Goal: Task Accomplishment & Management: Manage account settings

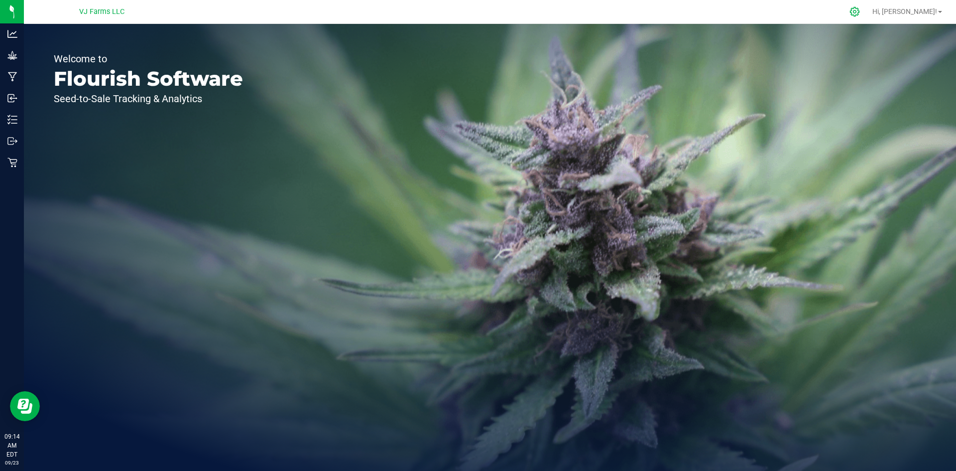
click at [860, 9] on icon at bounding box center [855, 11] width 10 height 10
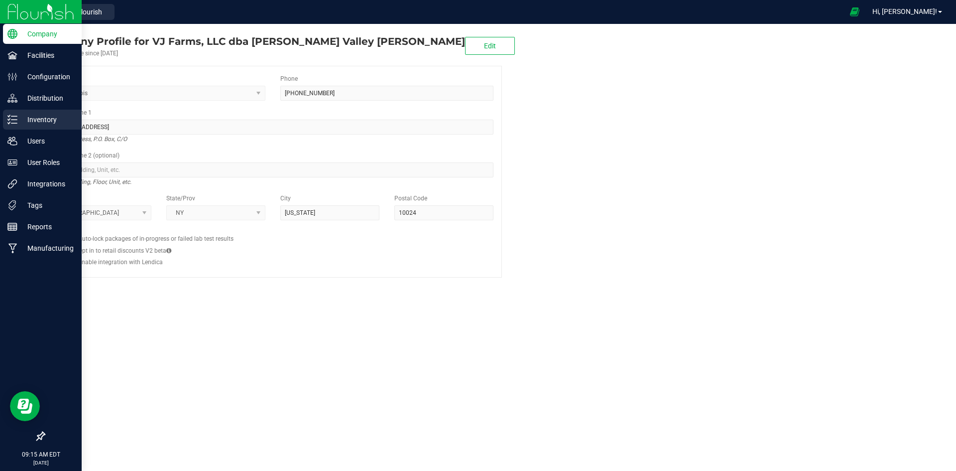
click at [32, 117] on p "Inventory" at bounding box center [47, 120] width 60 height 12
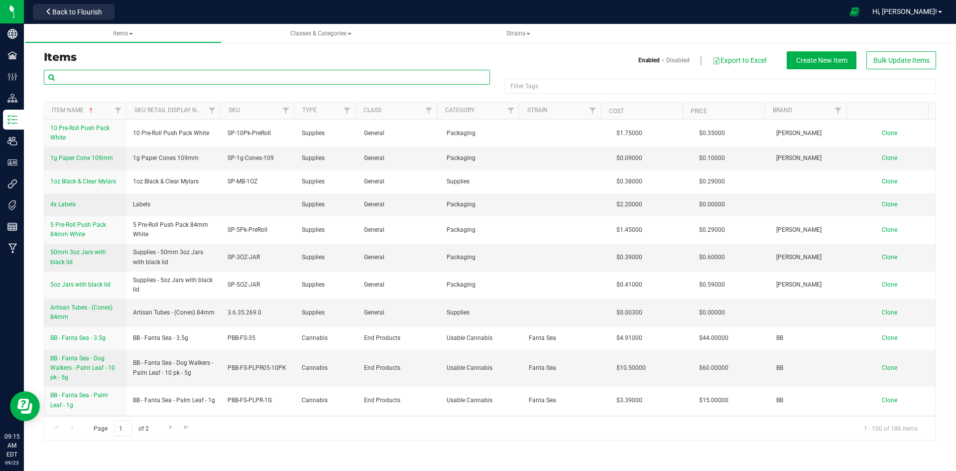
click at [70, 74] on input "text" at bounding box center [267, 77] width 446 height 15
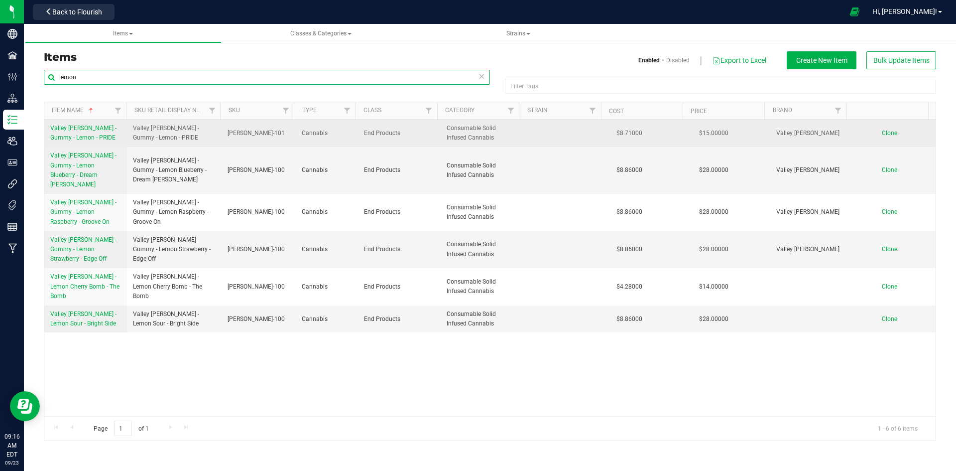
type input "lemon"
click at [81, 131] on span "Valley Jane - Gummy - Lemon - PRIDE" at bounding box center [83, 133] width 66 height 16
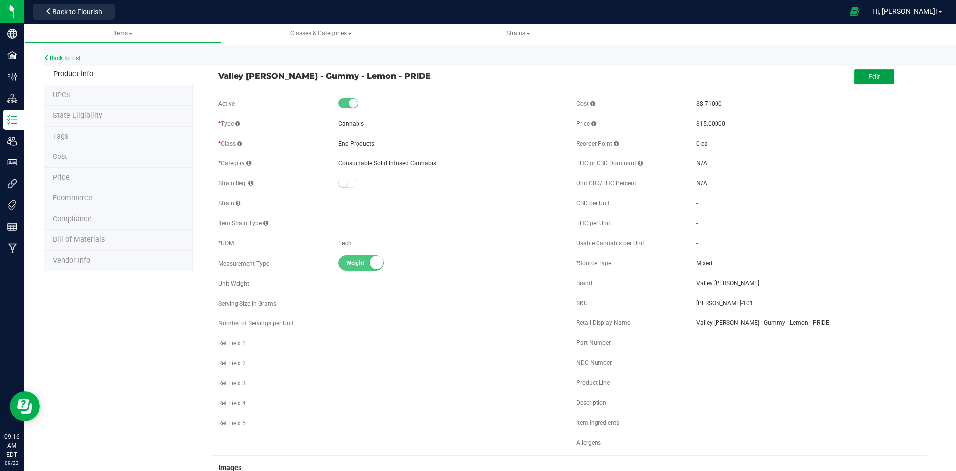
click at [869, 76] on span "Edit" at bounding box center [875, 77] width 12 height 8
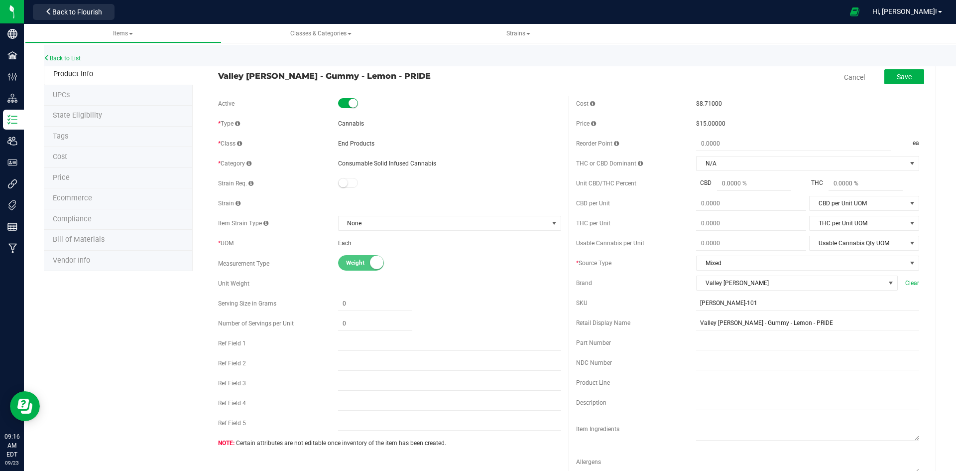
click at [79, 153] on li "Cost" at bounding box center [118, 157] width 149 height 21
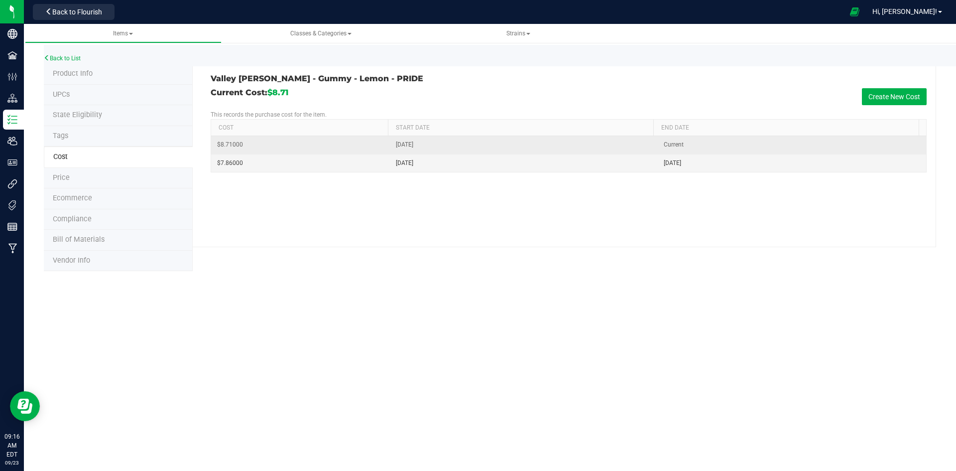
click at [250, 141] on td "$8.71000" at bounding box center [300, 145] width 179 height 18
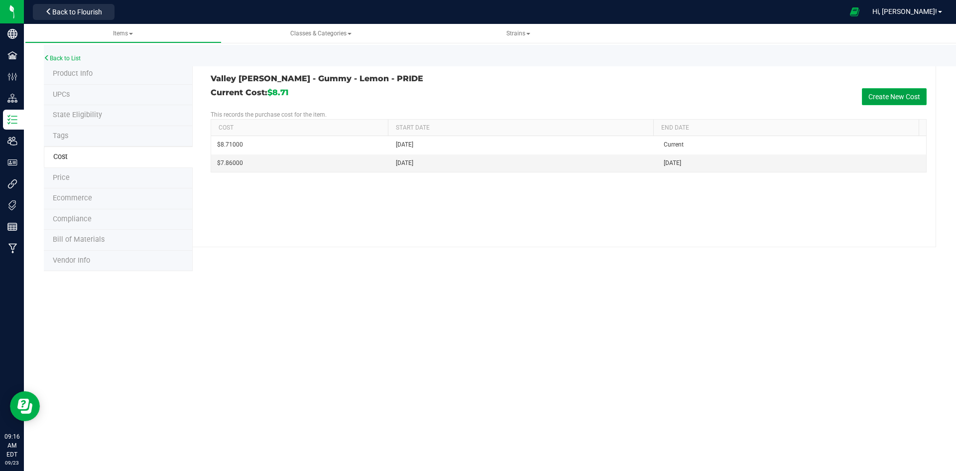
click at [888, 92] on button "Create New Cost" at bounding box center [894, 96] width 65 height 17
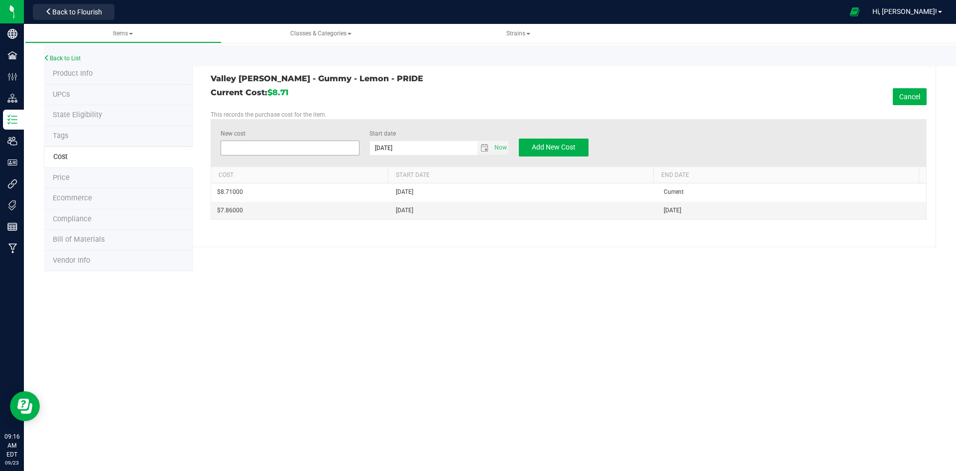
click at [257, 143] on span at bounding box center [290, 147] width 139 height 15
type input "7.63"
click at [550, 146] on span "Add New Cost" at bounding box center [554, 147] width 44 height 8
type input "$0.00000"
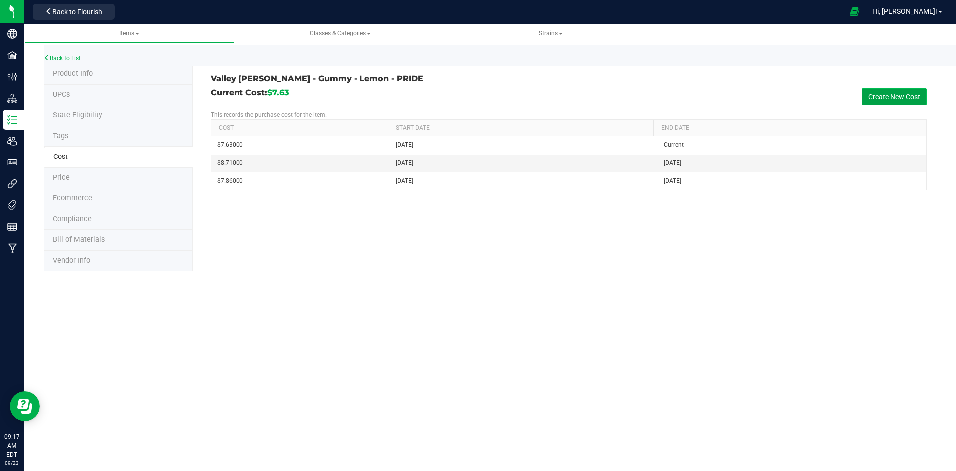
click at [898, 95] on button "Create New Cost" at bounding box center [894, 96] width 65 height 17
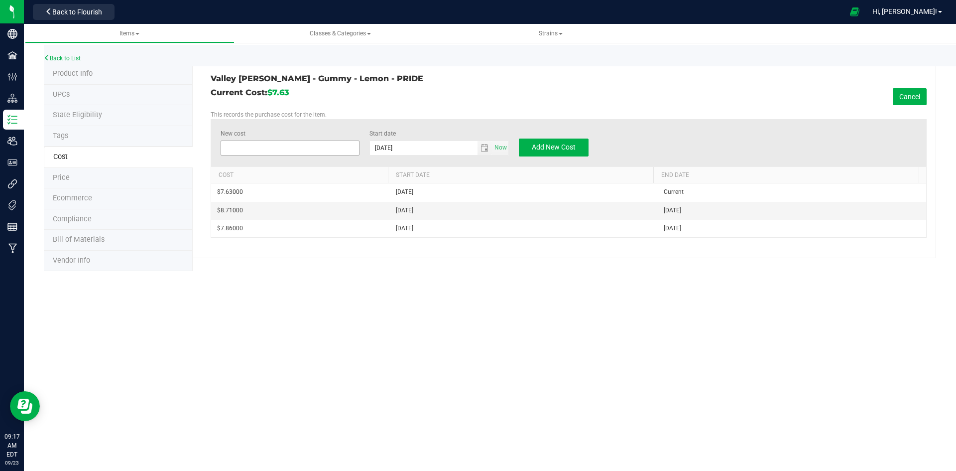
click at [265, 146] on span at bounding box center [290, 147] width 139 height 15
type input "6.137"
click at [553, 145] on span "Add New Cost" at bounding box center [554, 147] width 44 height 8
type input "$0.00000"
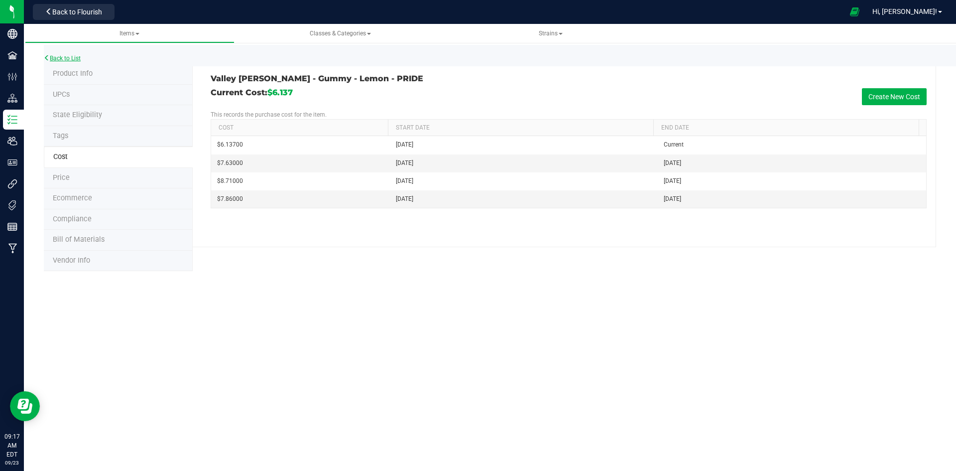
click at [80, 55] on link "Back to List" at bounding box center [62, 58] width 37 height 7
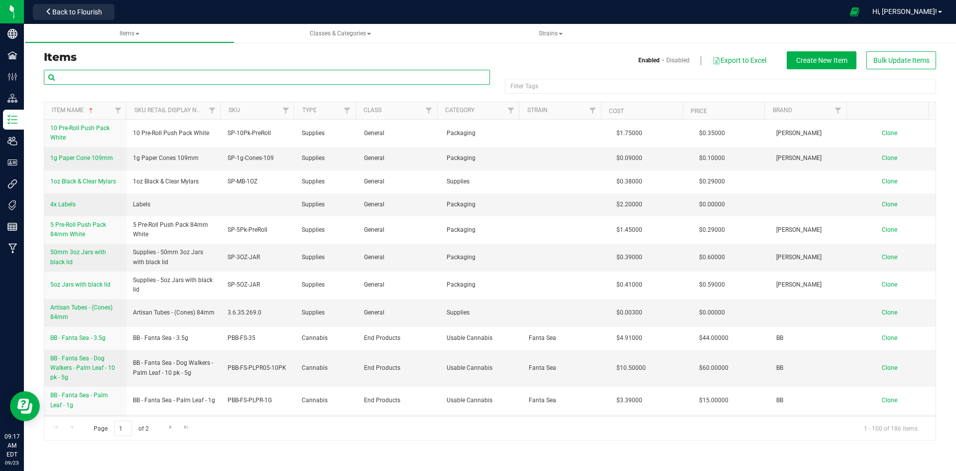
click at [80, 79] on input "text" at bounding box center [267, 77] width 446 height 15
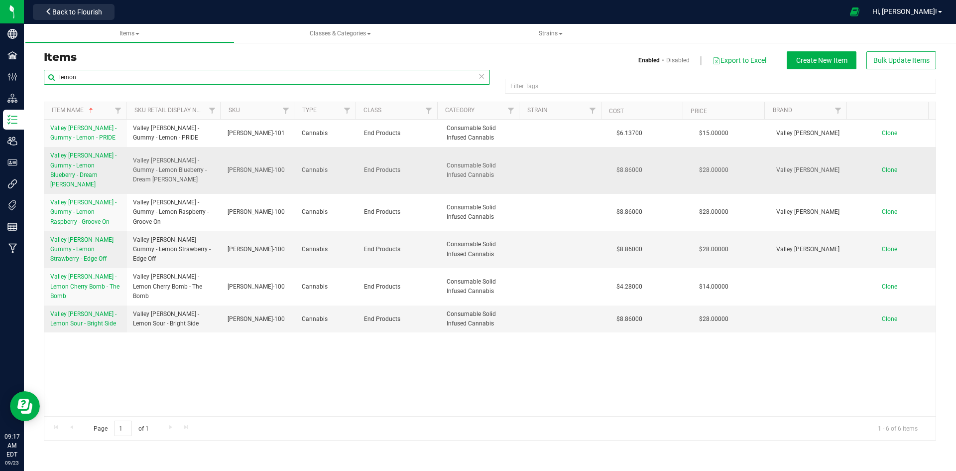
type input "lemon"
click at [83, 159] on link "Valley Jane - Gummy - Lemon Blueberry - Dream Weaver" at bounding box center [85, 170] width 71 height 38
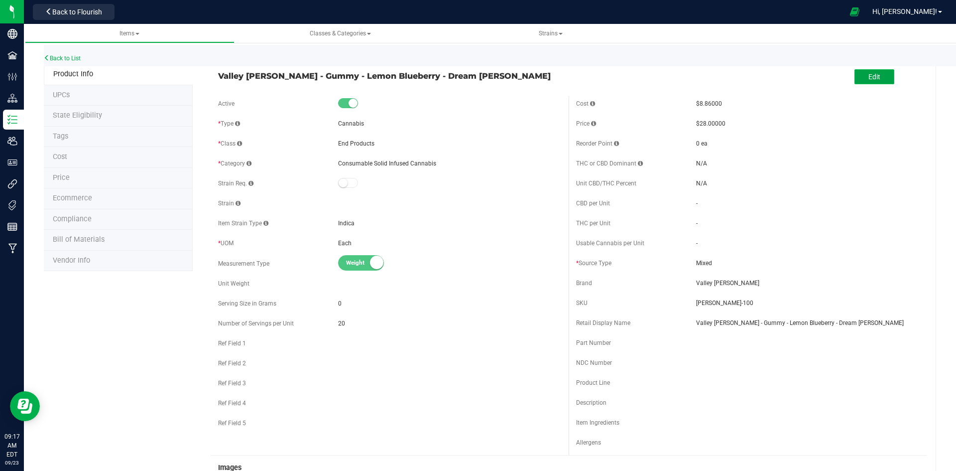
click at [869, 75] on span "Edit" at bounding box center [875, 77] width 12 height 8
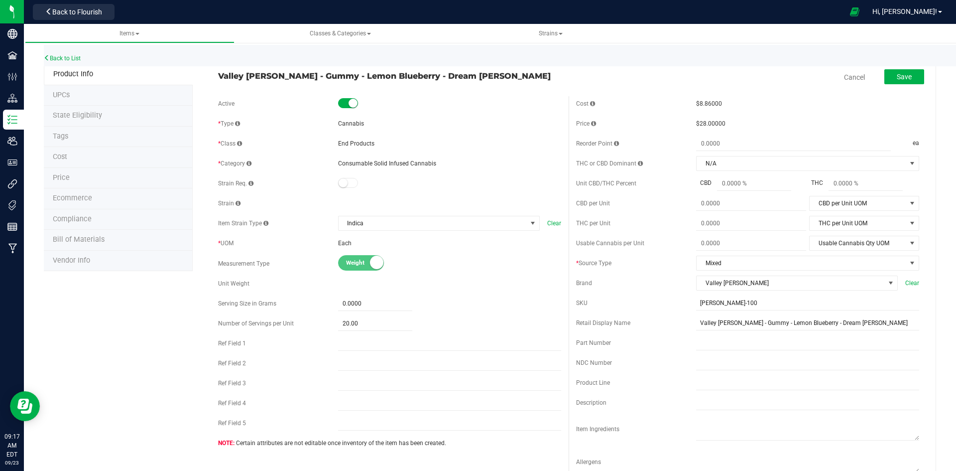
click at [69, 152] on li "Cost" at bounding box center [118, 157] width 149 height 21
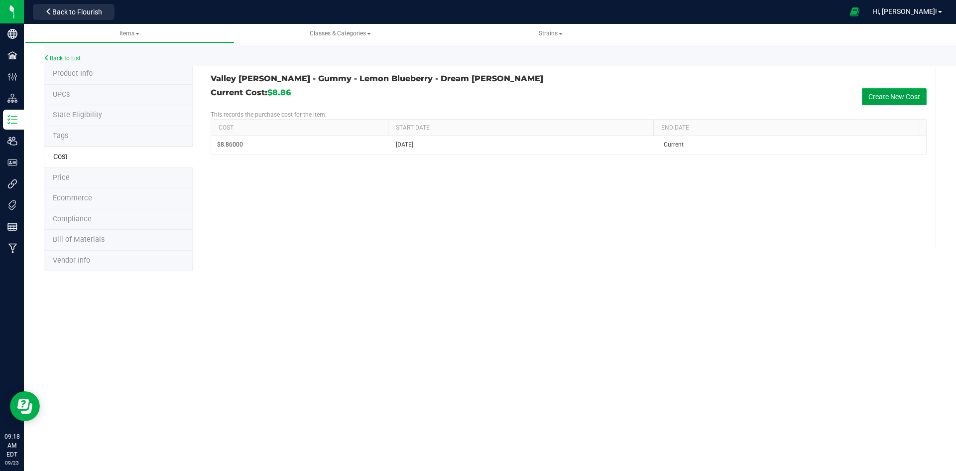
click at [879, 93] on button "Create New Cost" at bounding box center [894, 96] width 65 height 17
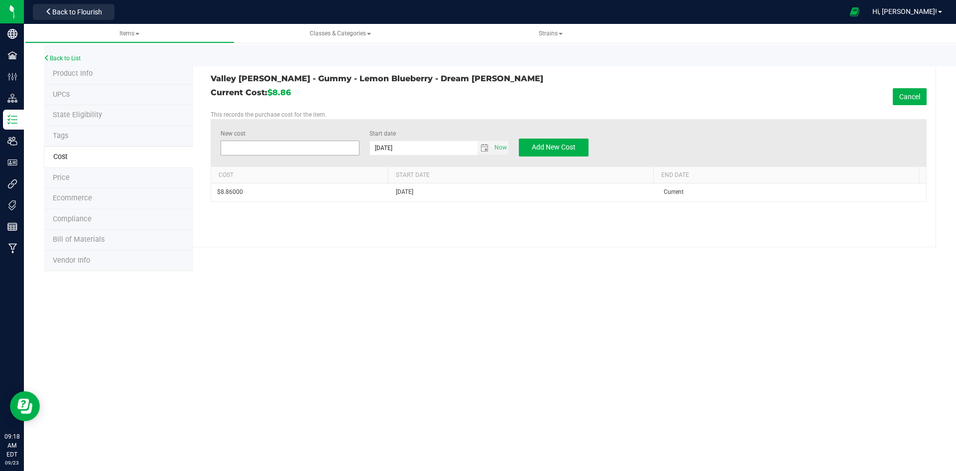
click at [255, 146] on span at bounding box center [290, 147] width 139 height 15
type input "7.63"
click at [556, 144] on span "Add New Cost" at bounding box center [554, 147] width 44 height 8
type input "$0.00000"
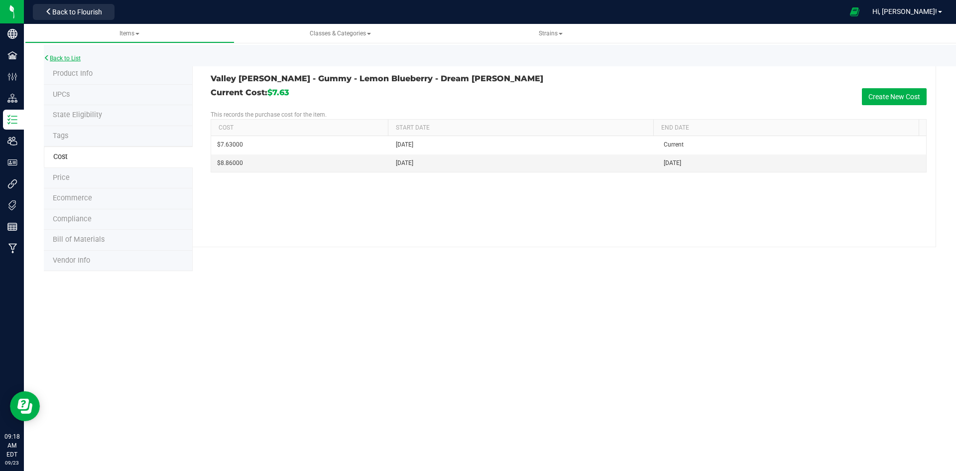
click at [62, 55] on link "Back to List" at bounding box center [62, 58] width 37 height 7
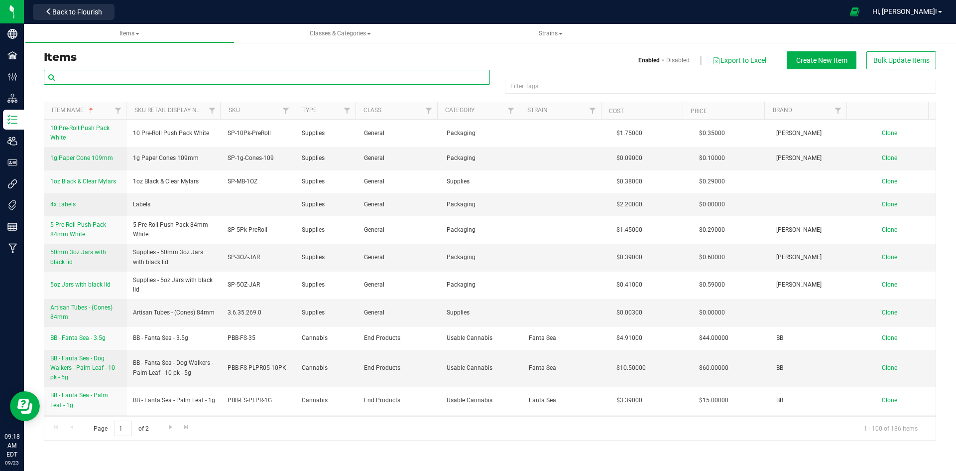
click at [62, 80] on input "text" at bounding box center [267, 77] width 446 height 15
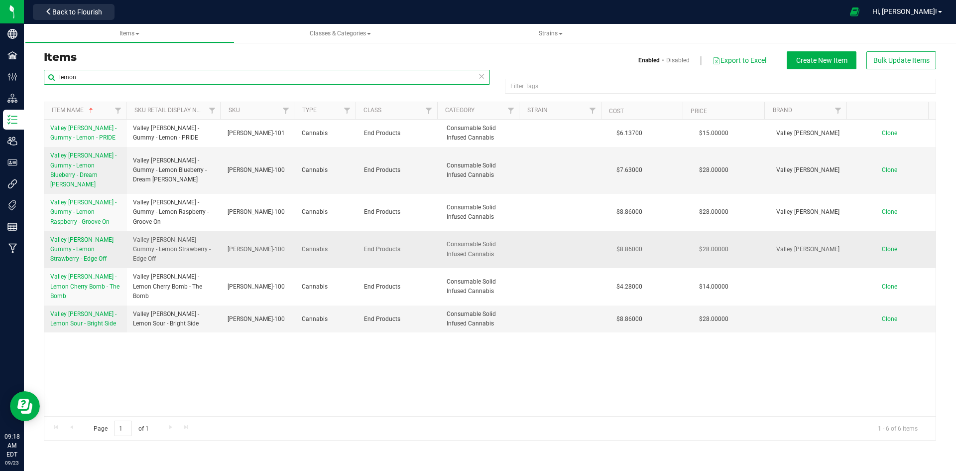
type input "lemon"
click at [89, 235] on link "Valley Jane - Gummy - Lemon Strawberry - Edge Off" at bounding box center [85, 249] width 71 height 29
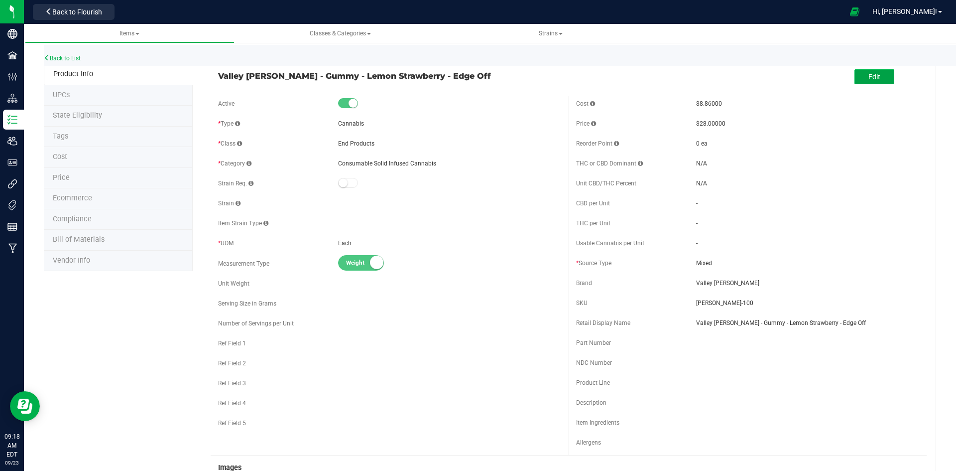
click at [869, 73] on span "Edit" at bounding box center [875, 77] width 12 height 8
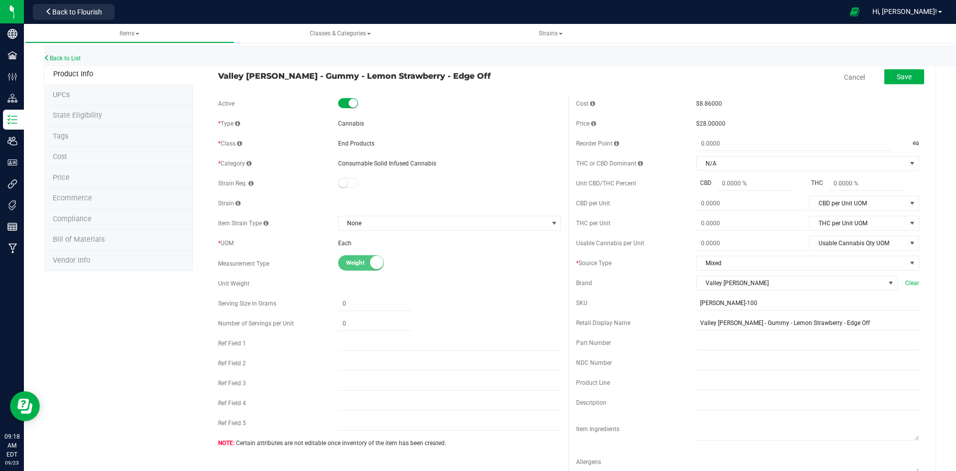
click at [98, 152] on li "Cost" at bounding box center [118, 157] width 149 height 21
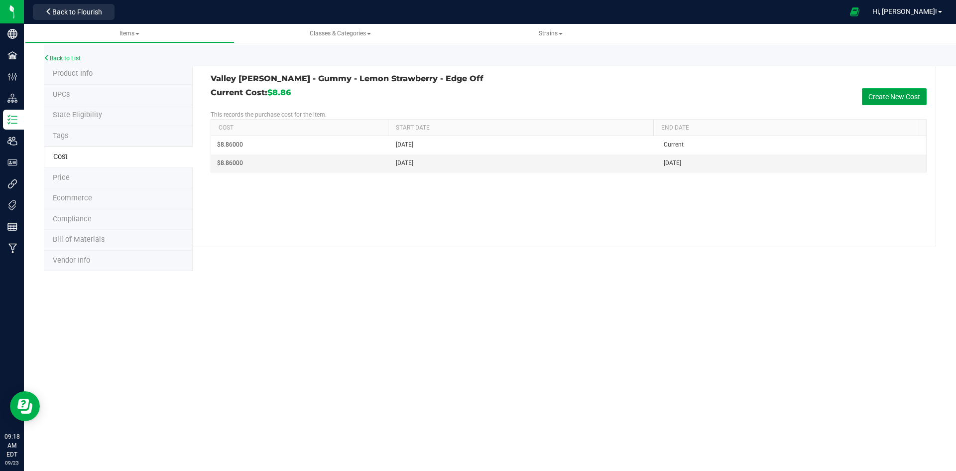
click at [896, 93] on button "Create New Cost" at bounding box center [894, 96] width 65 height 17
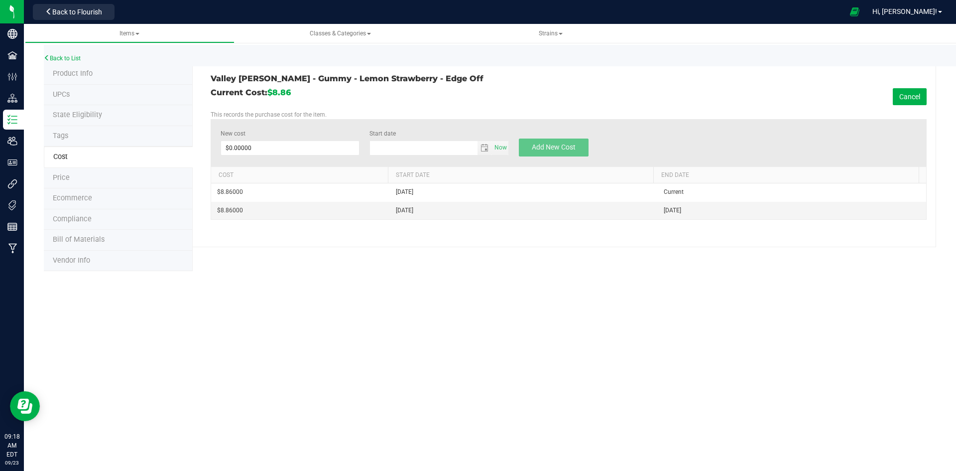
type input "9/23/2025"
click at [259, 146] on span at bounding box center [290, 147] width 139 height 15
type input "7.63"
click at [554, 140] on button "Add New Cost" at bounding box center [554, 147] width 70 height 18
type input "$0.00000"
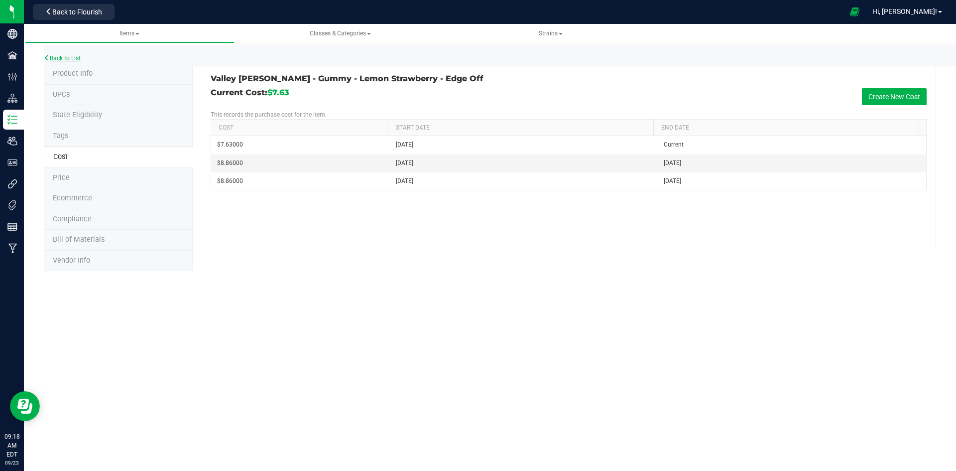
click at [62, 57] on link "Back to List" at bounding box center [62, 58] width 37 height 7
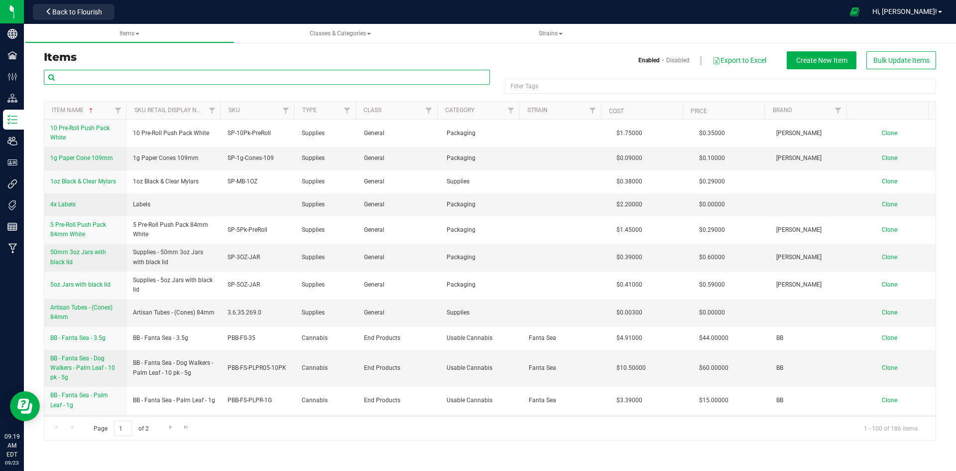
click at [74, 75] on input "text" at bounding box center [267, 77] width 446 height 15
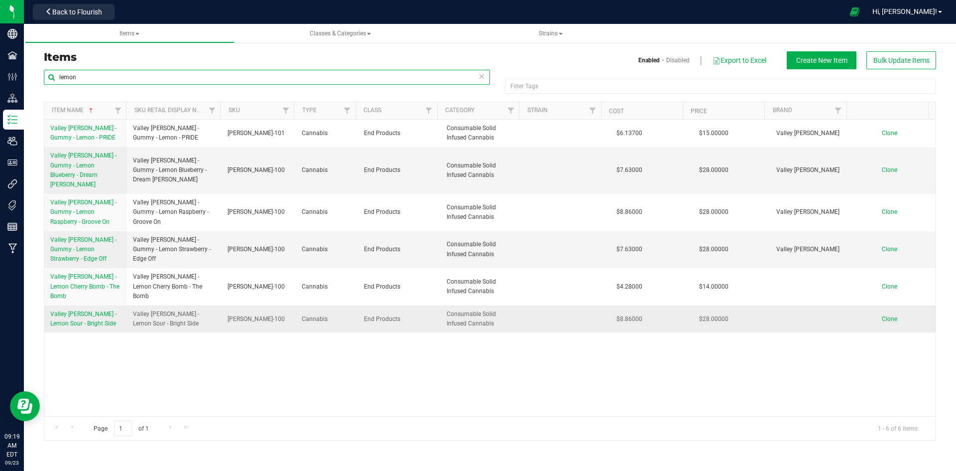
type input "lemon"
click at [77, 310] on span "Valley Jane - Lemon Sour - Bright Side" at bounding box center [83, 318] width 66 height 16
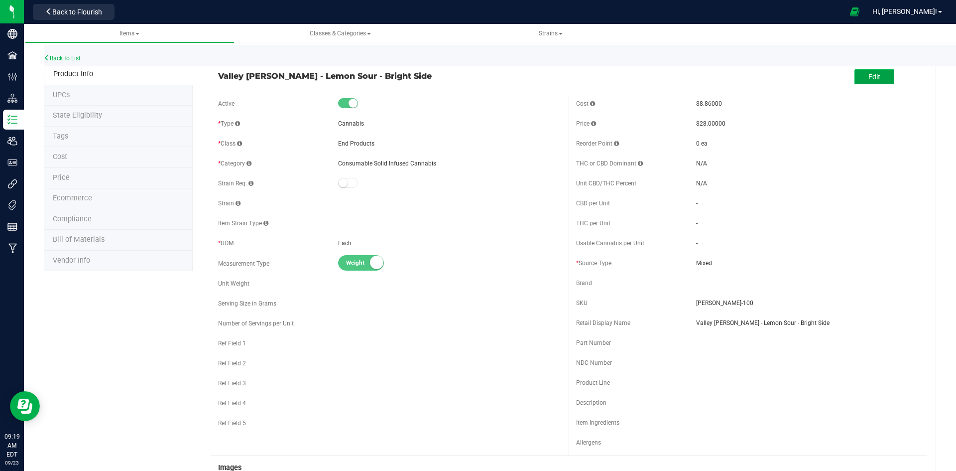
click at [878, 77] on button "Edit" at bounding box center [875, 76] width 40 height 15
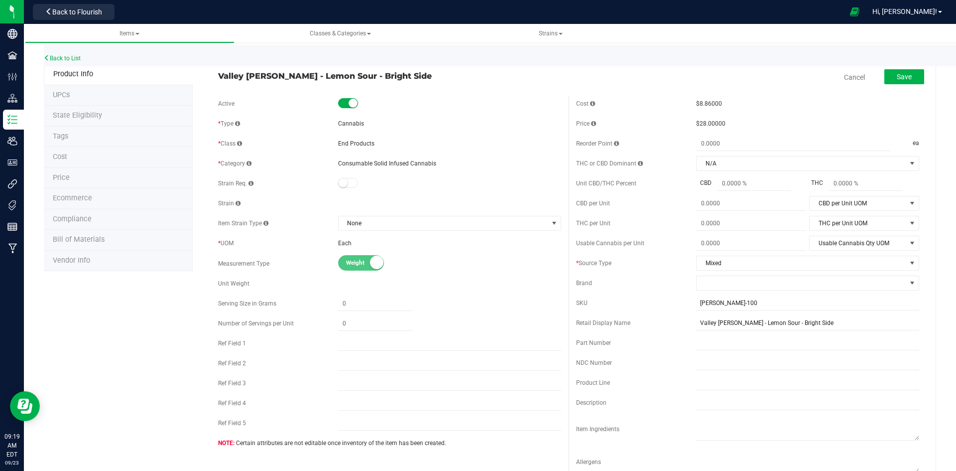
click at [57, 156] on span "Cost" at bounding box center [60, 156] width 14 height 8
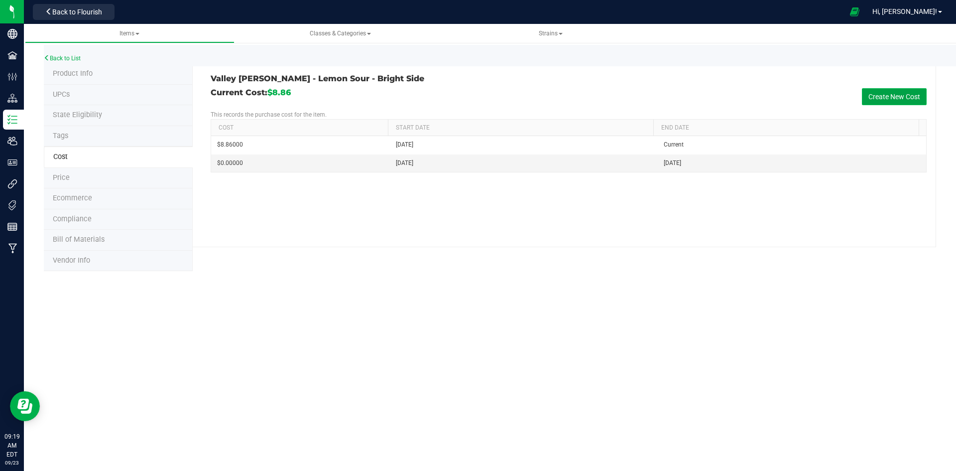
click at [890, 95] on button "Create New Cost" at bounding box center [894, 96] width 65 height 17
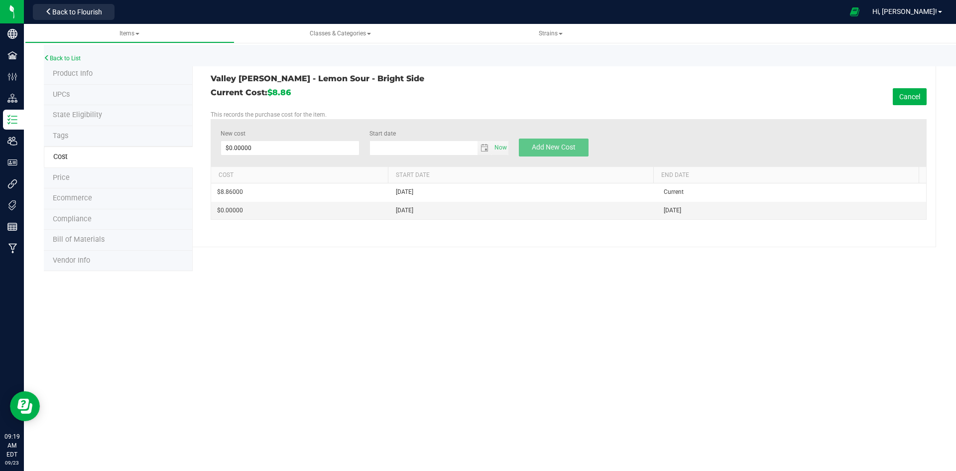
type input "9/23/2025"
click at [259, 144] on span at bounding box center [290, 147] width 139 height 15
type input "7.63"
click at [559, 144] on span "Add New Cost" at bounding box center [554, 147] width 44 height 8
type input "$0.00000"
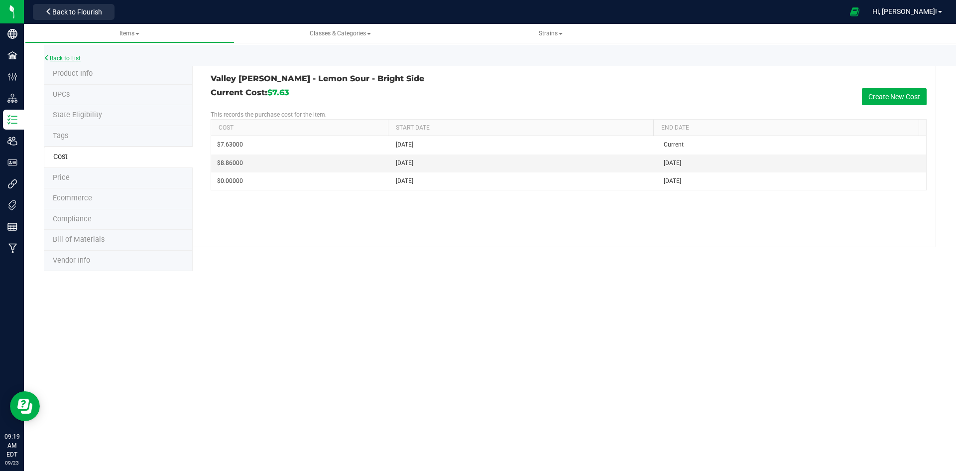
click at [77, 56] on link "Back to List" at bounding box center [62, 58] width 37 height 7
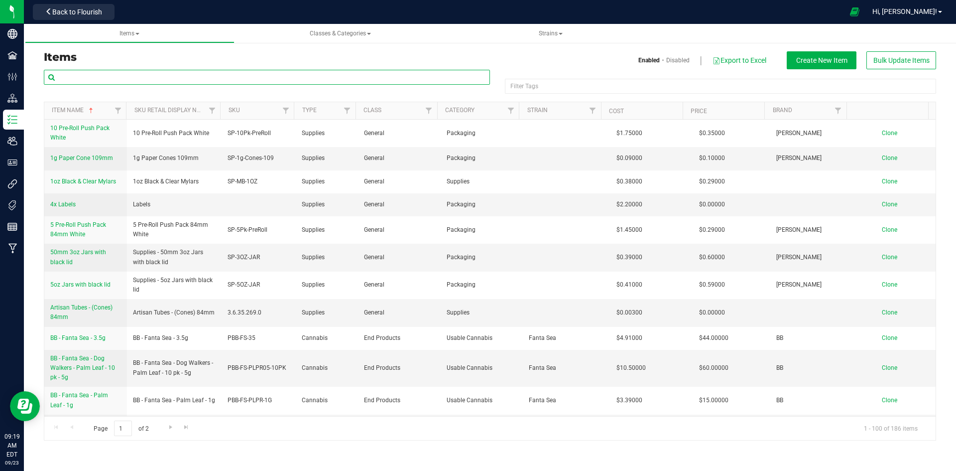
click at [58, 76] on input "text" at bounding box center [267, 77] width 446 height 15
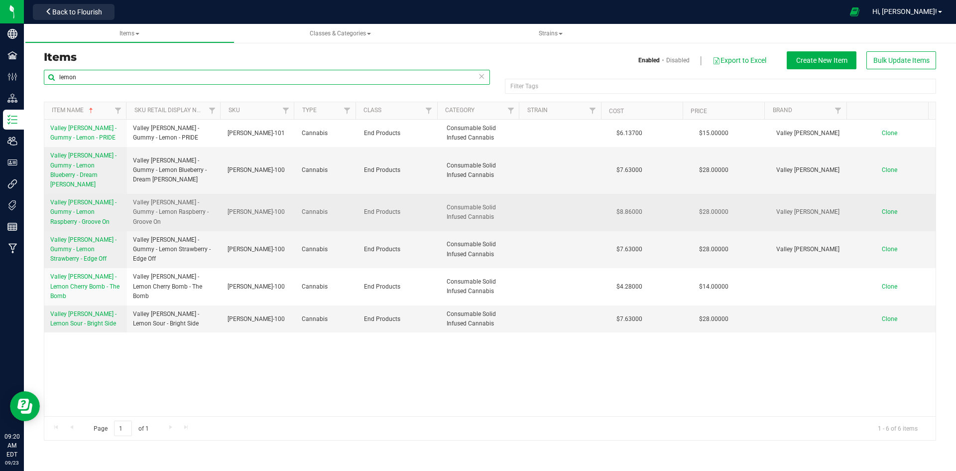
type input "lemon"
click at [73, 201] on span "Valley Jane - Gummy - Lemon Raspberry - Groove On" at bounding box center [83, 212] width 66 height 26
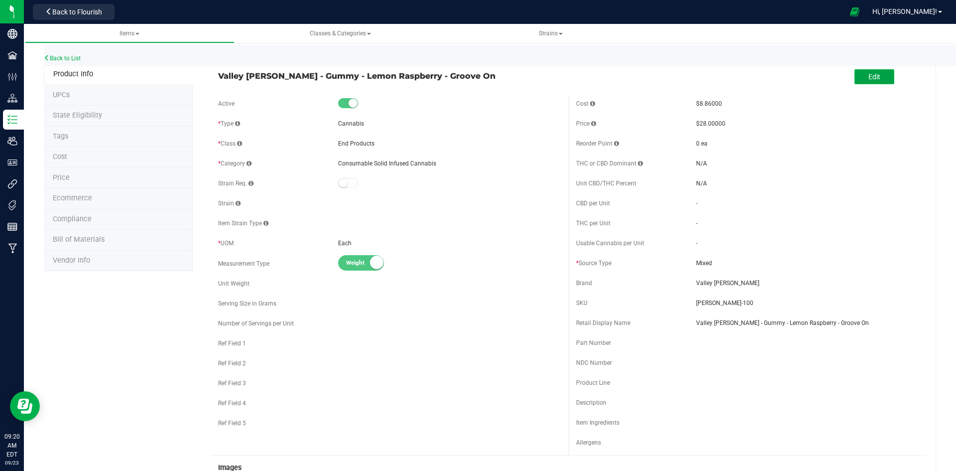
click at [869, 75] on span "Edit" at bounding box center [875, 77] width 12 height 8
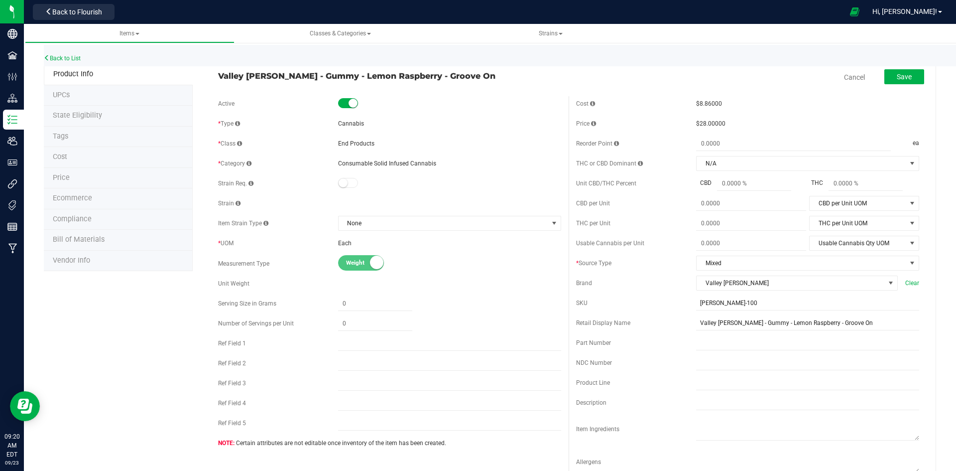
click at [59, 151] on li "Cost" at bounding box center [118, 157] width 149 height 21
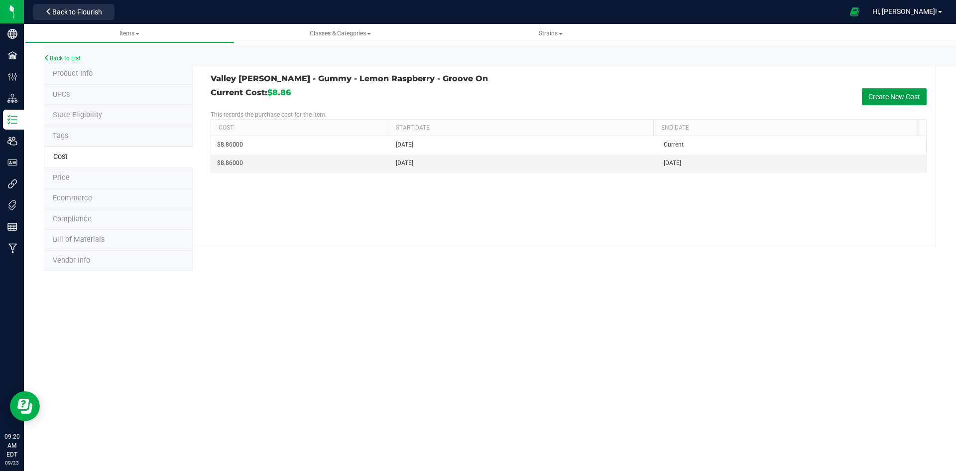
click at [882, 89] on button "Create New Cost" at bounding box center [894, 96] width 65 height 17
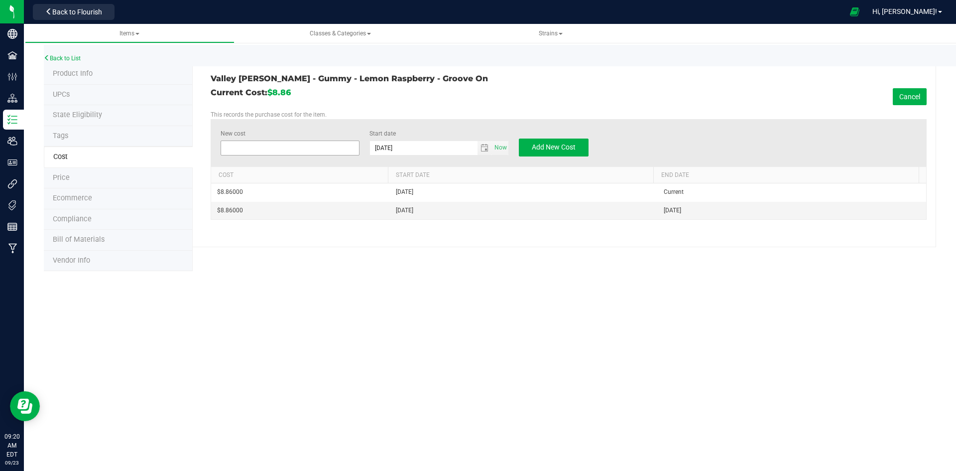
click at [279, 143] on span at bounding box center [290, 147] width 139 height 15
type input "7.63"
click at [547, 145] on span "Add New Cost" at bounding box center [554, 147] width 44 height 8
type input "$0.00000"
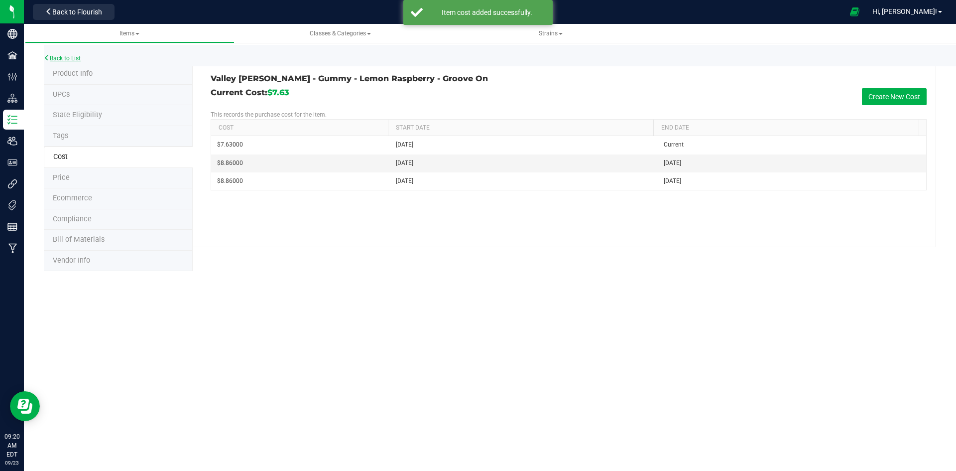
click at [53, 57] on link "Back to List" at bounding box center [62, 58] width 37 height 7
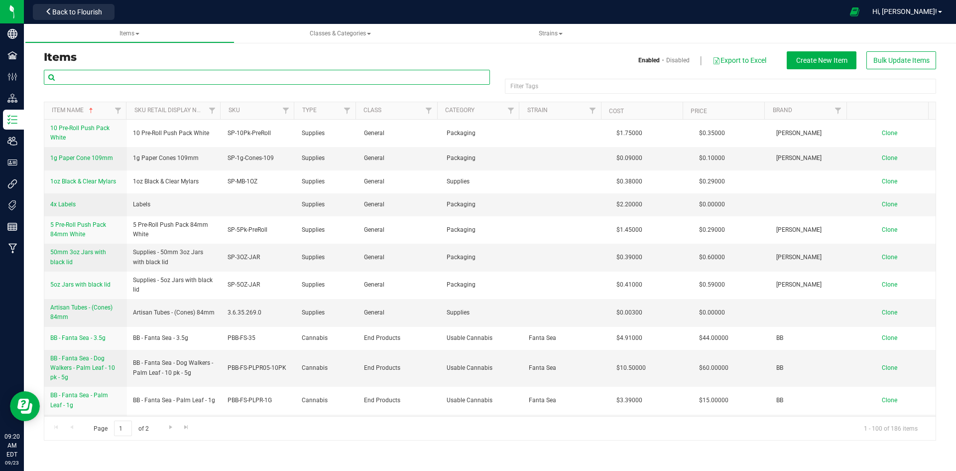
click at [57, 76] on input "text" at bounding box center [267, 77] width 446 height 15
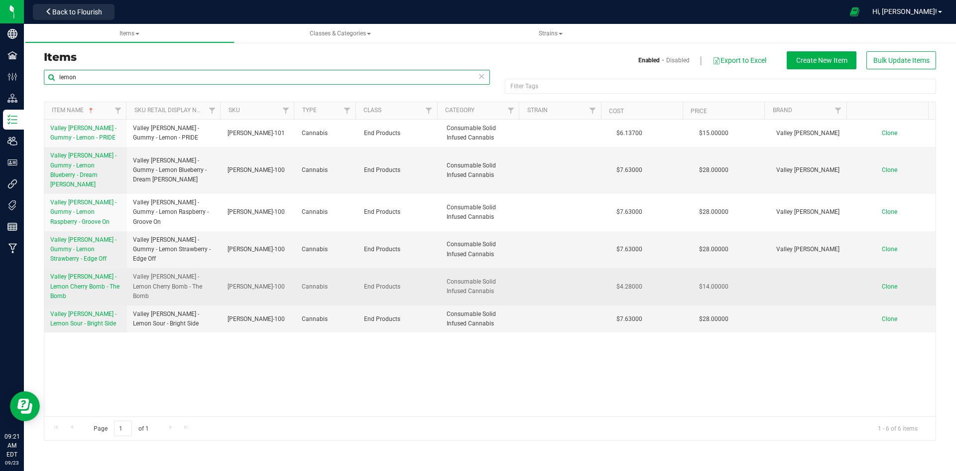
type input "lemon"
click at [81, 273] on span "Valley Jane - Lemon Cherry Bomb - The Bomb" at bounding box center [84, 286] width 69 height 26
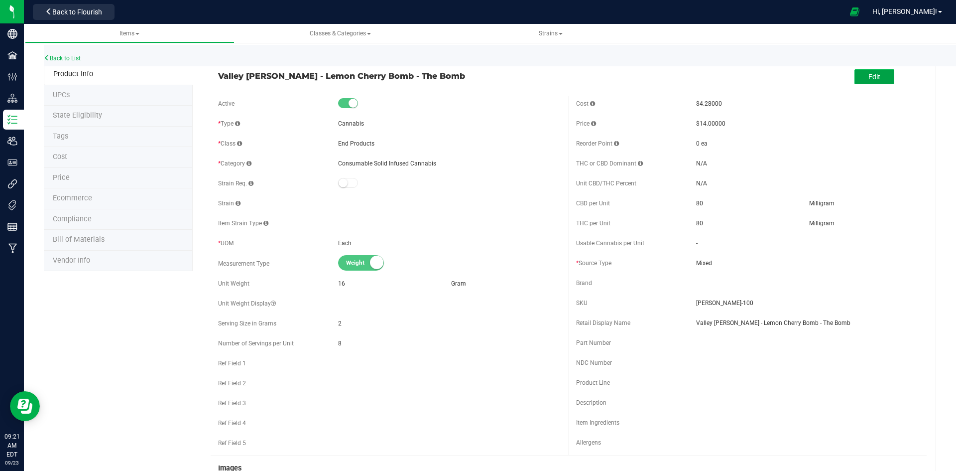
click at [878, 73] on button "Edit" at bounding box center [875, 76] width 40 height 15
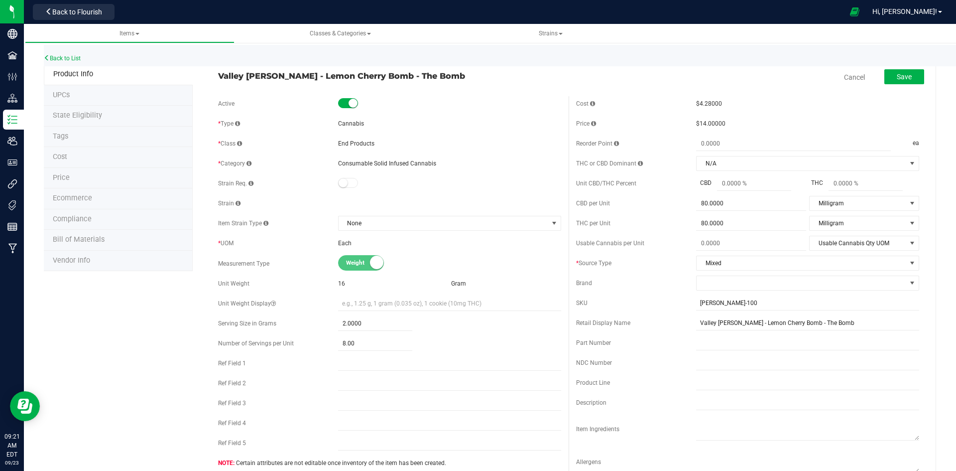
click at [76, 153] on li "Cost" at bounding box center [118, 157] width 149 height 21
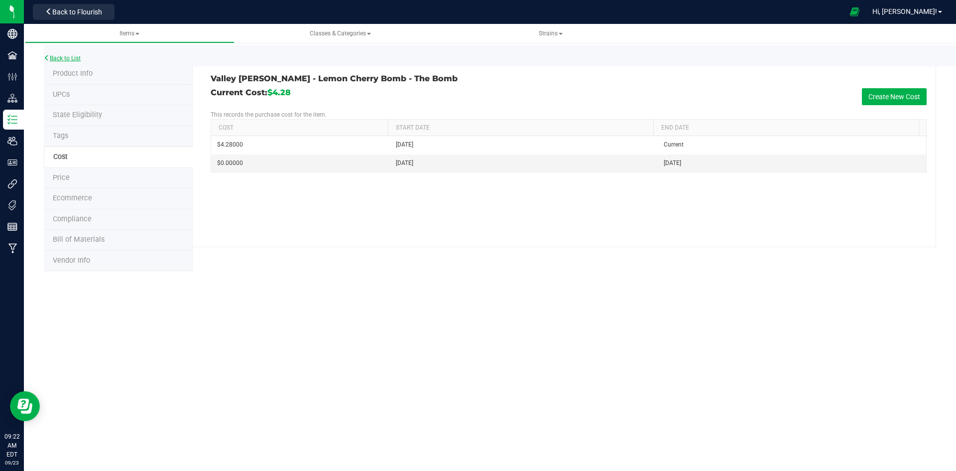
click at [68, 59] on link "Back to List" at bounding box center [62, 58] width 37 height 7
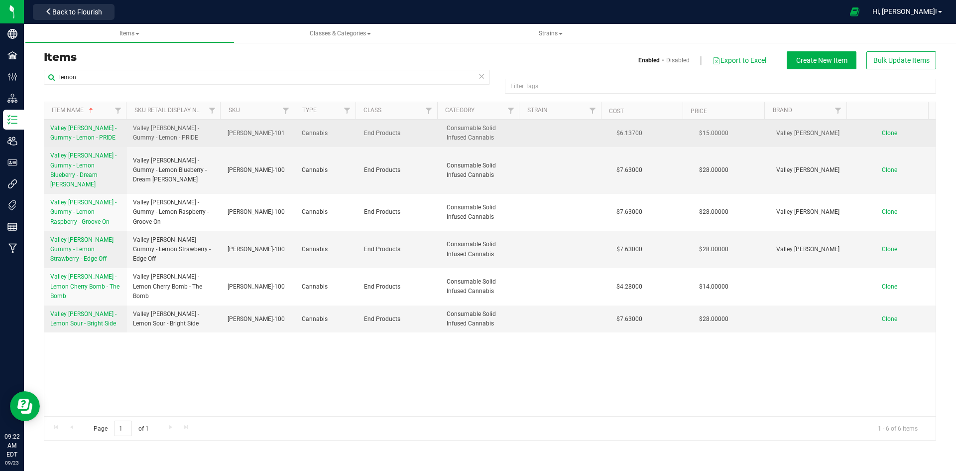
click at [67, 129] on span "Valley Jane - Gummy - Lemon - PRIDE" at bounding box center [83, 133] width 66 height 16
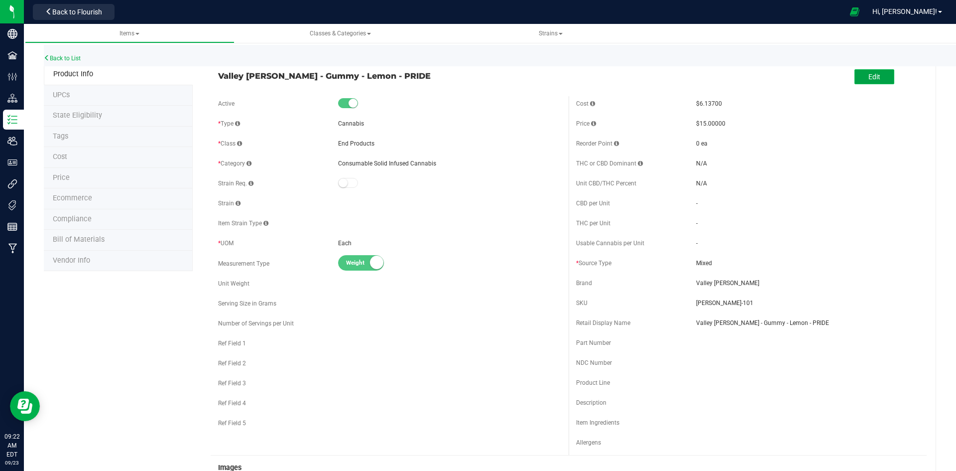
click at [869, 78] on span "Edit" at bounding box center [875, 77] width 12 height 8
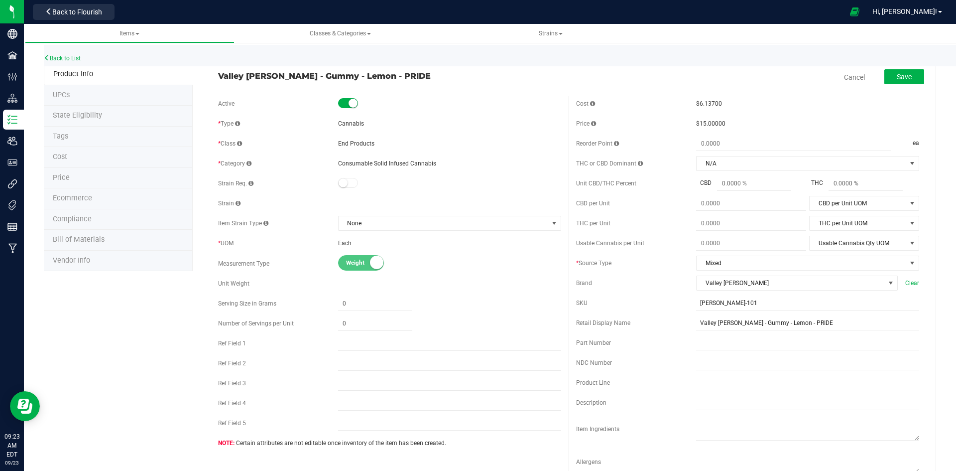
click at [51, 154] on li "Cost" at bounding box center [118, 157] width 149 height 21
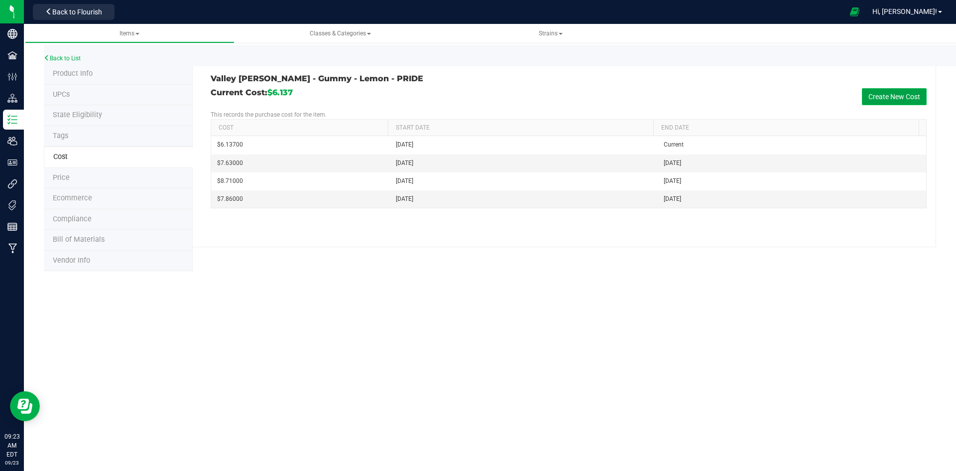
click at [880, 94] on button "Create New Cost" at bounding box center [894, 96] width 65 height 17
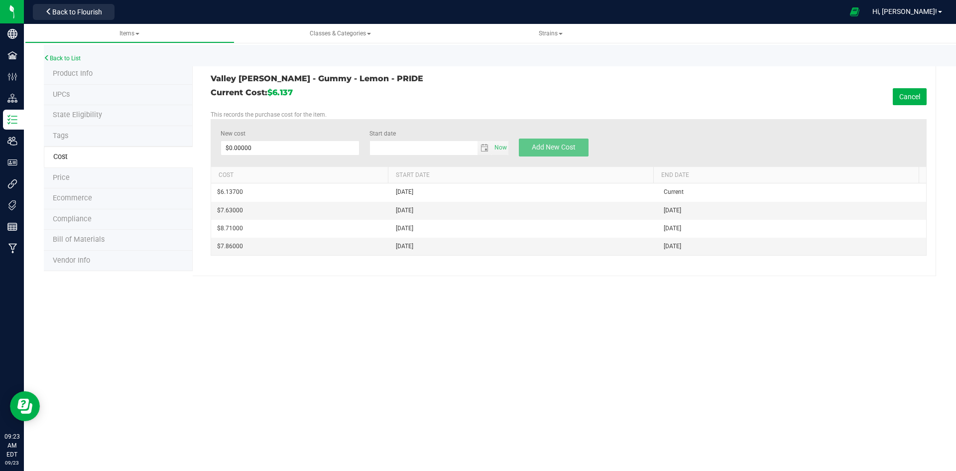
type input "9/23/2025"
click at [265, 152] on span at bounding box center [290, 147] width 139 height 15
type input "6.14"
click at [549, 148] on span "Add New Cost" at bounding box center [554, 147] width 44 height 8
type input "$0.00000"
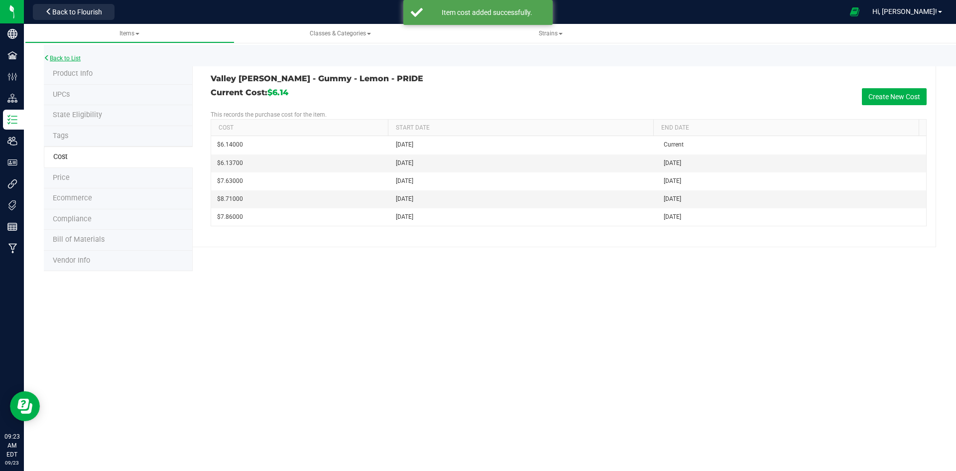
click at [78, 56] on link "Back to List" at bounding box center [62, 58] width 37 height 7
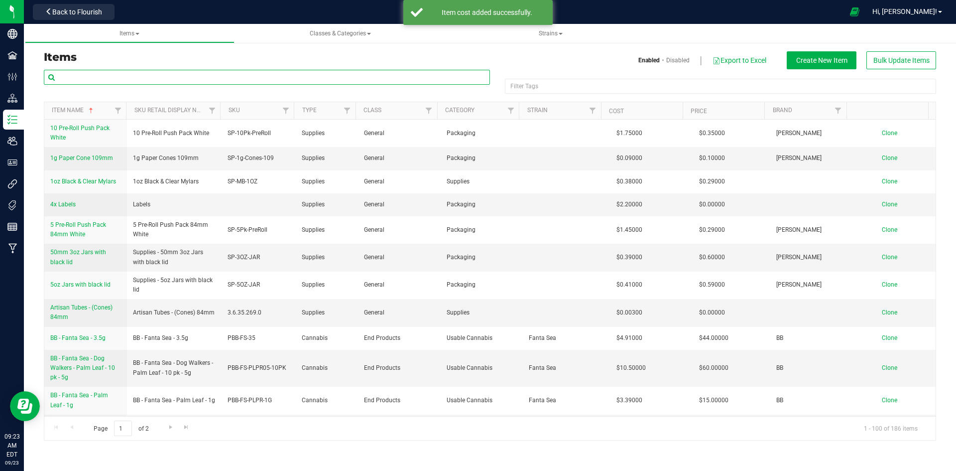
click at [78, 77] on input "text" at bounding box center [267, 77] width 446 height 15
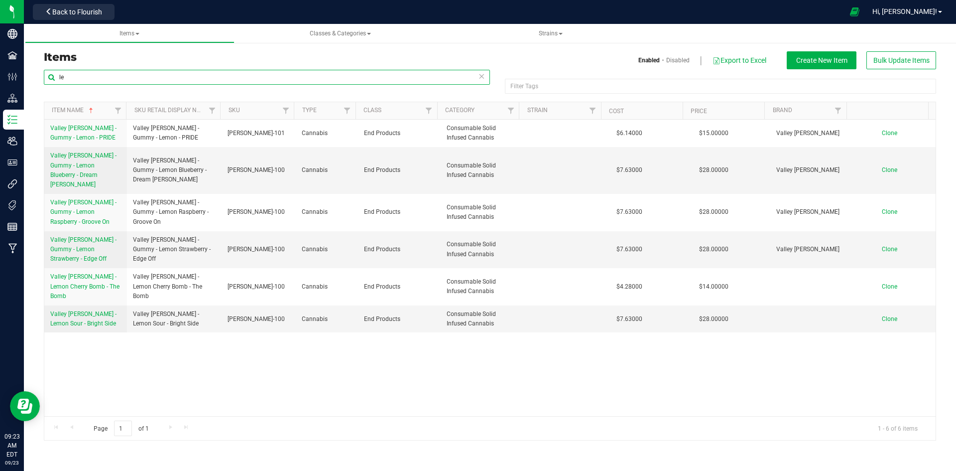
type input "l"
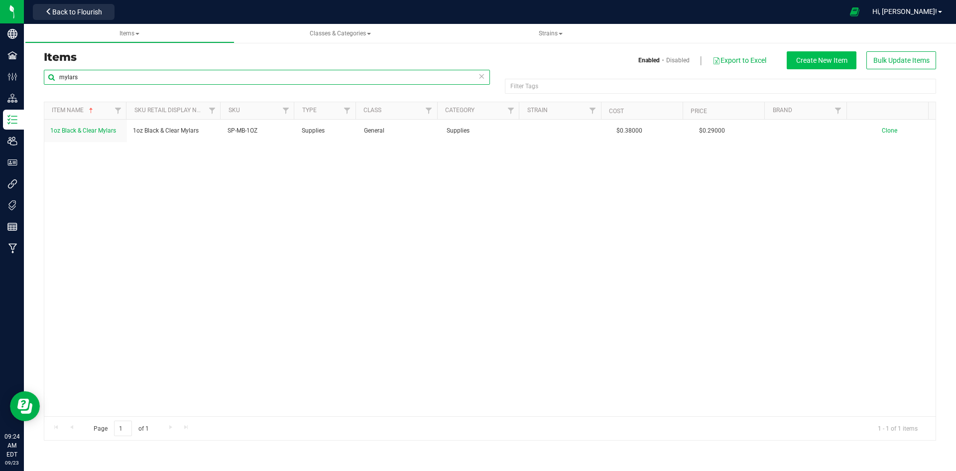
type input "mylars"
click at [838, 59] on span "Create New Item" at bounding box center [821, 60] width 51 height 8
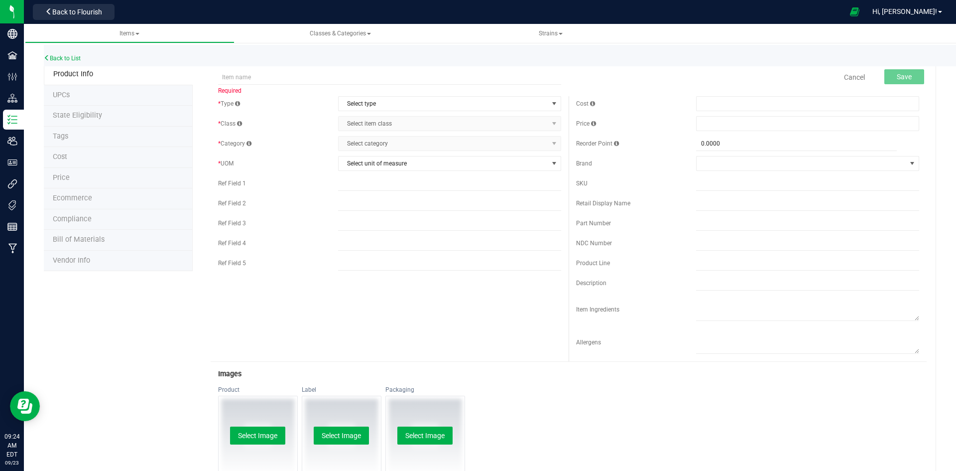
click at [55, 156] on span "Cost" at bounding box center [60, 156] width 14 height 8
click at [70, 54] on div "Back to List" at bounding box center [522, 55] width 956 height 21
click at [70, 56] on link "Back to List" at bounding box center [62, 58] width 37 height 7
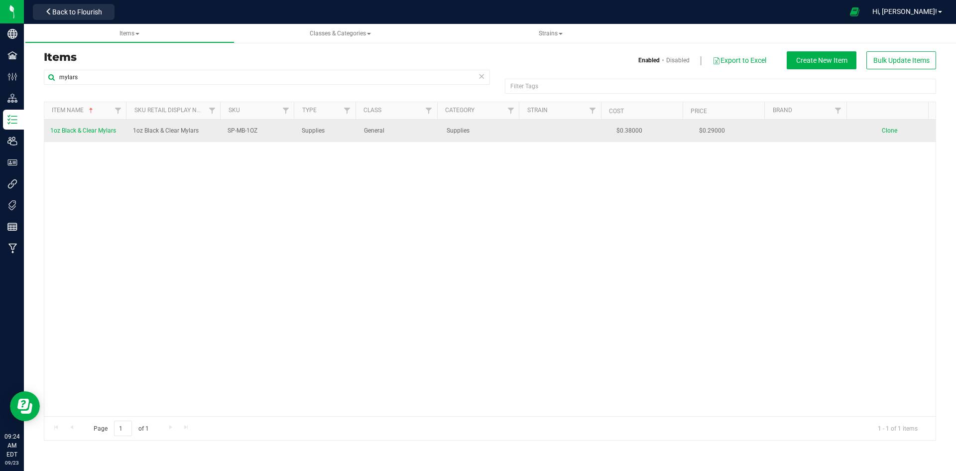
click at [67, 129] on span "1oz Black & Clear Mylars" at bounding box center [83, 130] width 66 height 7
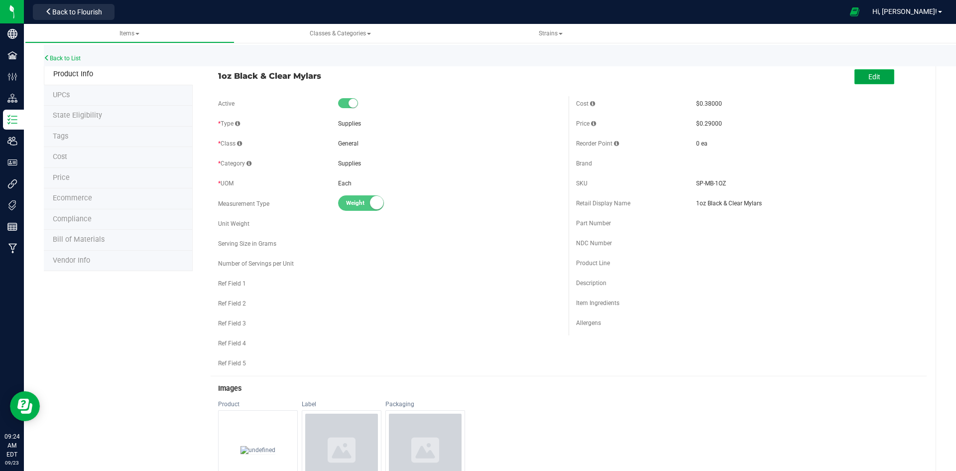
click at [869, 76] on span "Edit" at bounding box center [875, 77] width 12 height 8
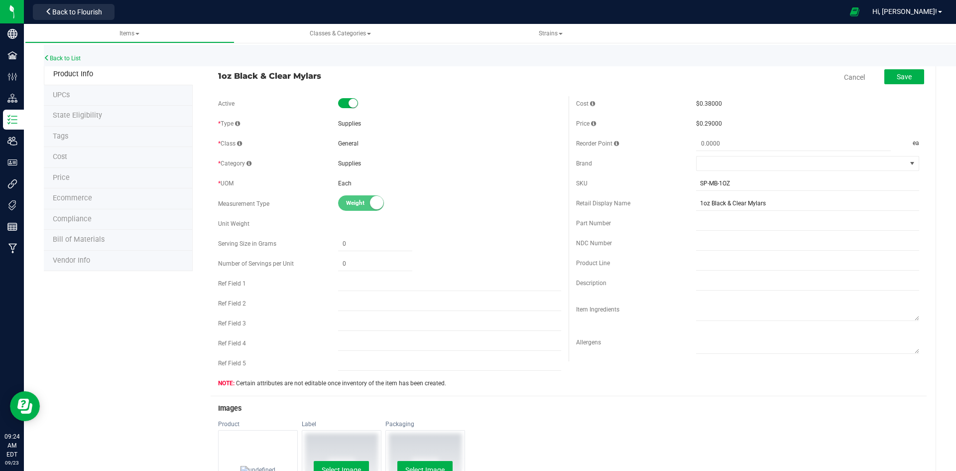
click at [61, 155] on span "Cost" at bounding box center [60, 156] width 14 height 8
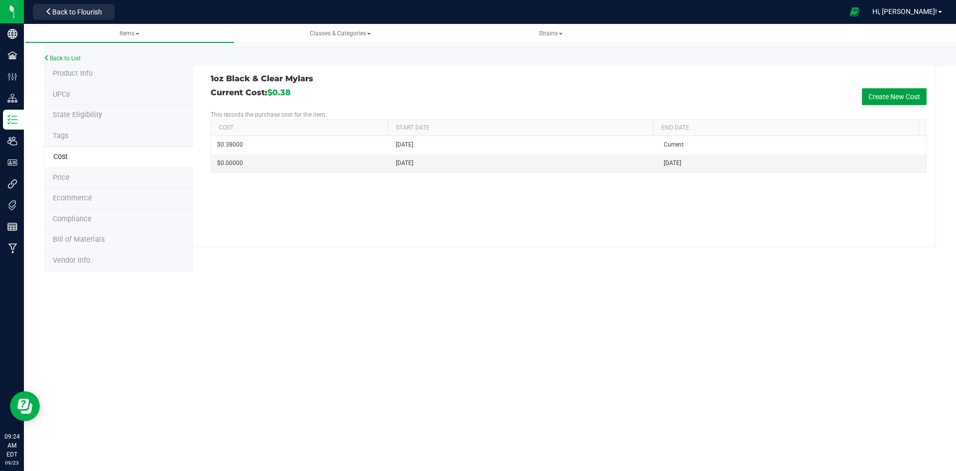
click at [901, 91] on button "Create New Cost" at bounding box center [894, 96] width 65 height 17
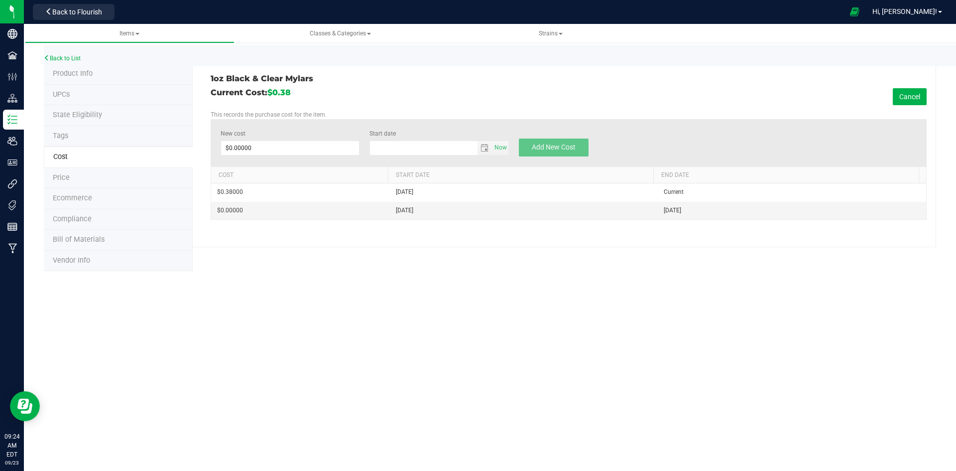
type input "9/23/2025"
click at [268, 149] on span at bounding box center [290, 147] width 139 height 15
type input "0.29"
click at [550, 146] on span "Add New Cost" at bounding box center [554, 147] width 44 height 8
type input "$0.00000"
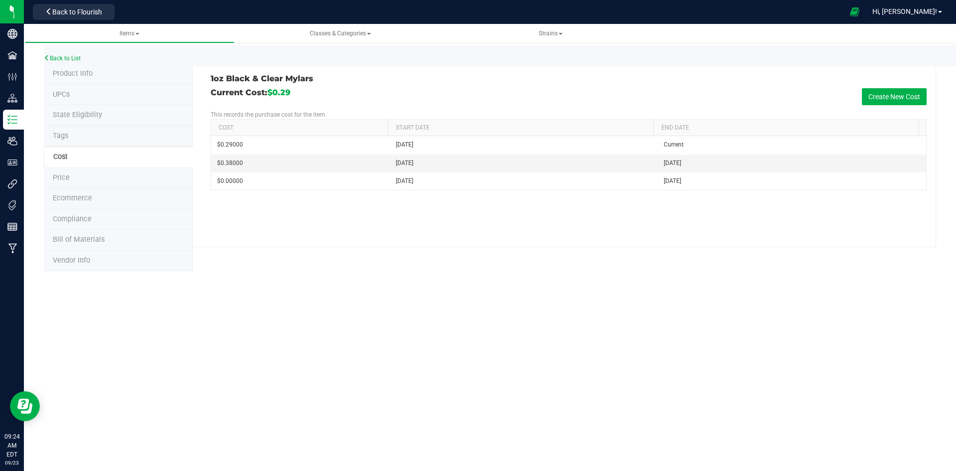
click at [61, 53] on div "Back to List" at bounding box center [522, 55] width 956 height 21
click at [62, 57] on link "Back to List" at bounding box center [62, 58] width 37 height 7
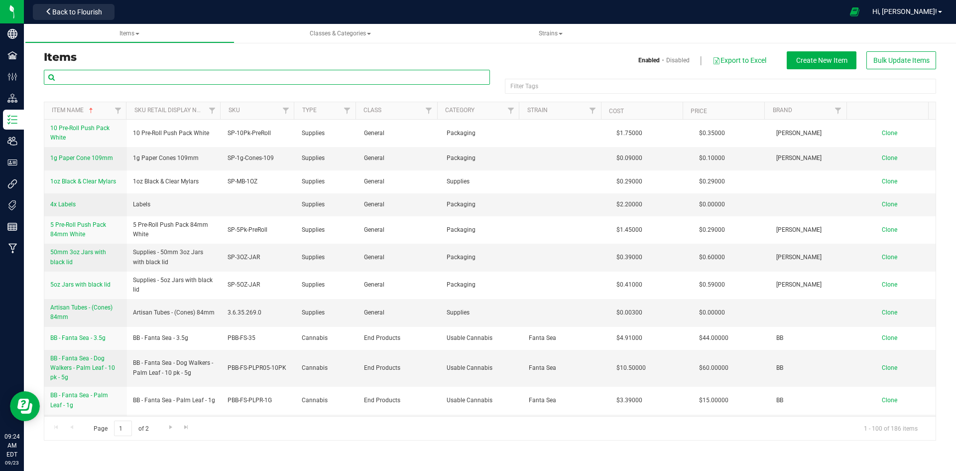
click at [63, 83] on input "text" at bounding box center [267, 77] width 446 height 15
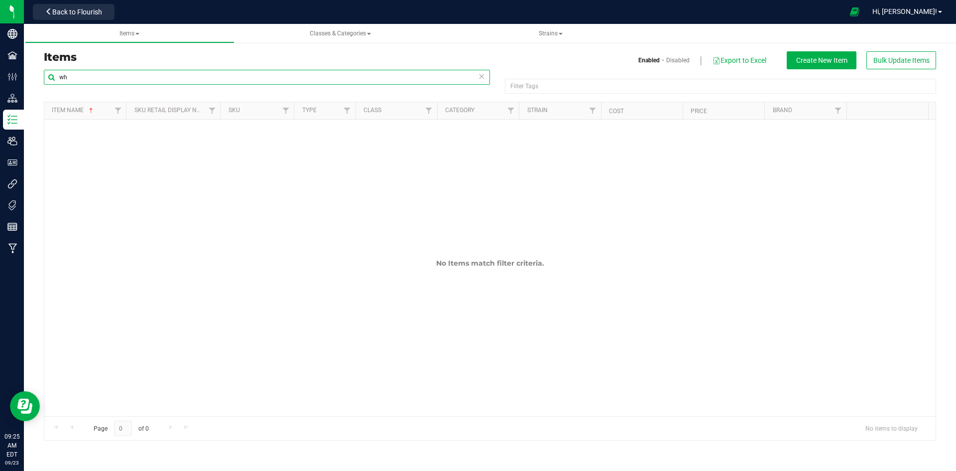
type input "w"
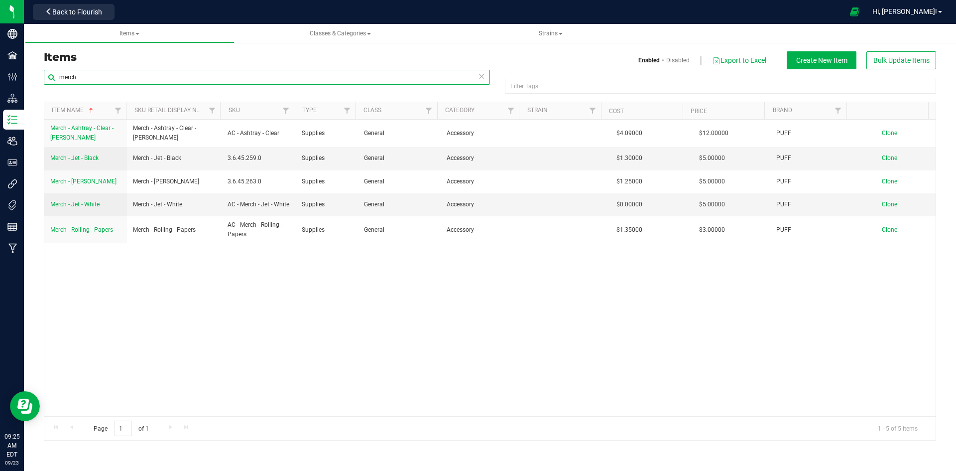
type input "merch"
click at [91, 204] on span "Merch - Jet - White" at bounding box center [74, 204] width 49 height 7
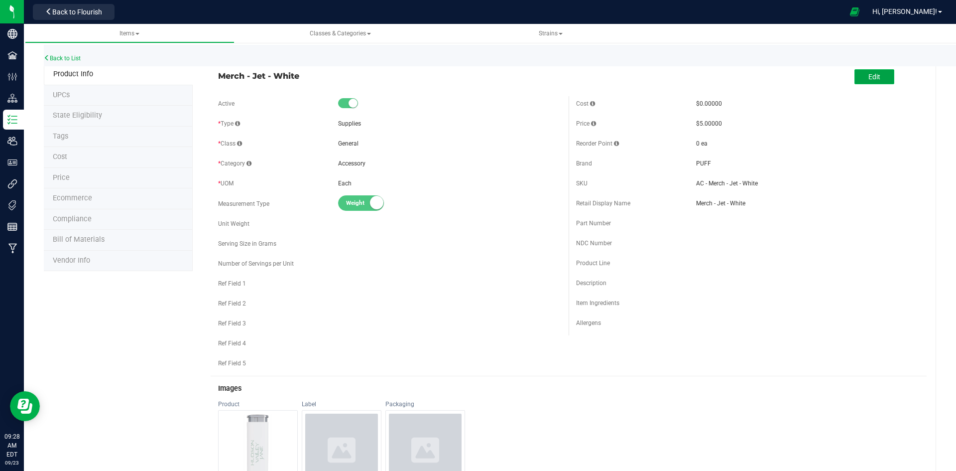
click at [869, 73] on span "Edit" at bounding box center [875, 77] width 12 height 8
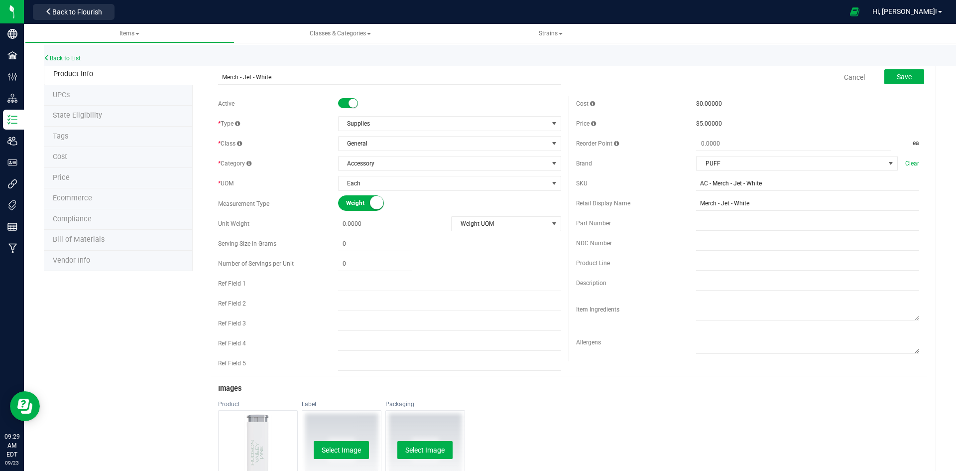
click at [60, 151] on li "Cost" at bounding box center [118, 157] width 149 height 21
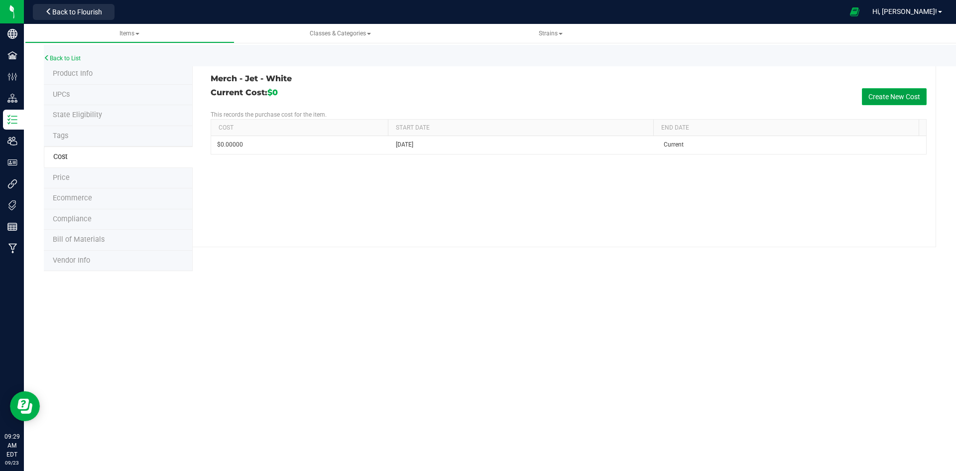
click at [897, 94] on button "Create New Cost" at bounding box center [894, 96] width 65 height 17
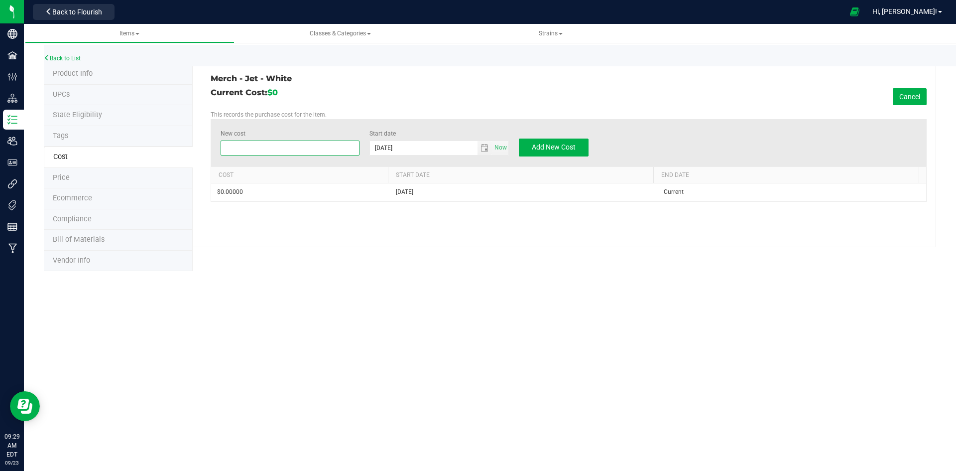
click at [246, 150] on span at bounding box center [290, 147] width 139 height 15
type input "1.30"
click at [541, 144] on span "Add New Cost" at bounding box center [554, 147] width 44 height 8
type input "$0.00000"
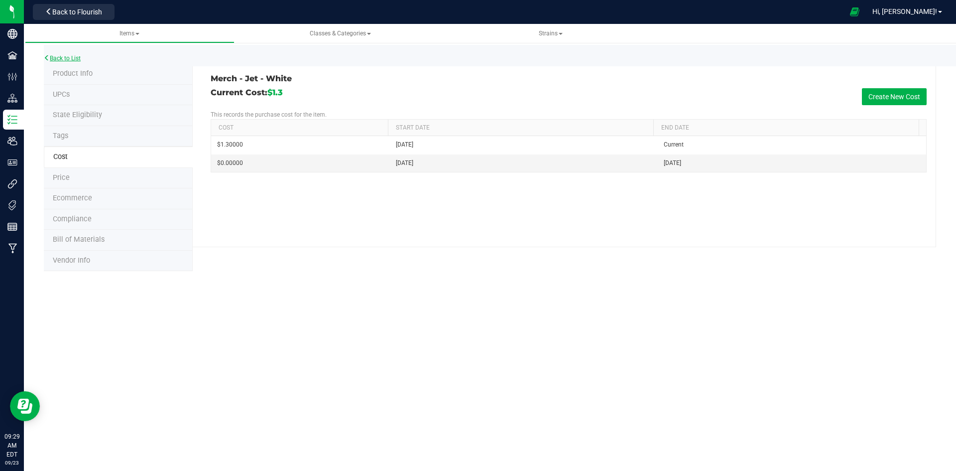
click at [67, 57] on link "Back to List" at bounding box center [62, 58] width 37 height 7
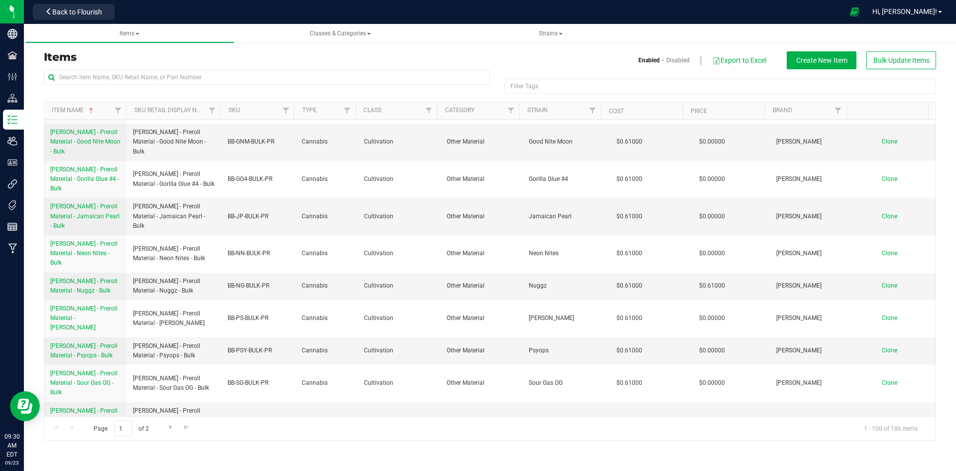
scroll to position [2241, 0]
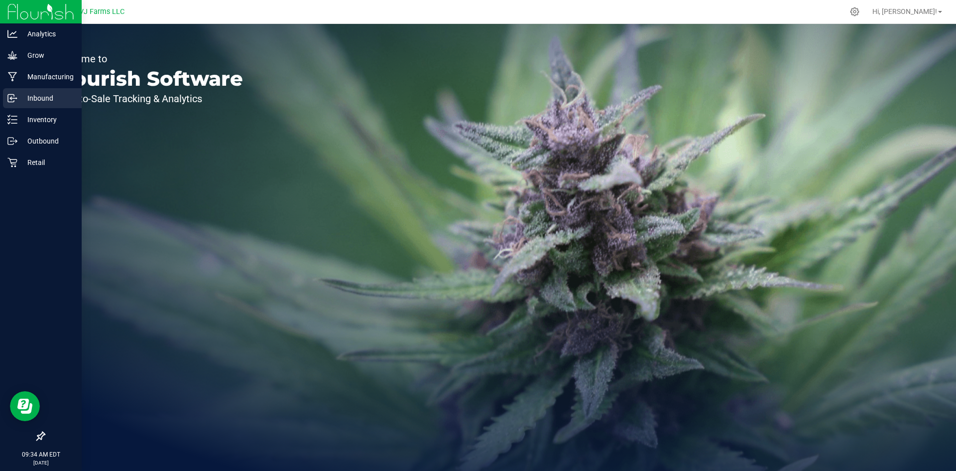
click at [28, 97] on p "Inbound" at bounding box center [47, 98] width 60 height 12
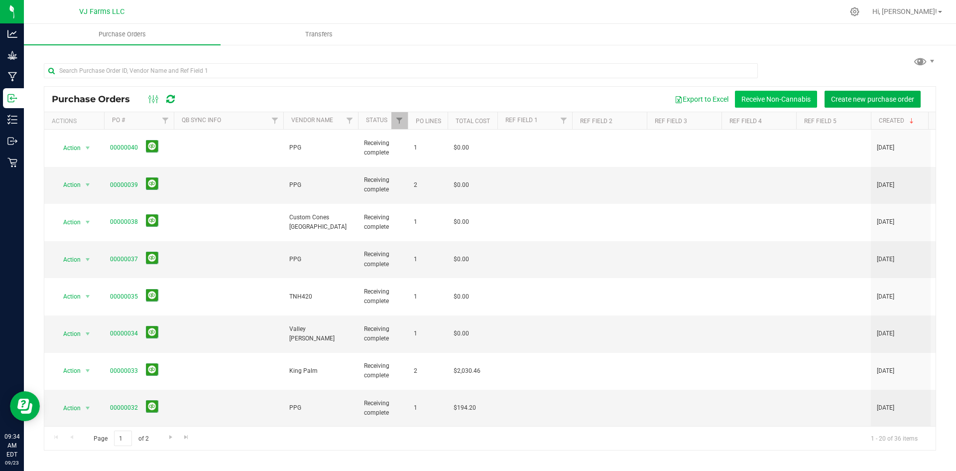
click at [776, 99] on button "Receive Non-Cannabis" at bounding box center [776, 99] width 82 height 17
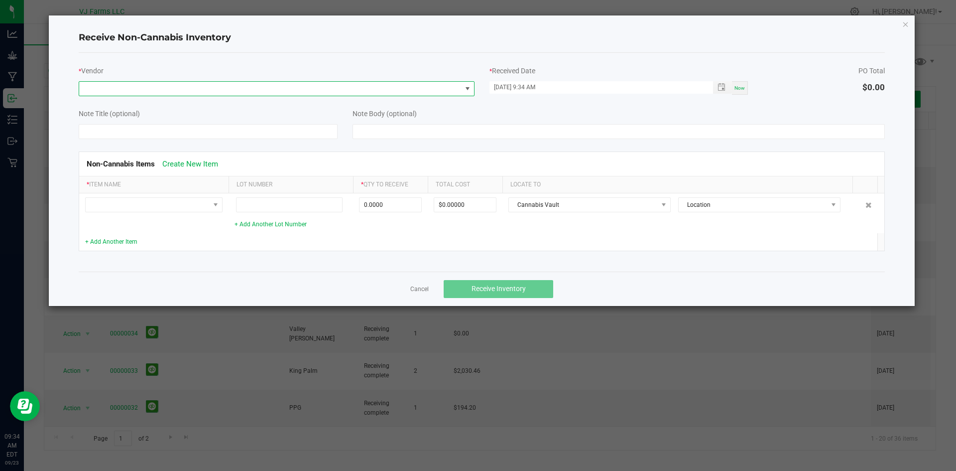
click at [469, 89] on span at bounding box center [468, 89] width 8 height 8
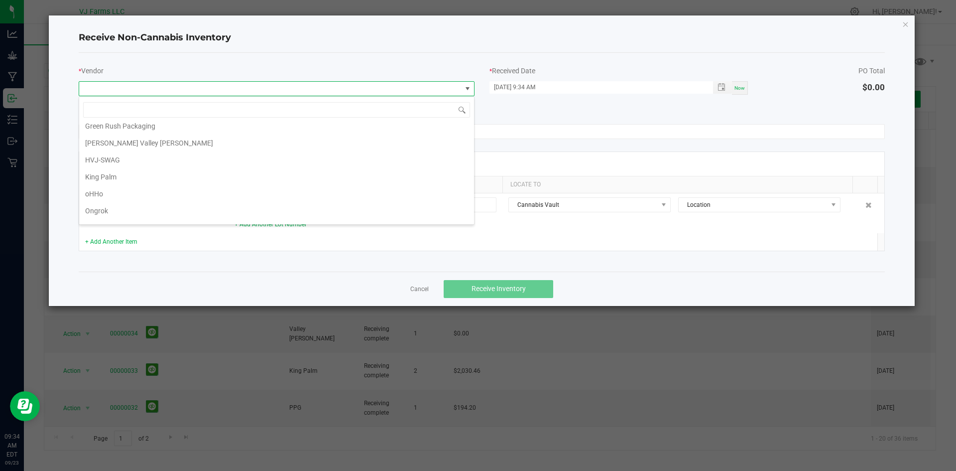
scroll to position [100, 0]
click at [197, 162] on li "King Palm" at bounding box center [276, 166] width 395 height 17
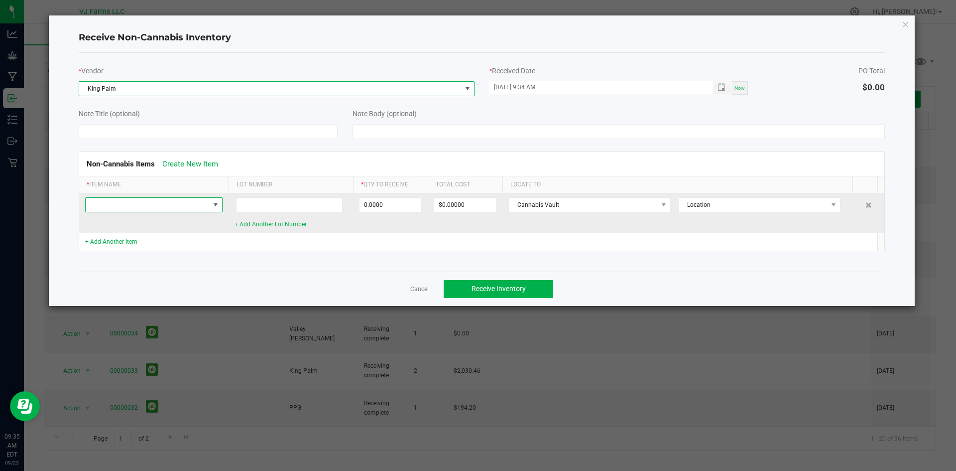
click at [216, 206] on span at bounding box center [216, 205] width 8 height 8
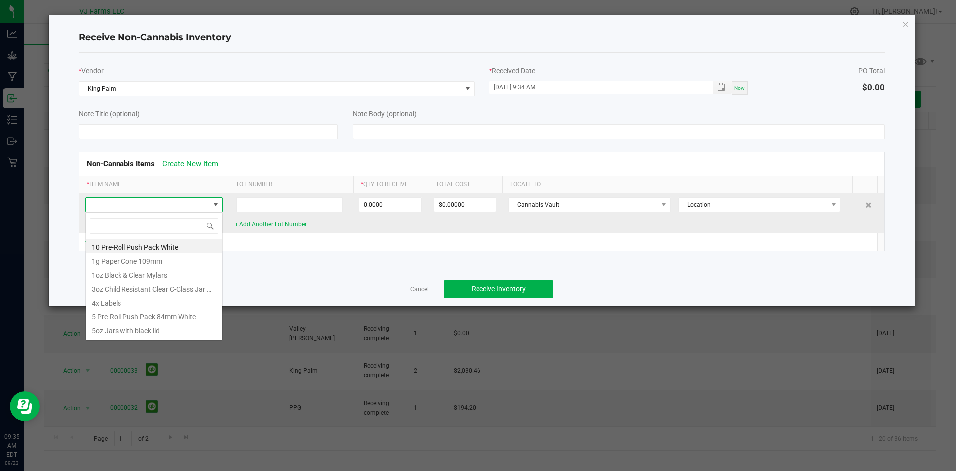
scroll to position [15, 137]
type input "palm"
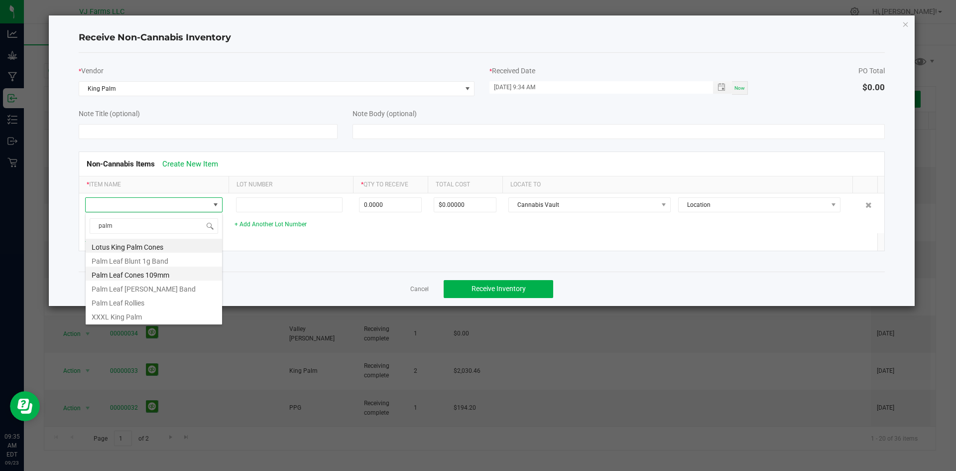
click at [153, 273] on li "Palm Leaf Cones 109mm" at bounding box center [154, 273] width 136 height 14
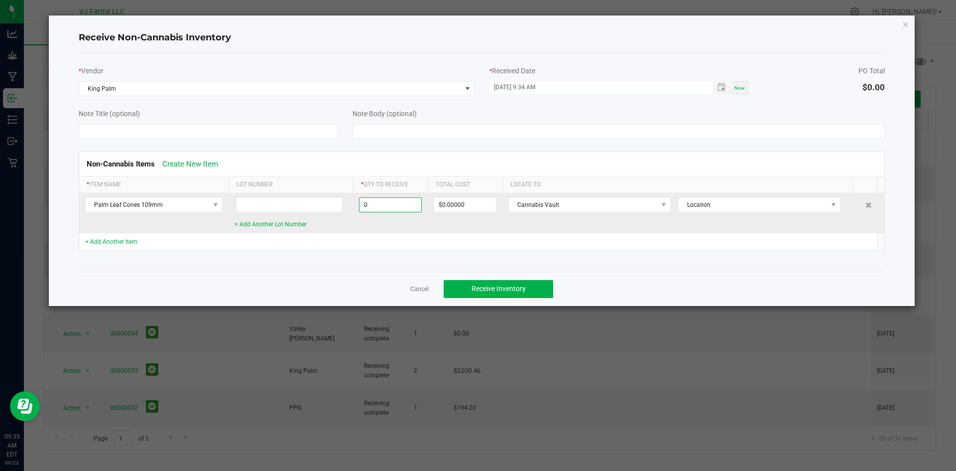
click at [381, 205] on input "0" at bounding box center [391, 205] width 62 height 14
paste input "2592"
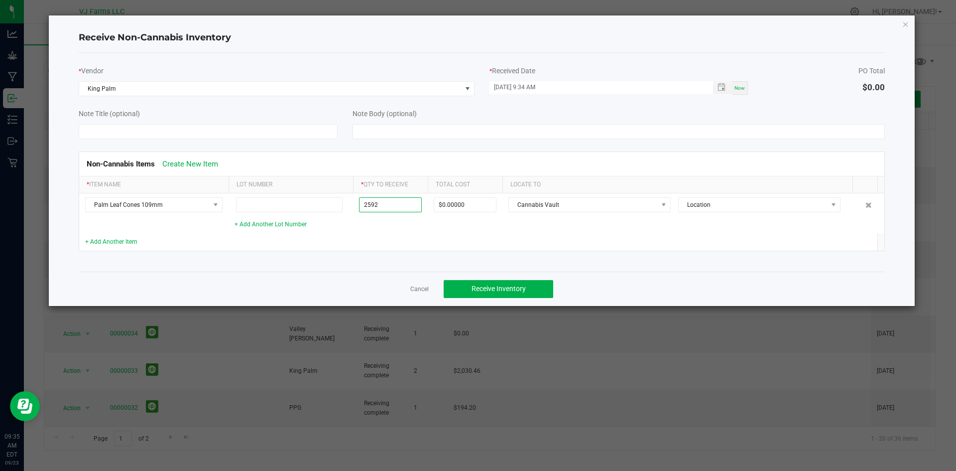
type input "2592 ea"
type input "$648.00000"
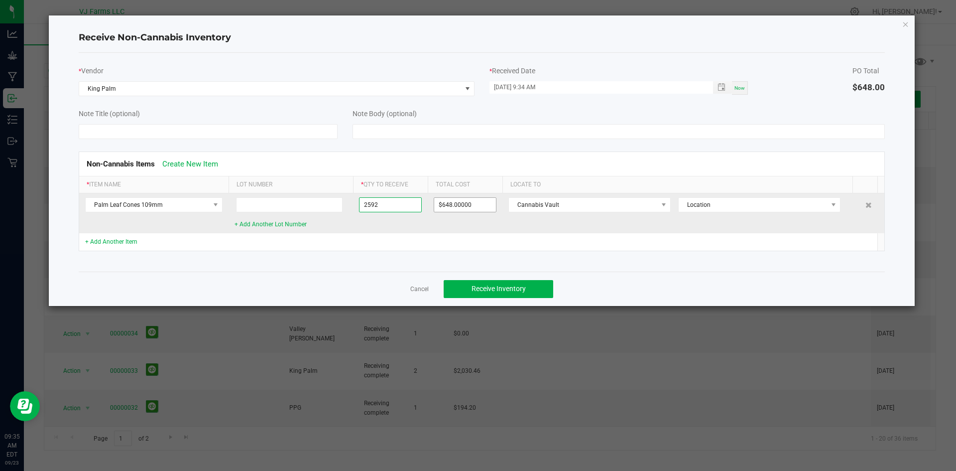
type input "2592 ea"
click at [473, 201] on input "648" at bounding box center [465, 205] width 62 height 14
paste input "984.96"
type input "$984.96000"
click at [664, 205] on span at bounding box center [664, 205] width 8 height 8
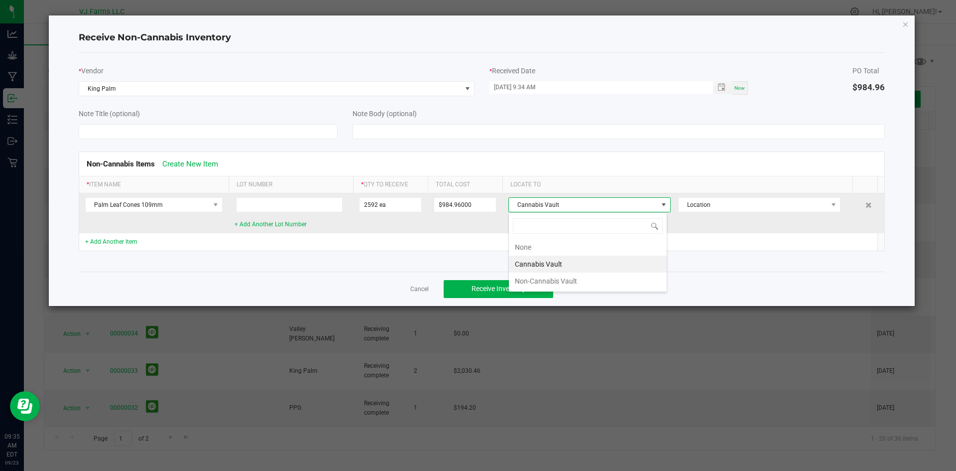
scroll to position [15, 159]
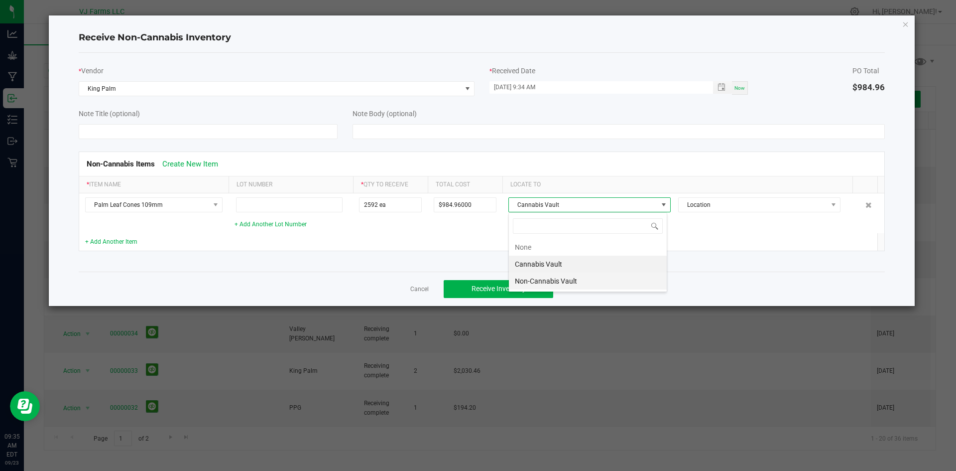
click at [541, 283] on li "Non-Cannabis Vault" at bounding box center [588, 280] width 158 height 17
click at [104, 238] on link "+ Add Another Item" at bounding box center [111, 241] width 52 height 7
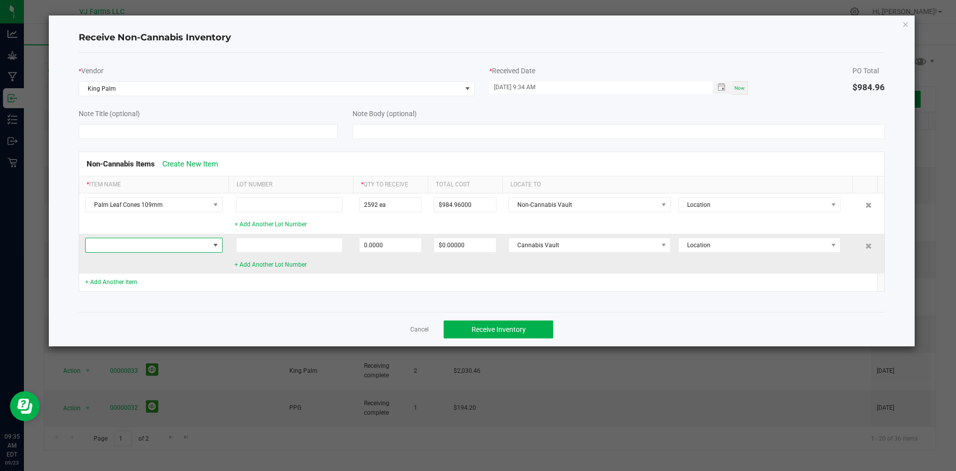
click at [217, 242] on span at bounding box center [216, 245] width 8 height 8
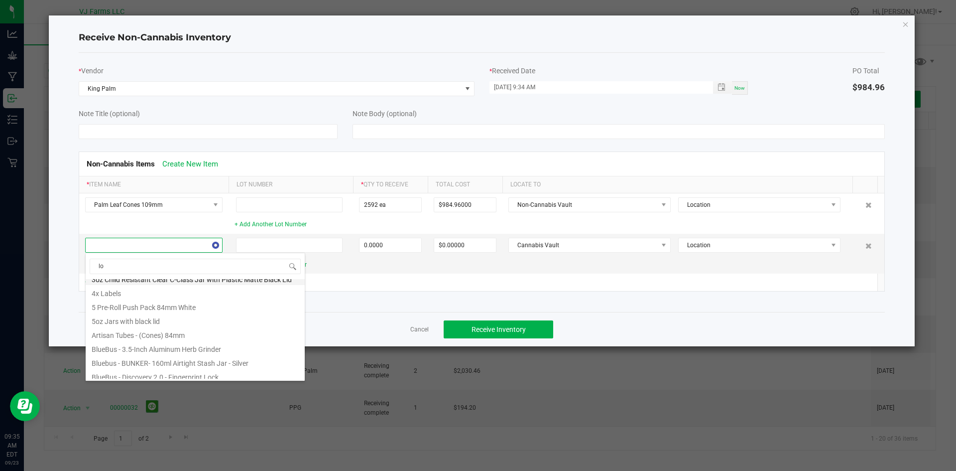
scroll to position [0, 0]
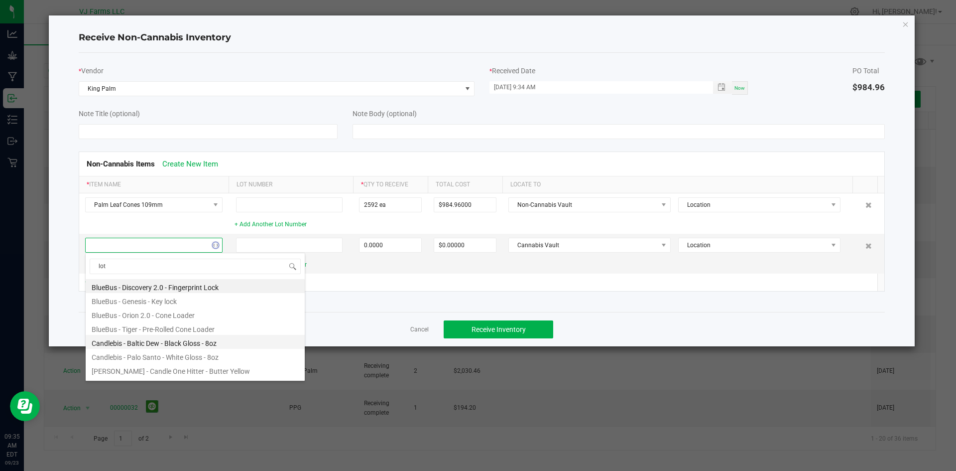
type input "lotu"
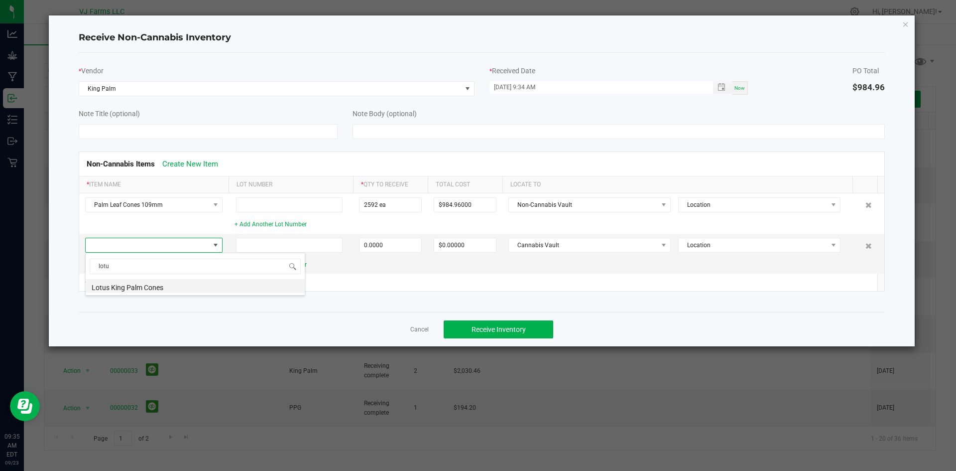
click at [133, 286] on li "Lotus King Palm Cones" at bounding box center [195, 286] width 219 height 14
type input "0 ea"
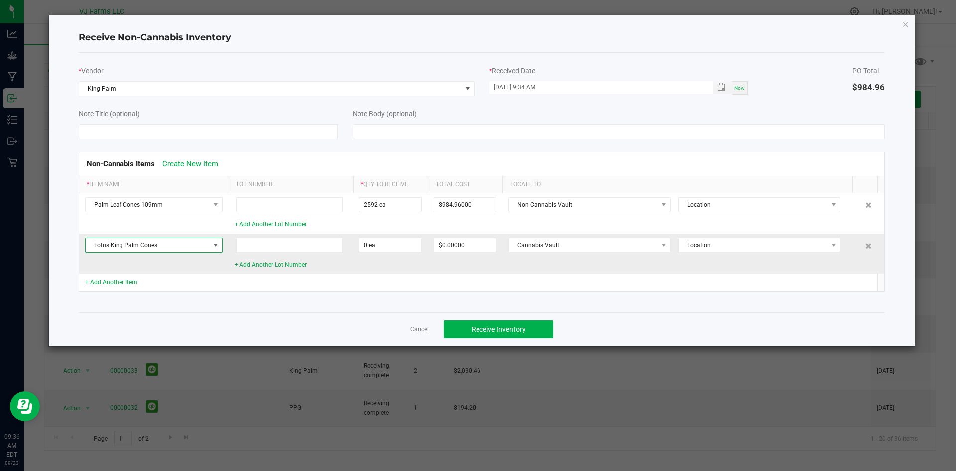
click at [215, 244] on span at bounding box center [216, 245] width 8 height 8
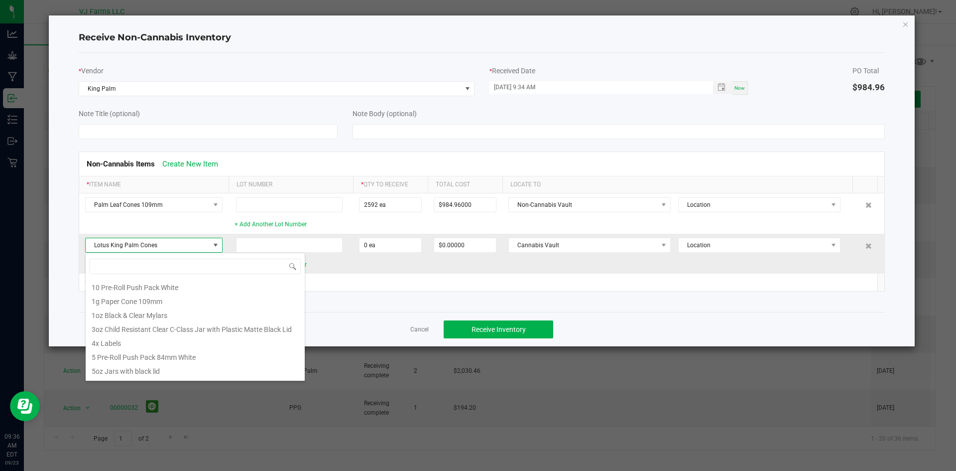
scroll to position [15, 137]
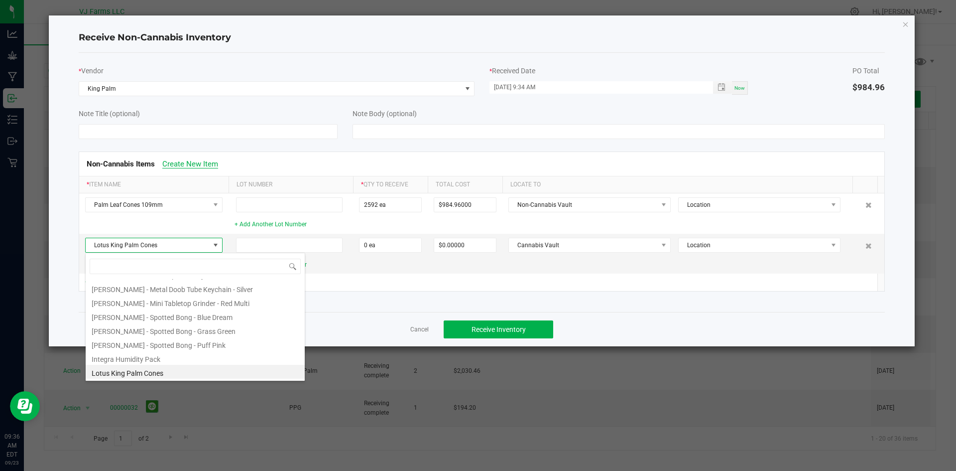
click at [204, 161] on link "Create New Item" at bounding box center [190, 163] width 56 height 9
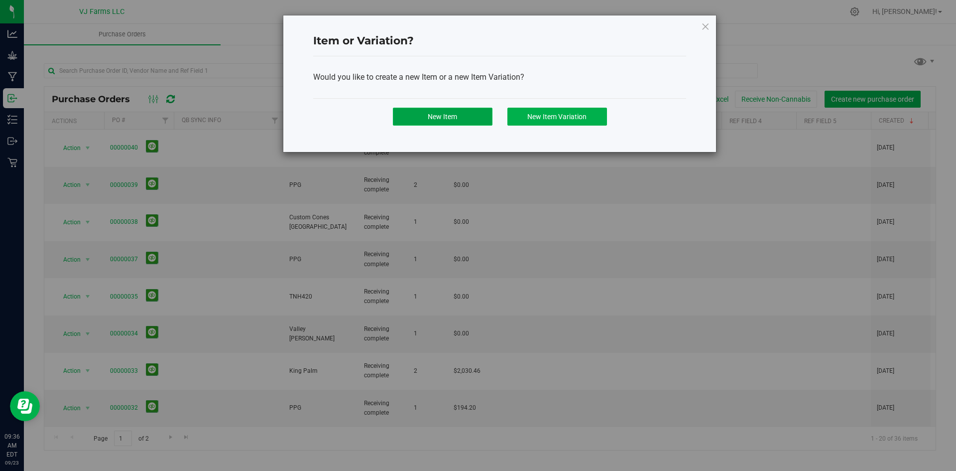
click at [438, 114] on span "New Item" at bounding box center [442, 117] width 29 height 8
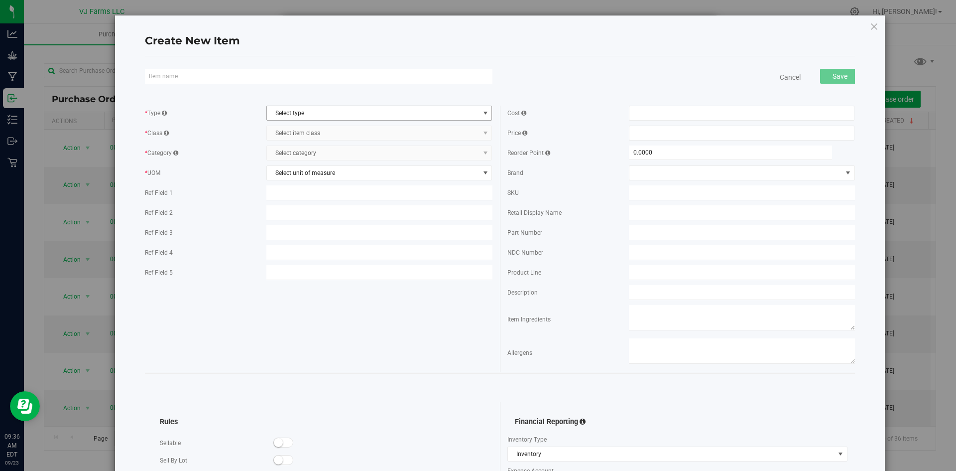
click at [387, 109] on span "Select type" at bounding box center [373, 113] width 213 height 14
click at [292, 162] on li "Supplies" at bounding box center [376, 159] width 223 height 15
click at [482, 134] on span "select" at bounding box center [486, 133] width 8 height 8
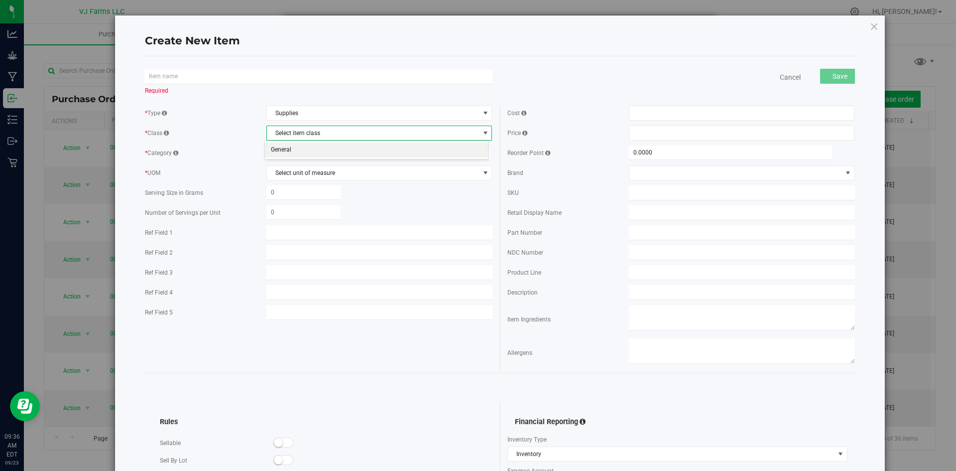
click at [329, 148] on li "General" at bounding box center [376, 149] width 223 height 15
click at [389, 151] on span "Select category" at bounding box center [373, 153] width 213 height 14
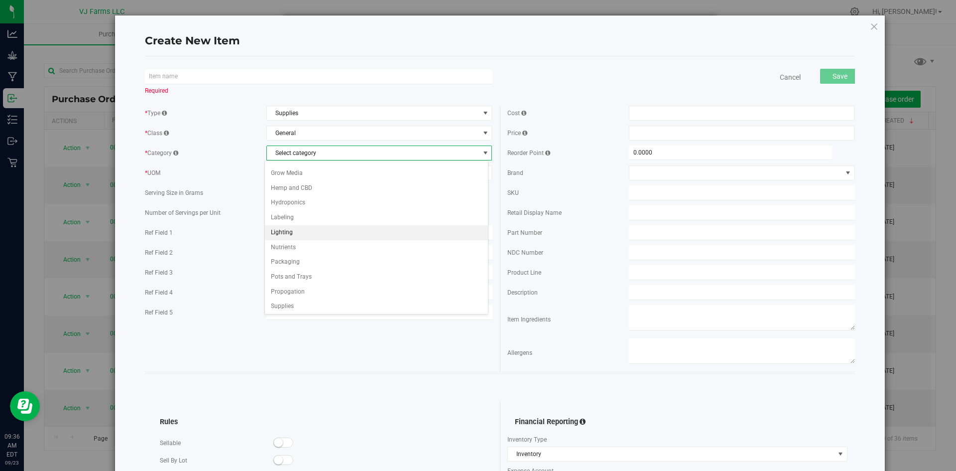
scroll to position [13, 0]
click at [301, 300] on li "Supplies" at bounding box center [376, 304] width 223 height 15
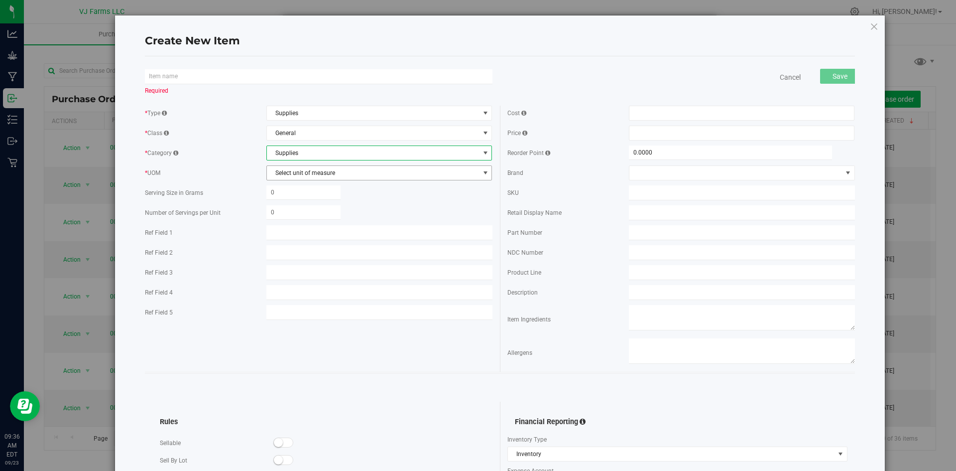
click at [479, 171] on span "select" at bounding box center [485, 173] width 12 height 14
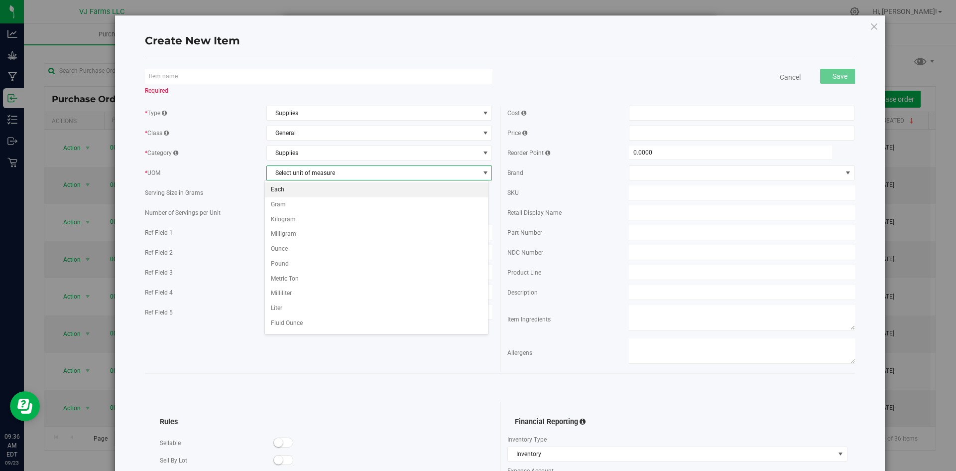
click at [280, 191] on li "Each" at bounding box center [376, 189] width 223 height 15
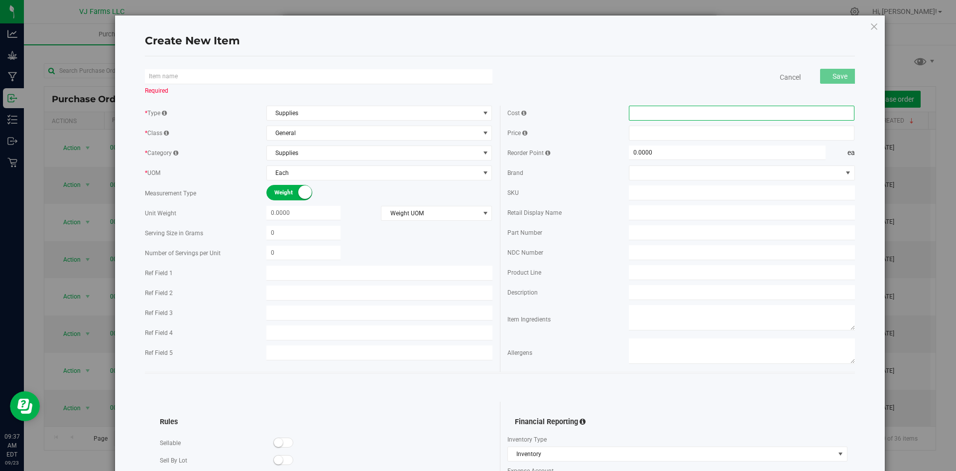
click at [664, 114] on span at bounding box center [742, 113] width 226 height 15
paste input "0.81"
type input "0.81"
type input "$0.81000"
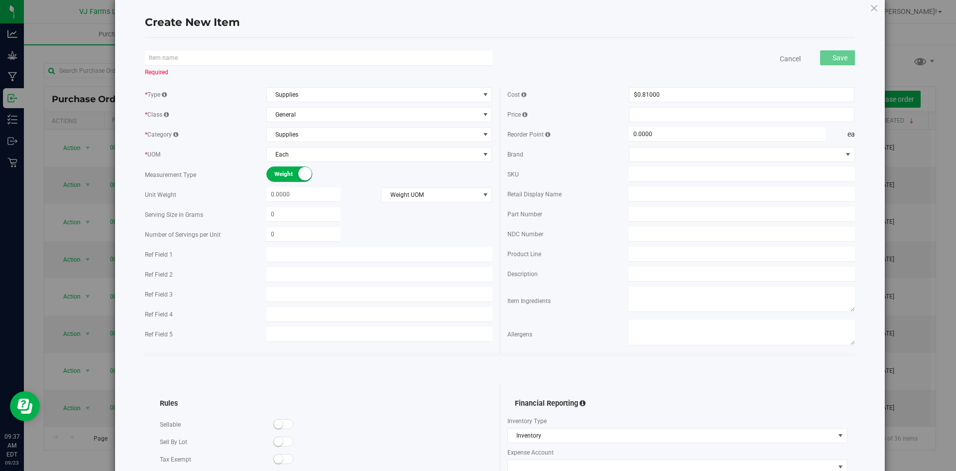
scroll to position [0, 0]
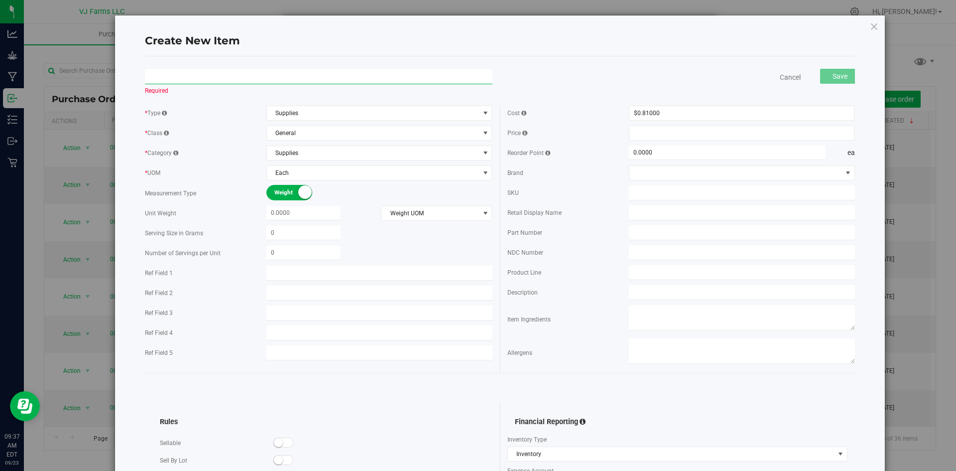
click at [297, 82] on input "text" at bounding box center [319, 76] width 348 height 15
paste input "Rolls:Blue Lotus 109mm"
drag, startPoint x: 163, startPoint y: 78, endPoint x: 143, endPoint y: 79, distance: 20.0
click at [143, 79] on div "Create New Item Rolls:Blue Lotus 109mm Item name is available Cancel Save * Typ…" at bounding box center [500, 324] width 771 height 618
click at [223, 70] on input "Blue Lotus 109mm" at bounding box center [319, 76] width 348 height 15
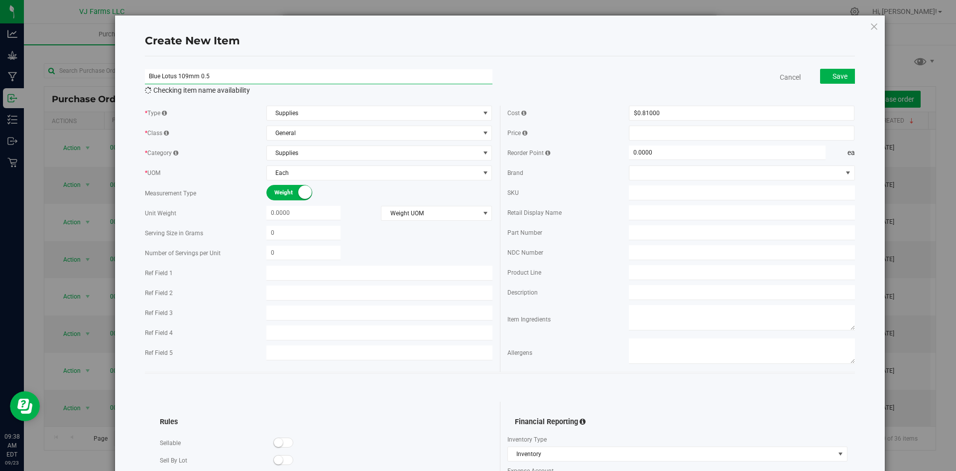
type input "Blue Lotus 109mm 0.5"
click at [601, 66] on div "Cancel Save" at bounding box center [681, 76] width 363 height 25
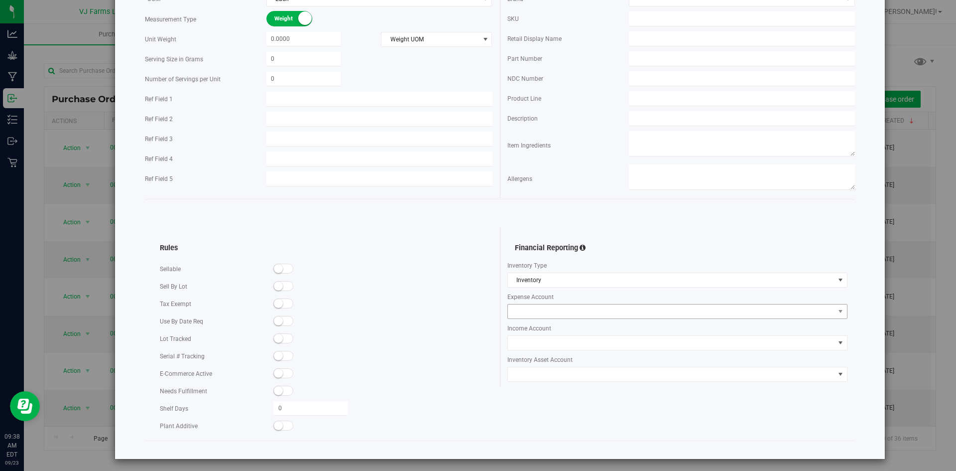
scroll to position [177, 0]
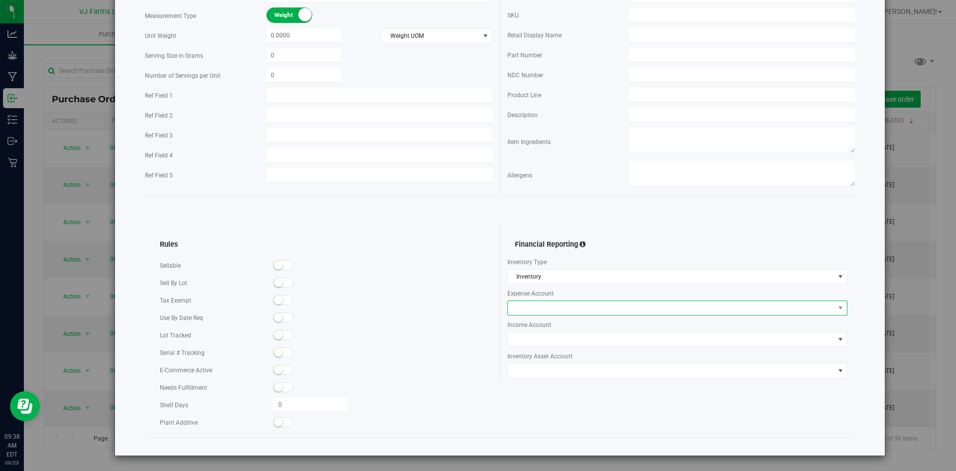
click at [589, 306] on span at bounding box center [671, 308] width 327 height 14
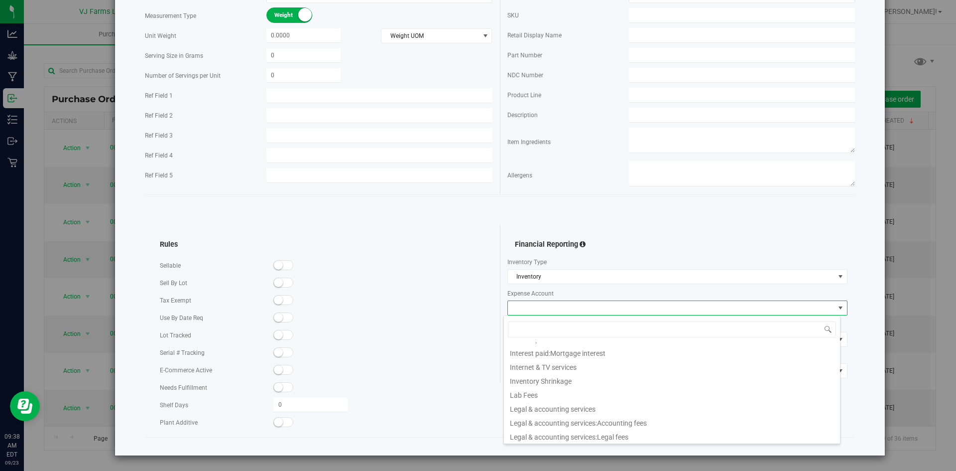
scroll to position [897, 0]
click at [722, 221] on div "Rules Sellable Sell By Lot" at bounding box center [499, 322] width 725 height 230
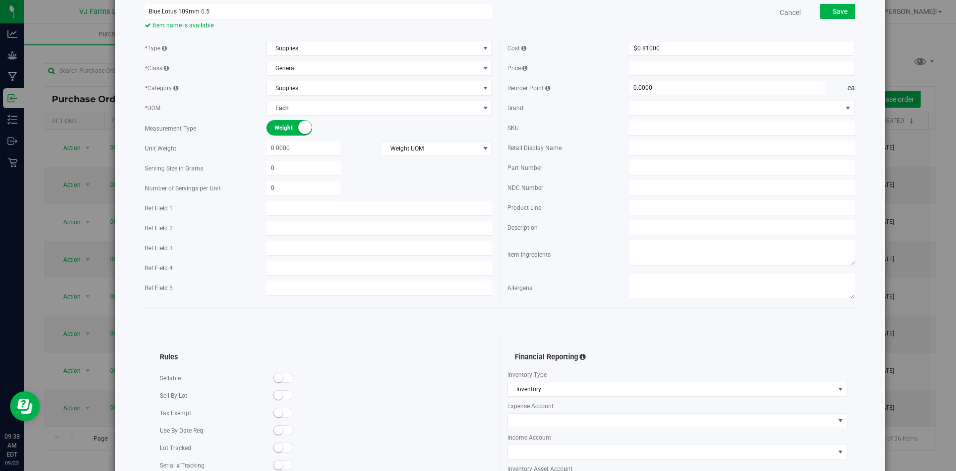
scroll to position [0, 0]
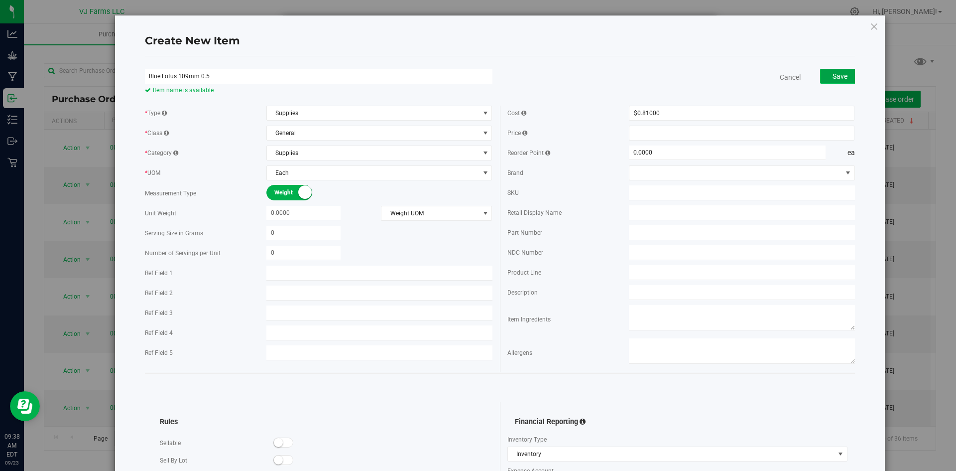
click at [839, 74] on span "Save" at bounding box center [840, 76] width 15 height 8
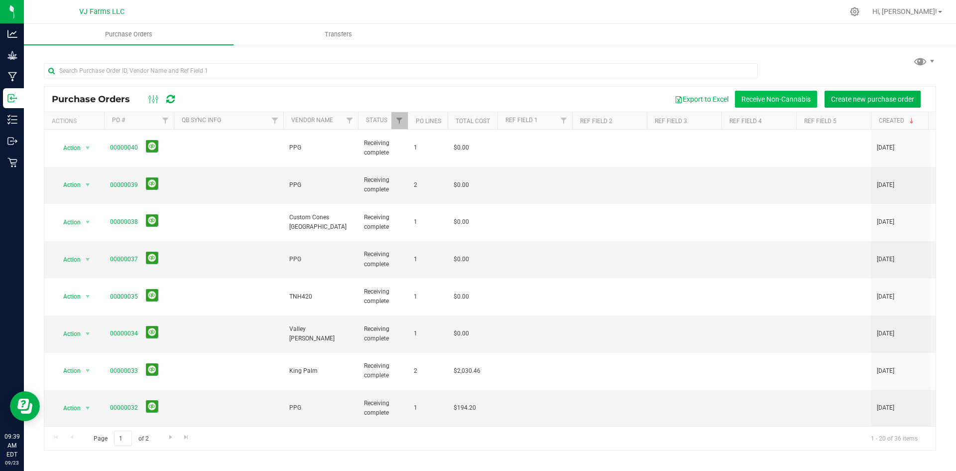
click at [784, 101] on button "Receive Non-Cannabis" at bounding box center [776, 99] width 82 height 17
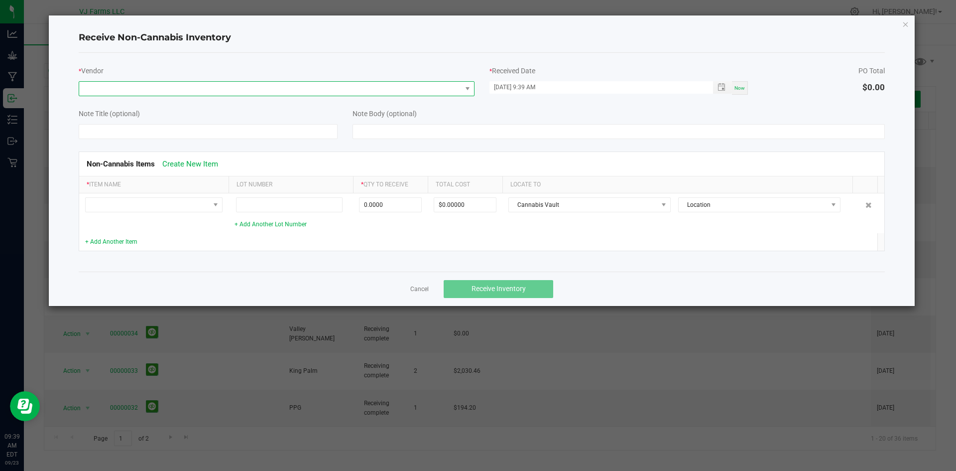
click at [225, 94] on span at bounding box center [270, 89] width 383 height 14
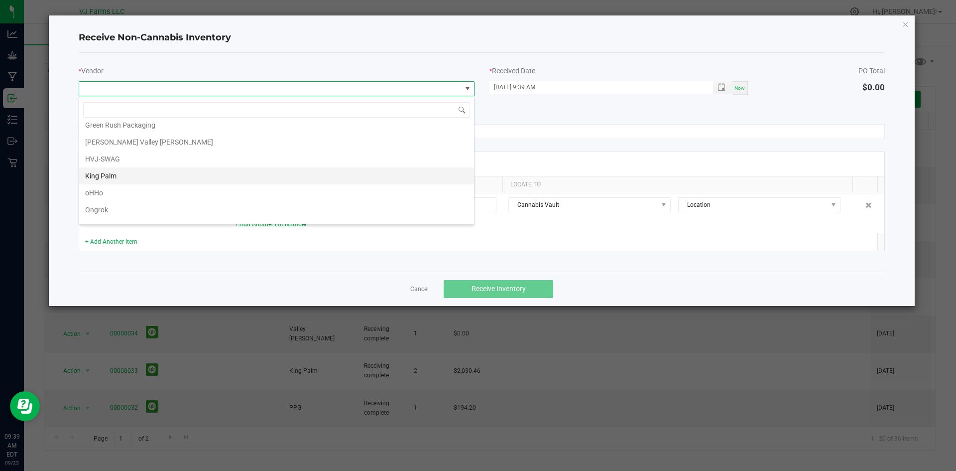
scroll to position [89, 0]
click at [138, 178] on li "King Palm" at bounding box center [276, 177] width 395 height 17
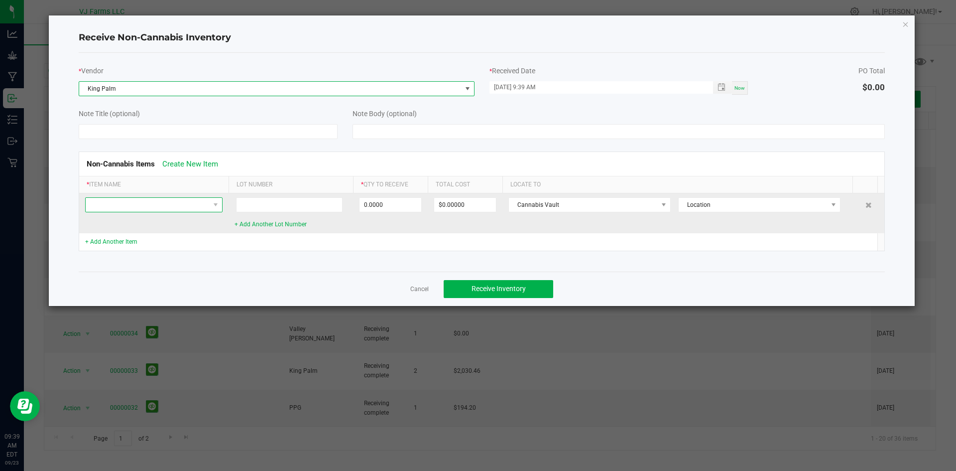
click at [193, 206] on span at bounding box center [148, 205] width 124 height 14
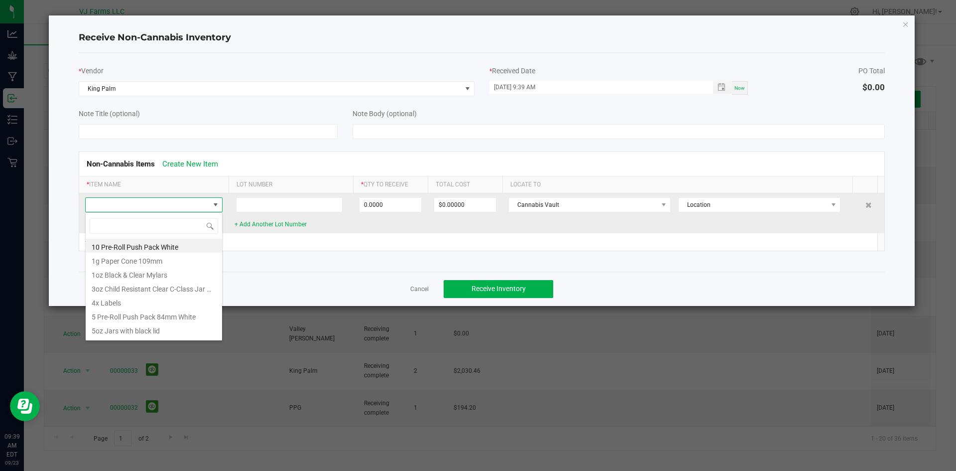
scroll to position [15, 137]
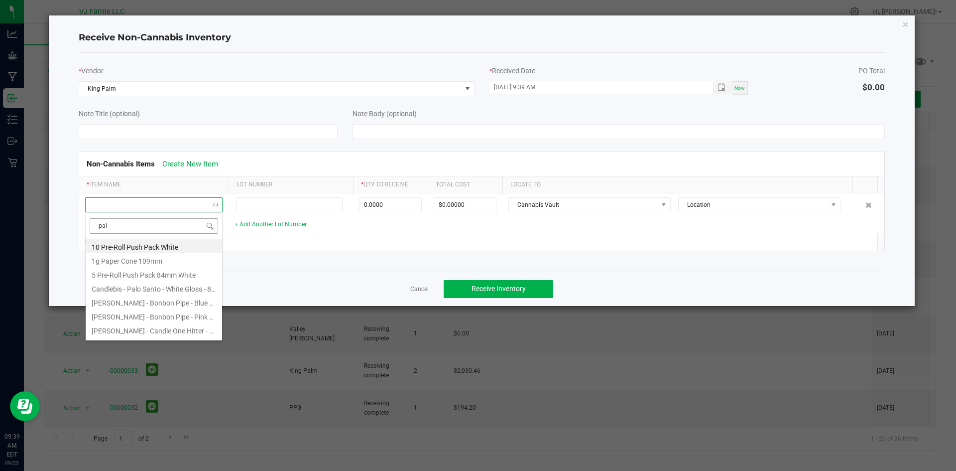
type input "palm"
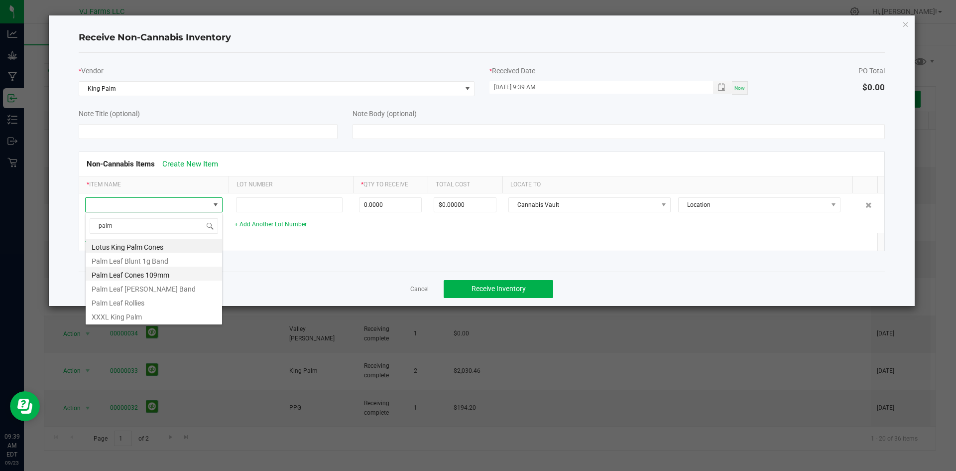
click at [172, 269] on li "Palm Leaf Cones 109mm" at bounding box center [154, 273] width 136 height 14
type input "0 ea"
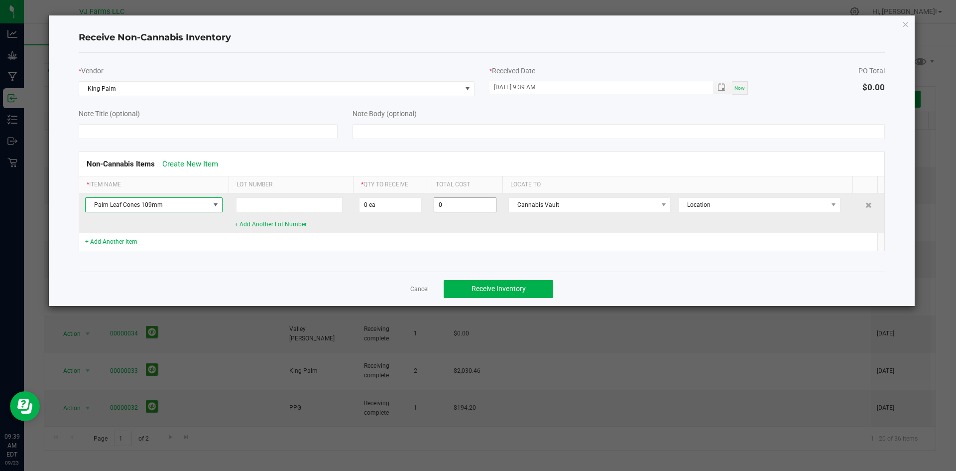
click at [451, 205] on input "0" at bounding box center [465, 205] width 62 height 14
type input "$0.00000"
drag, startPoint x: 451, startPoint y: 205, endPoint x: 374, endPoint y: 232, distance: 81.9
click at [374, 232] on td "0 ea" at bounding box center [390, 213] width 75 height 40
click at [399, 203] on input "0" at bounding box center [391, 205] width 62 height 14
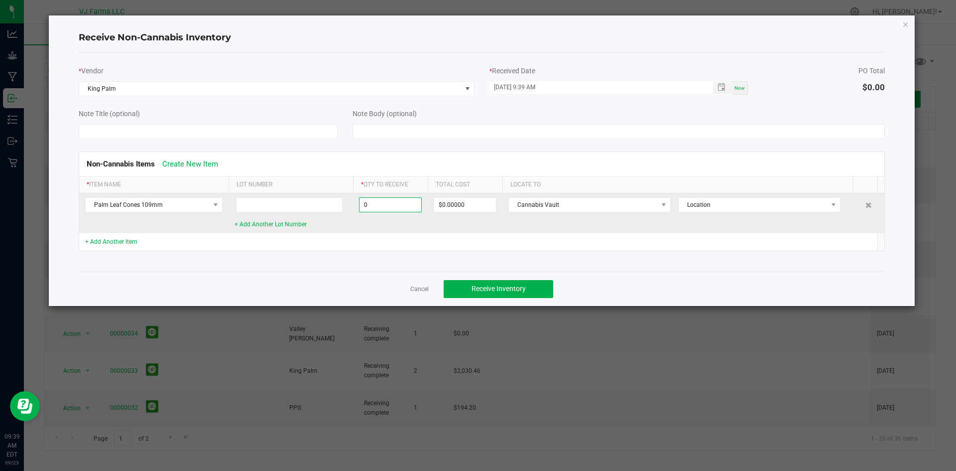
paste input "2592"
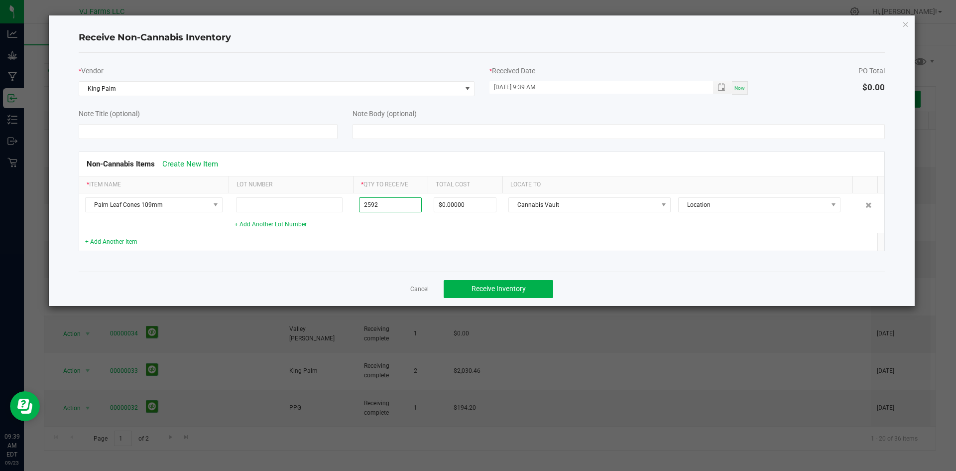
type input "2592 ea"
type input "$648.00000"
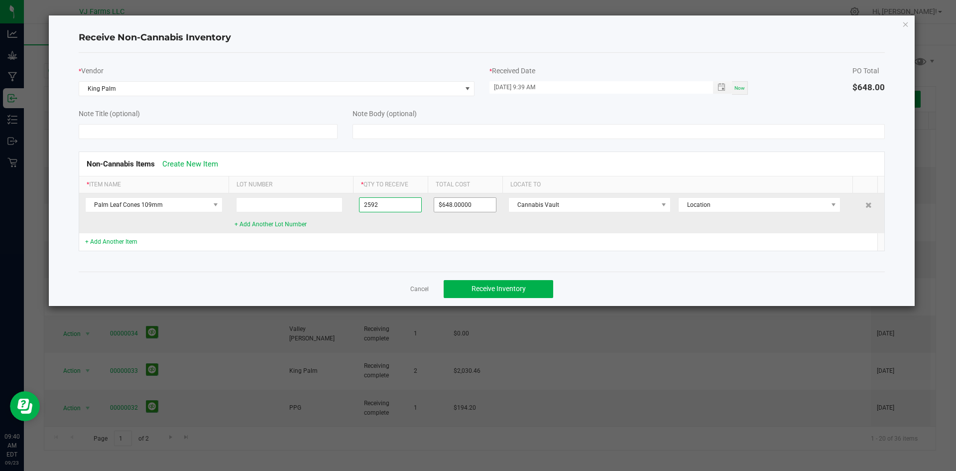
type input "2592 ea"
click at [479, 203] on input "648" at bounding box center [465, 205] width 62 height 14
paste input "984.96"
type input "$984.96000"
click at [816, 201] on span "Location" at bounding box center [753, 205] width 149 height 14
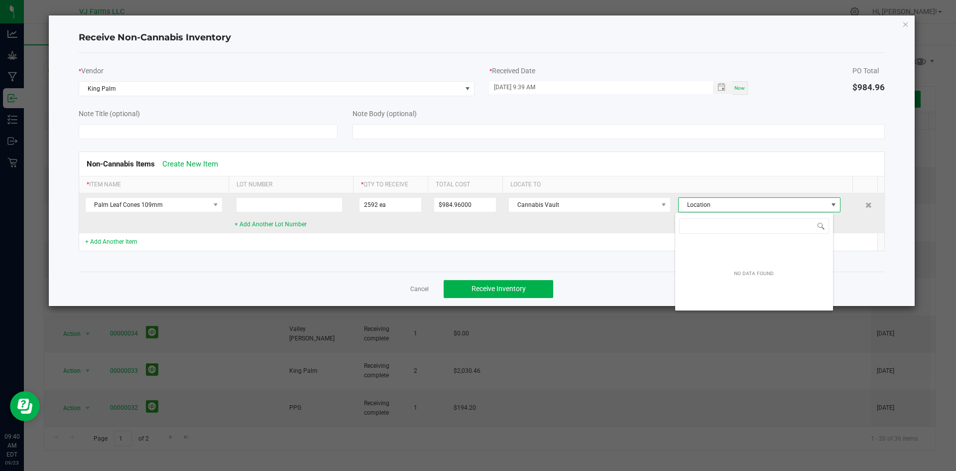
scroll to position [15, 159]
click at [816, 201] on span "Location" at bounding box center [753, 205] width 149 height 14
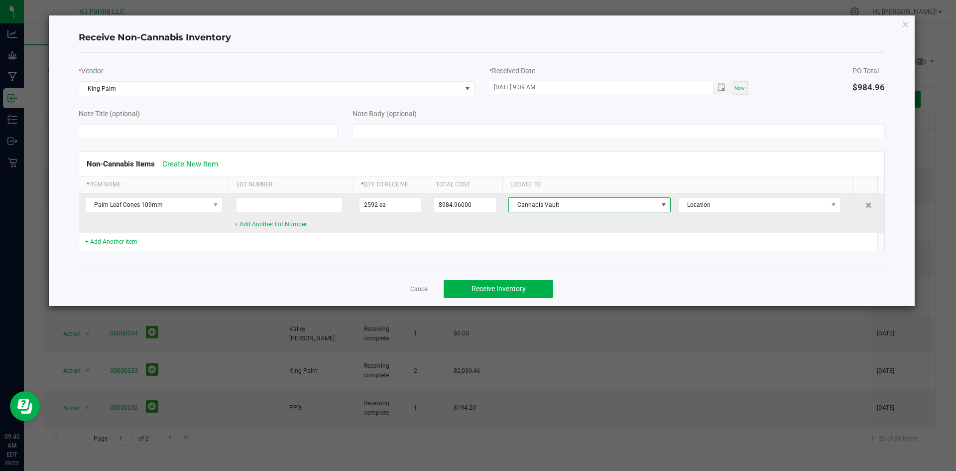
click at [555, 204] on span "Cannabis Vault" at bounding box center [583, 205] width 149 height 14
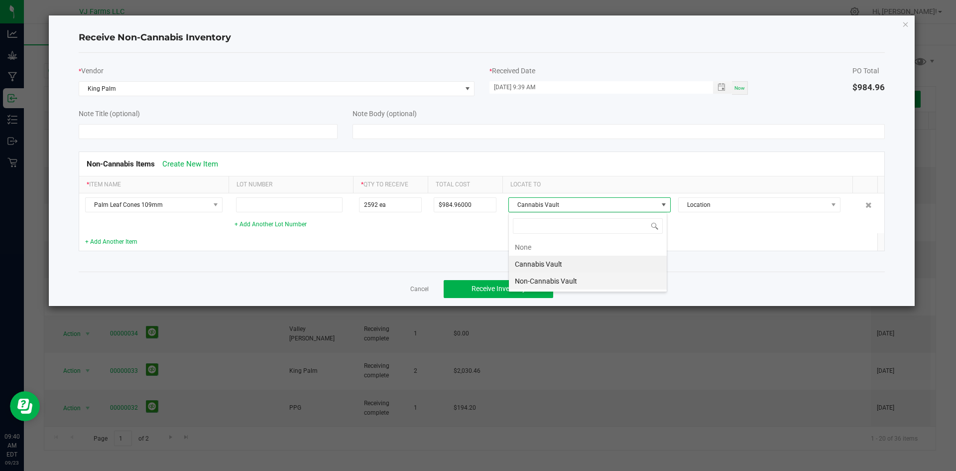
click at [546, 281] on li "Non-Cannabis Vault" at bounding box center [588, 280] width 158 height 17
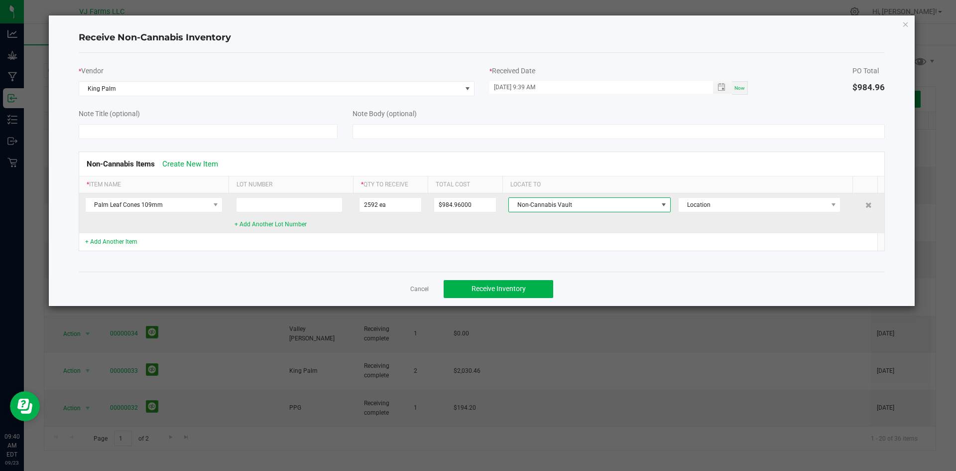
click at [480, 230] on td "$984.96000" at bounding box center [465, 213] width 75 height 40
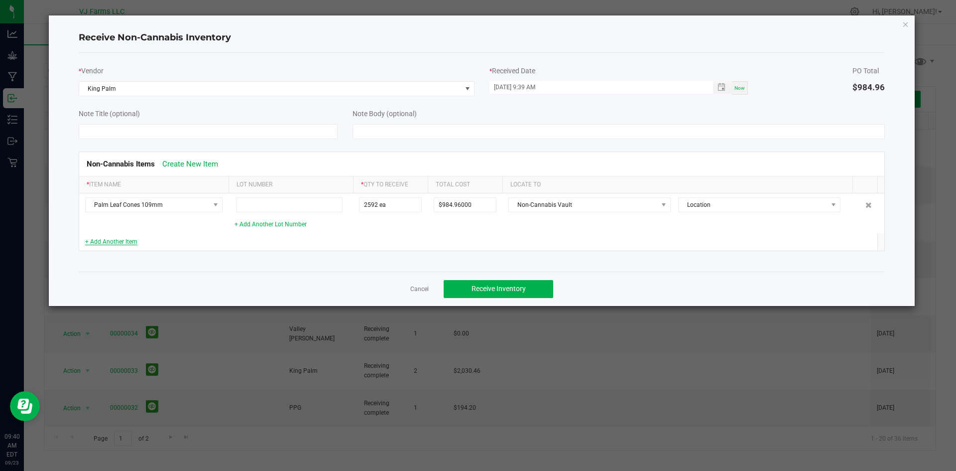
click at [107, 240] on link "+ Add Another Item" at bounding box center [111, 241] width 52 height 7
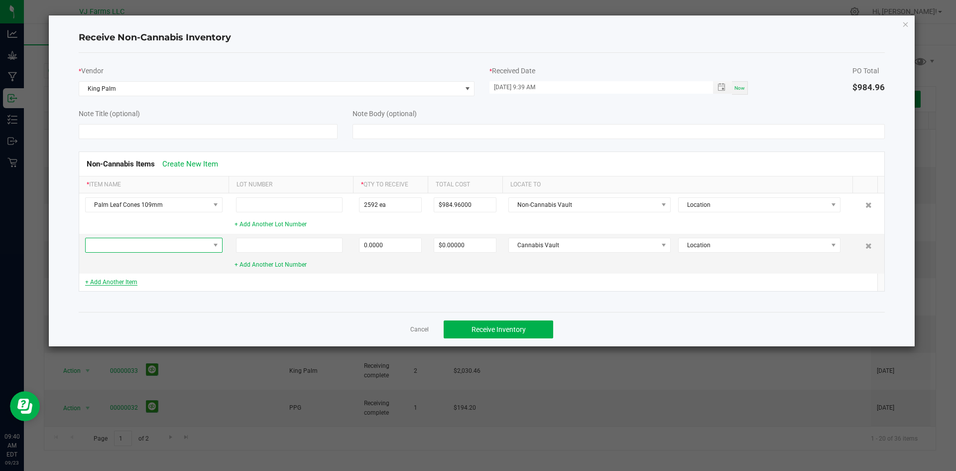
click at [107, 240] on span at bounding box center [148, 245] width 124 height 14
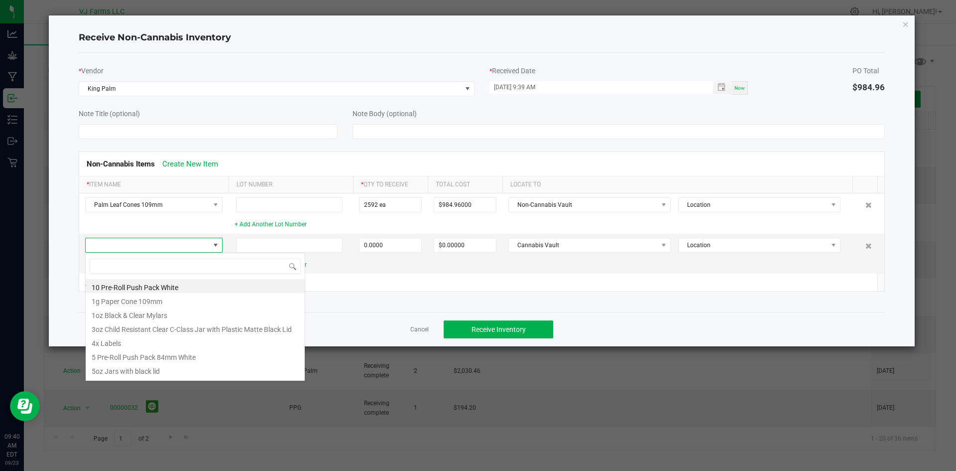
scroll to position [15, 137]
type input "blue"
click at [155, 283] on li "Blue Lotus 109mm 0.5" at bounding box center [195, 286] width 219 height 14
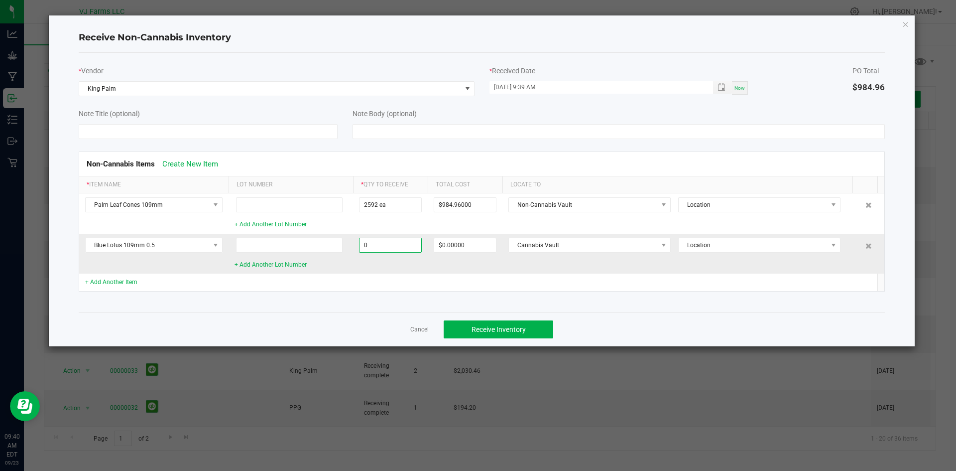
click at [388, 248] on input "0" at bounding box center [391, 245] width 62 height 14
paste input "100"
type input "1000 ea"
type input "$810.00000"
type input "1000 ea"
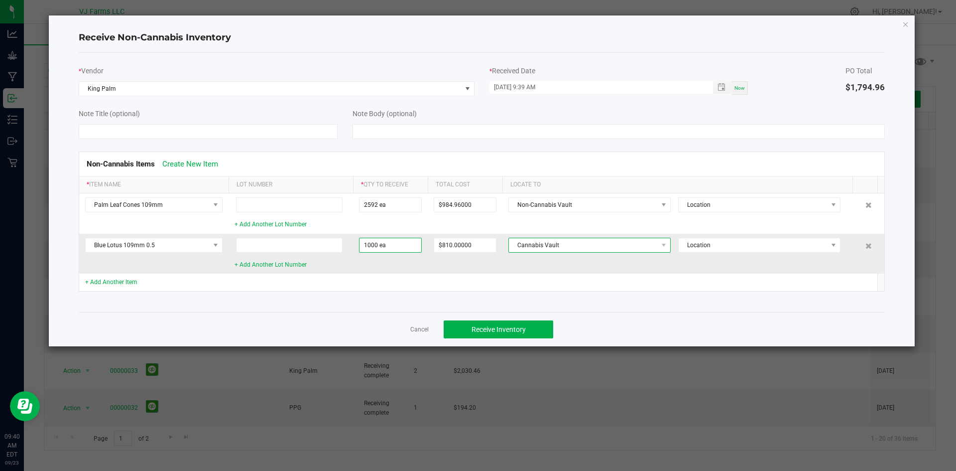
click at [586, 250] on span "Cannabis Vault" at bounding box center [583, 245] width 149 height 14
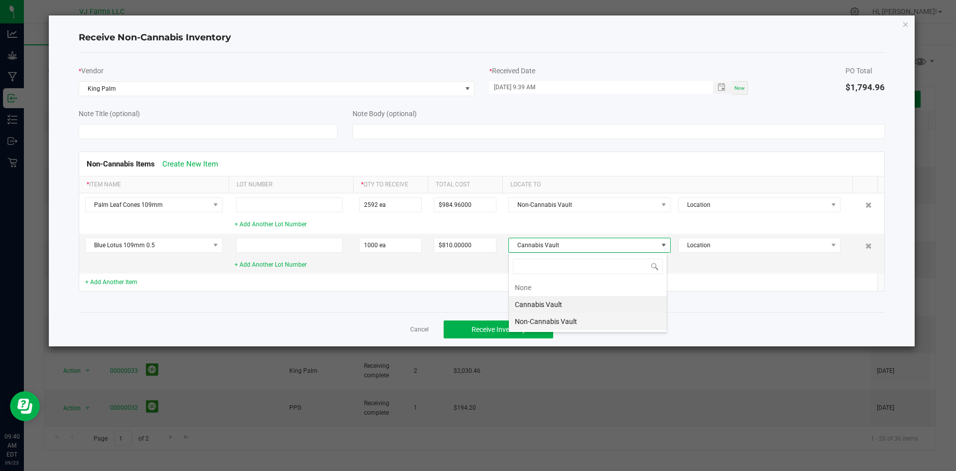
click at [552, 318] on li "Non-Cannabis Vault" at bounding box center [588, 321] width 158 height 17
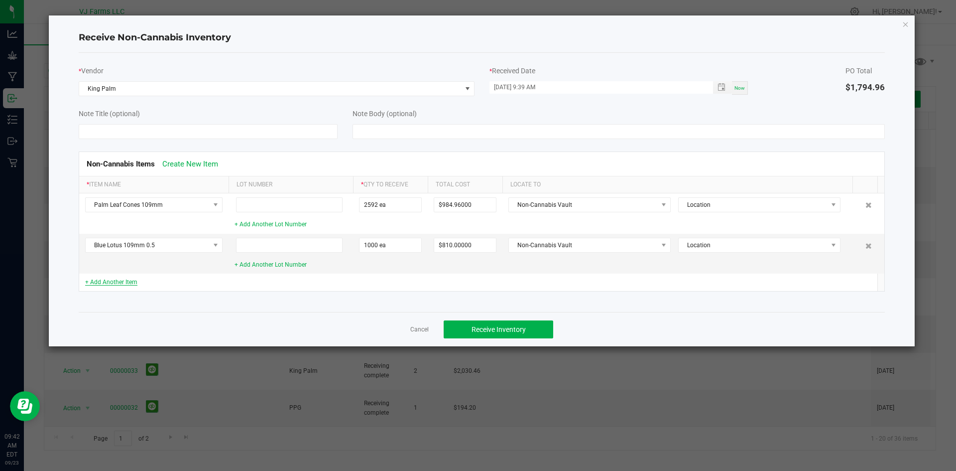
click at [124, 281] on link "+ Add Another Item" at bounding box center [111, 281] width 52 height 7
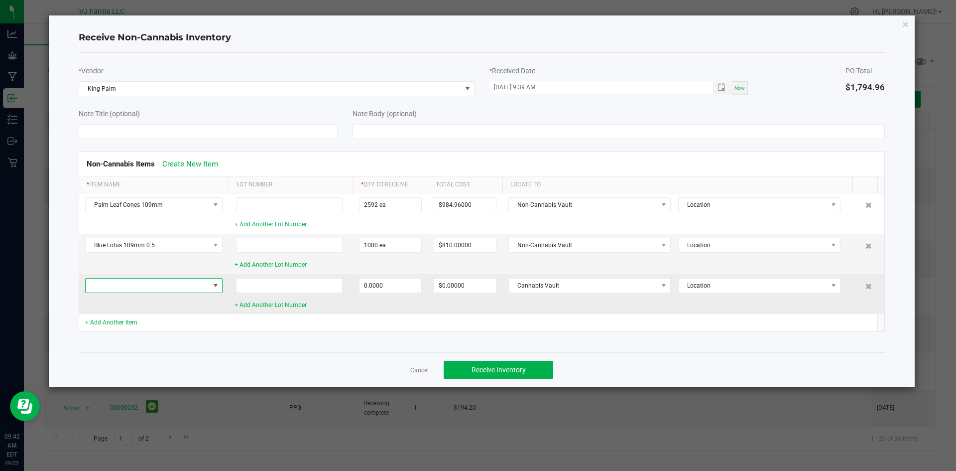
click at [124, 286] on span at bounding box center [148, 285] width 124 height 14
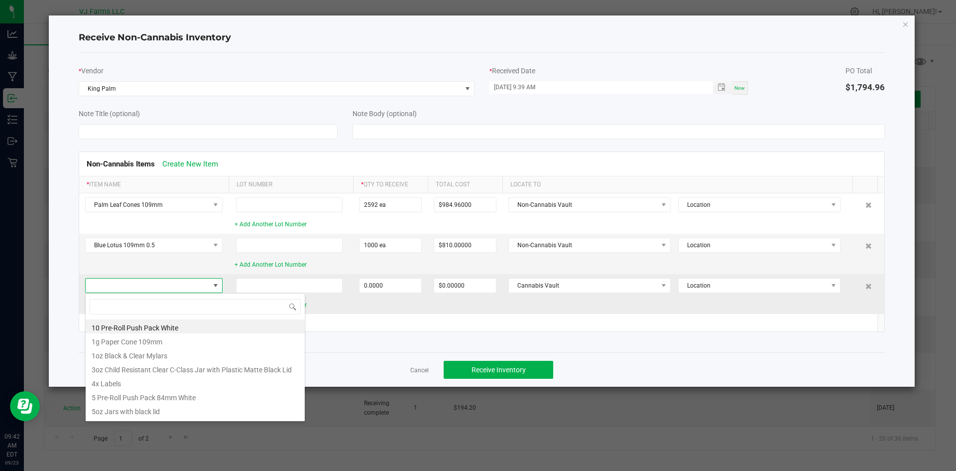
scroll to position [15, 137]
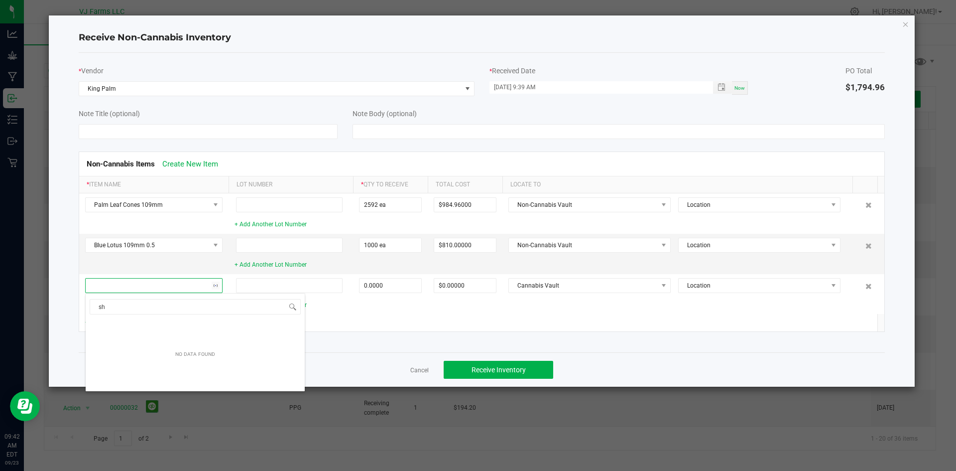
type input "s"
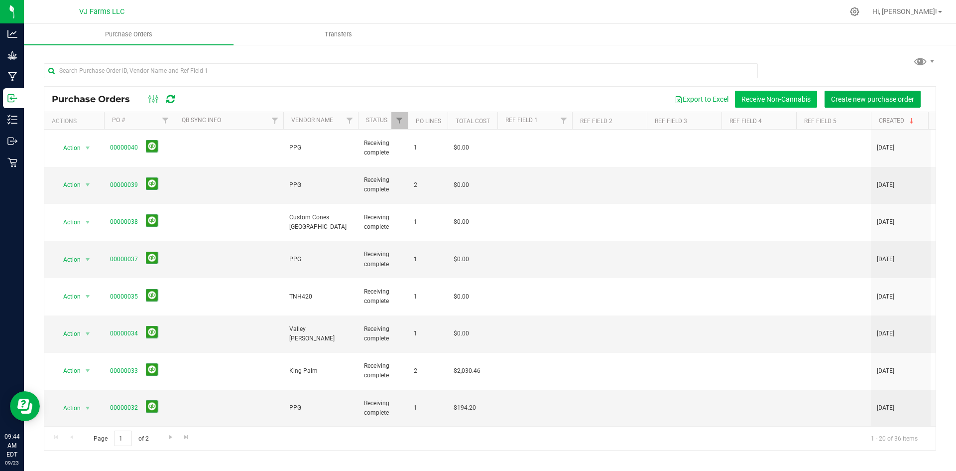
click at [779, 97] on button "Receive Non-Cannabis" at bounding box center [776, 99] width 82 height 17
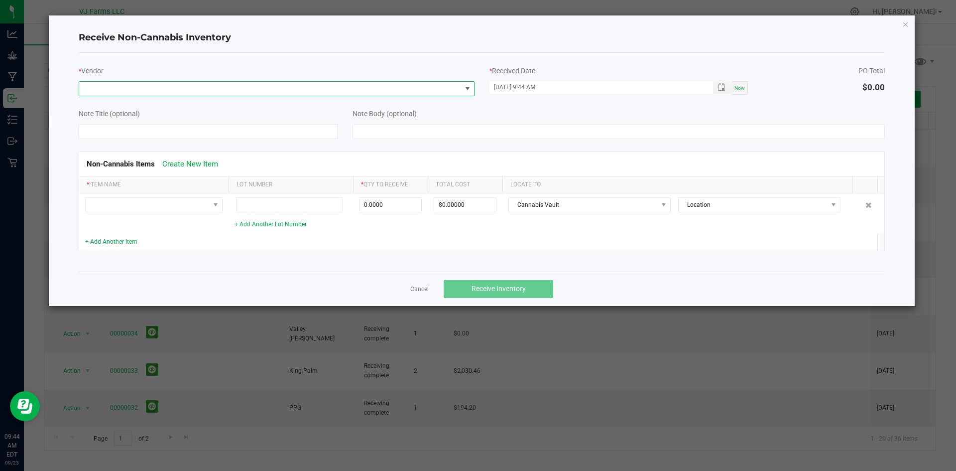
click at [466, 89] on span at bounding box center [468, 89] width 8 height 8
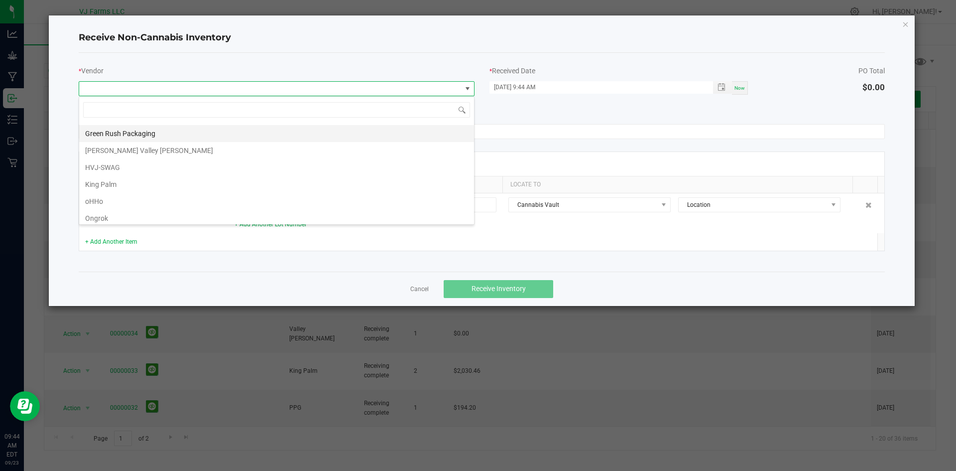
scroll to position [100, 0]
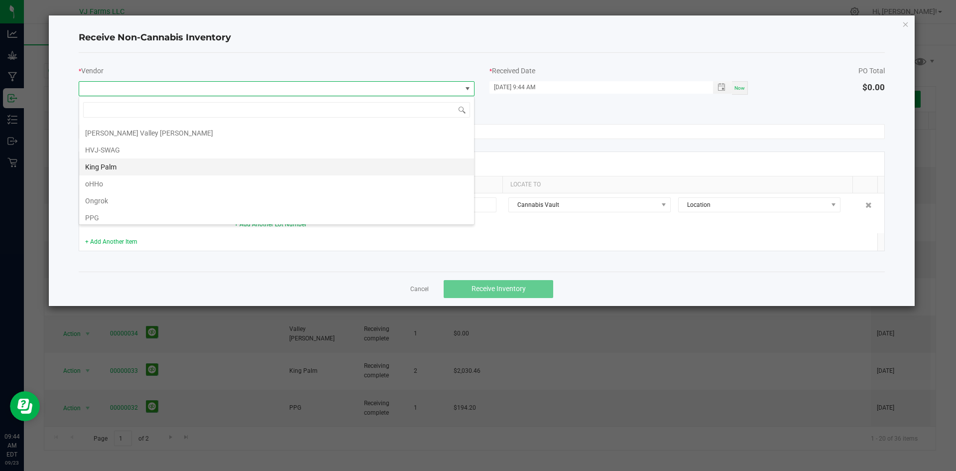
click at [130, 171] on li "King Palm" at bounding box center [276, 166] width 395 height 17
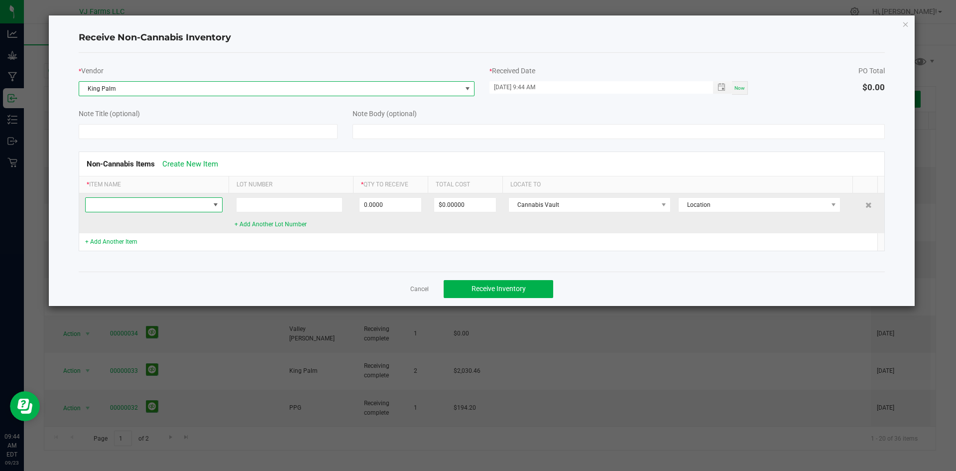
click at [218, 206] on span at bounding box center [216, 205] width 8 height 8
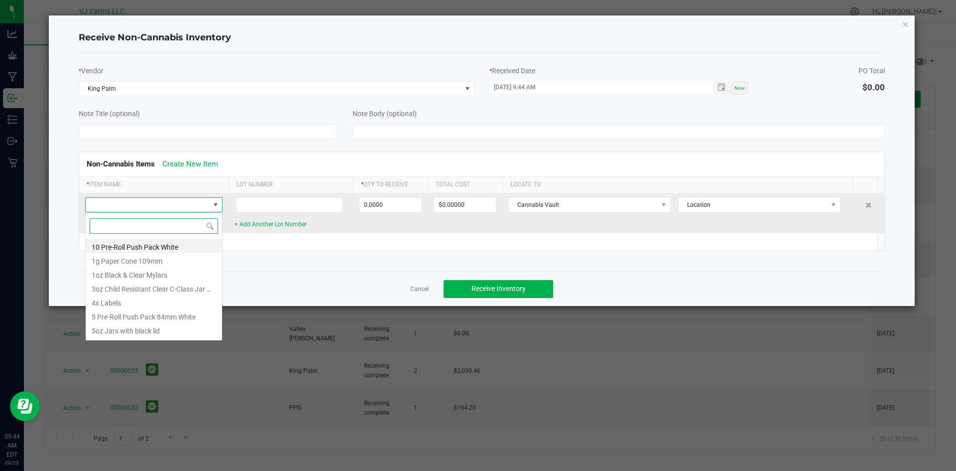
scroll to position [15, 137]
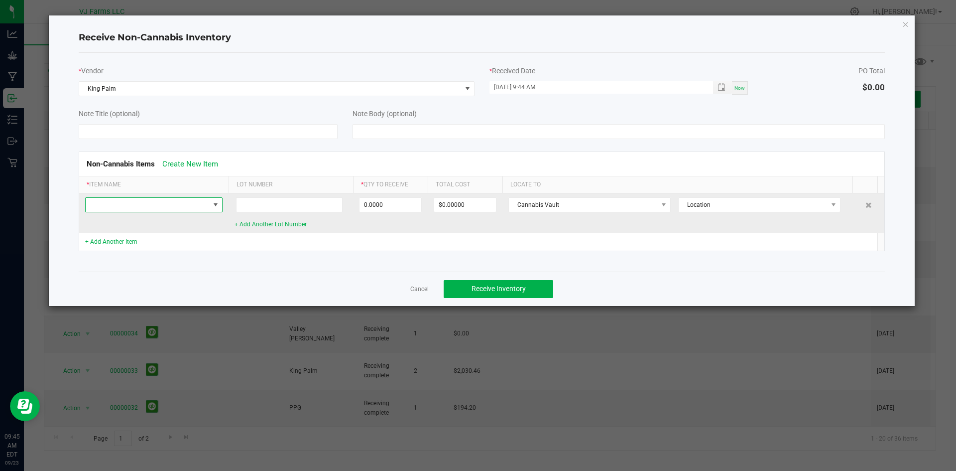
click at [215, 204] on span at bounding box center [216, 205] width 8 height 8
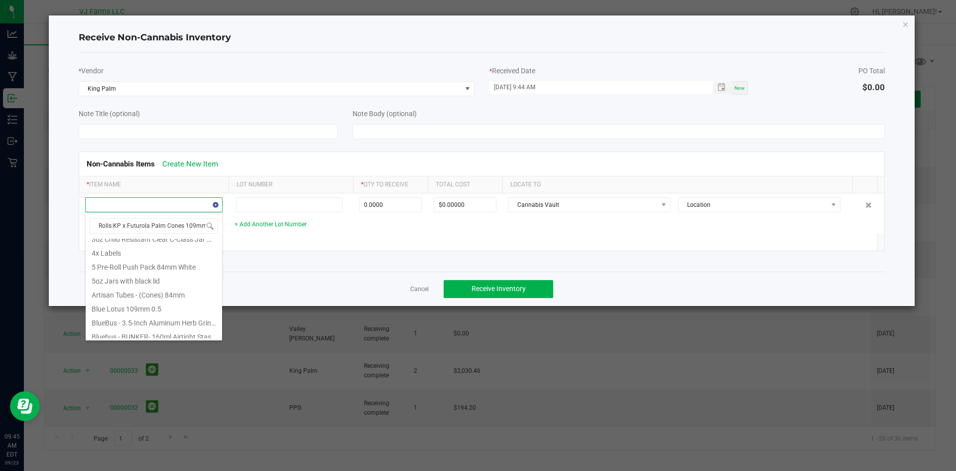
scroll to position [0, 0]
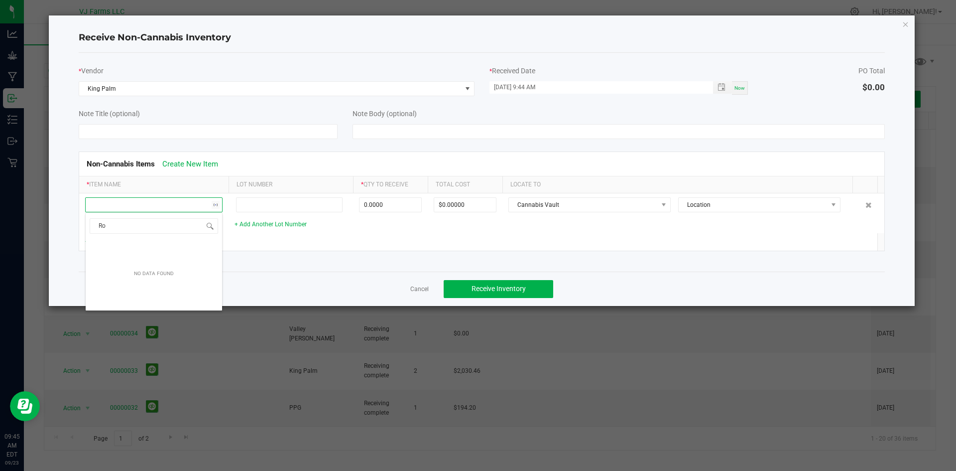
type input "R"
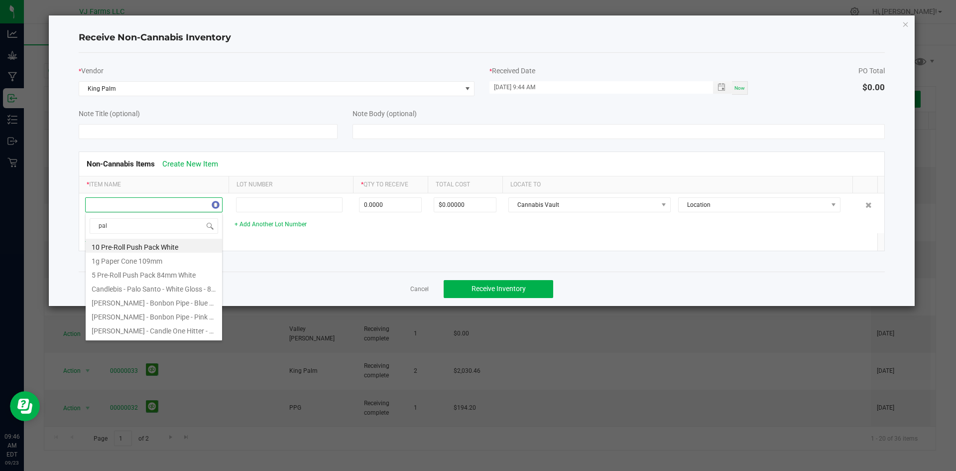
type input "palm"
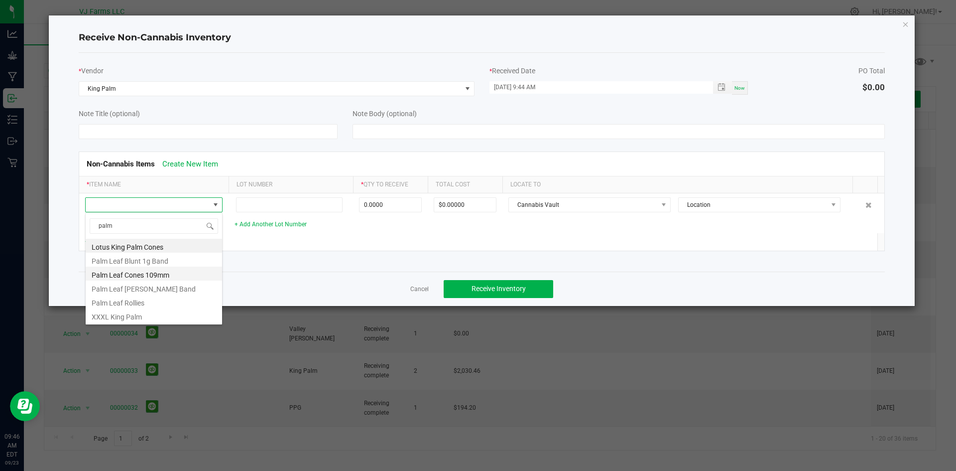
click at [161, 271] on li "Palm Leaf Cones 109mm" at bounding box center [154, 273] width 136 height 14
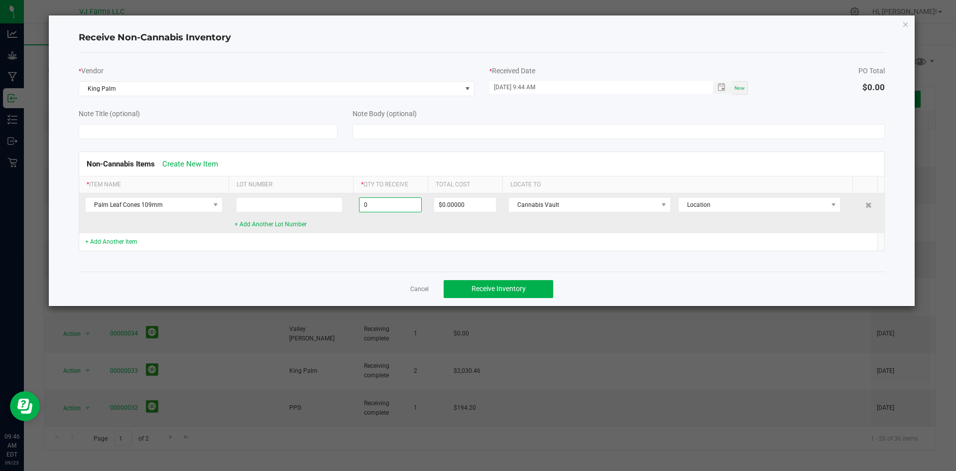
click at [369, 202] on input "0" at bounding box center [391, 205] width 62 height 14
paste input "2592"
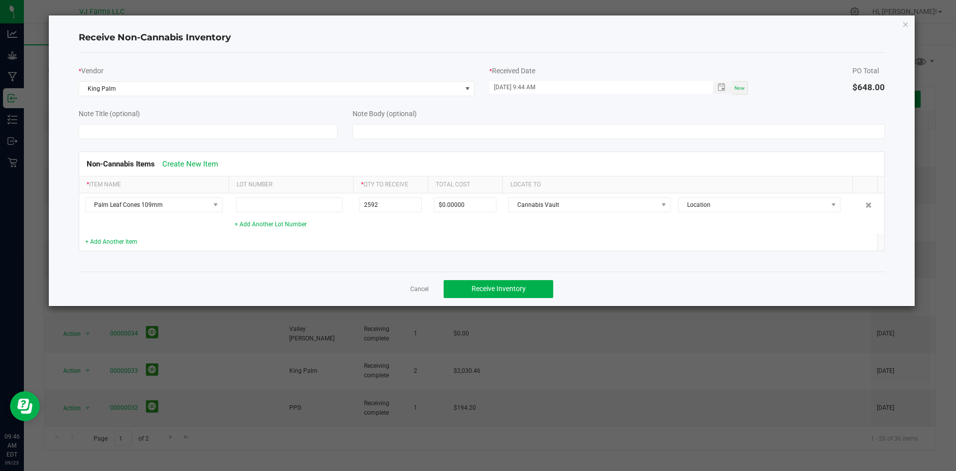
type input "2592 ea"
type input "$648.00000"
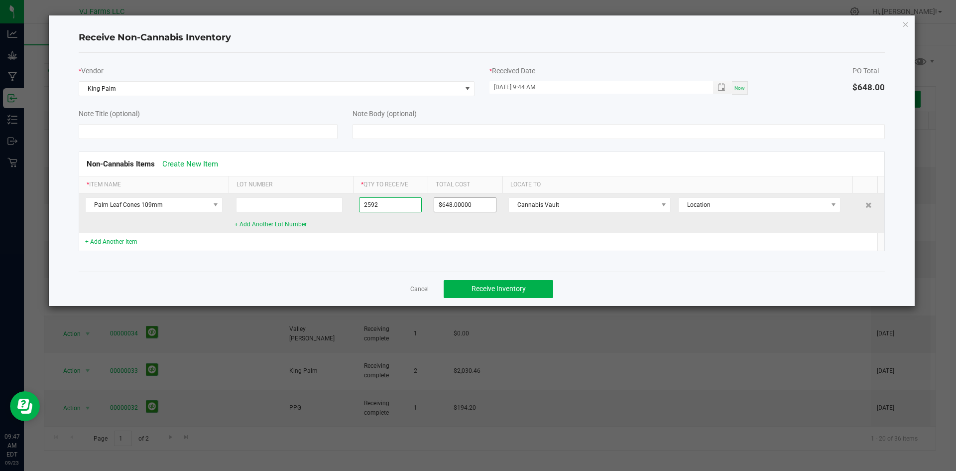
type input "2592 ea"
click at [446, 204] on input "648" at bounding box center [465, 205] width 62 height 14
paste input "984.96"
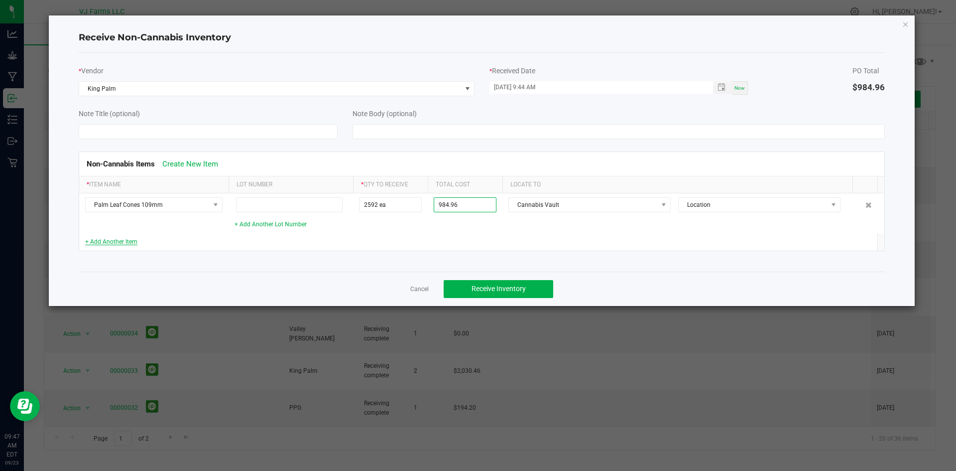
type input "$984.96000"
click at [93, 241] on link "+ Add Another Item" at bounding box center [111, 241] width 52 height 7
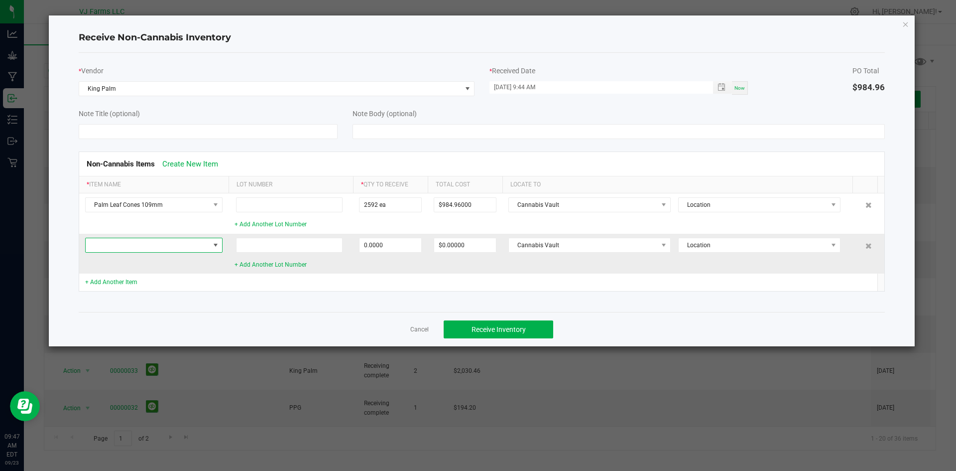
click at [217, 247] on span at bounding box center [216, 245] width 8 height 8
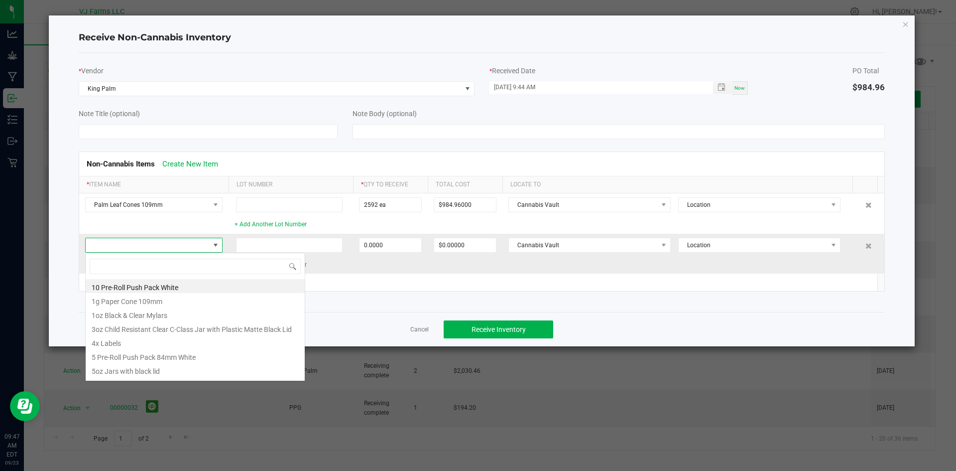
scroll to position [15, 137]
type input "blue"
click at [164, 284] on li "Blue Lotus 109mm 0.5" at bounding box center [195, 286] width 219 height 14
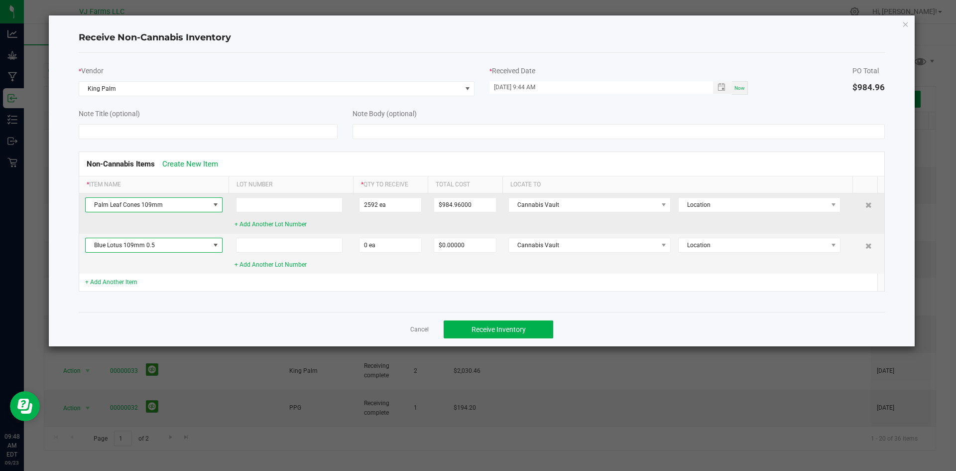
click at [219, 205] on span at bounding box center [216, 205] width 8 height 8
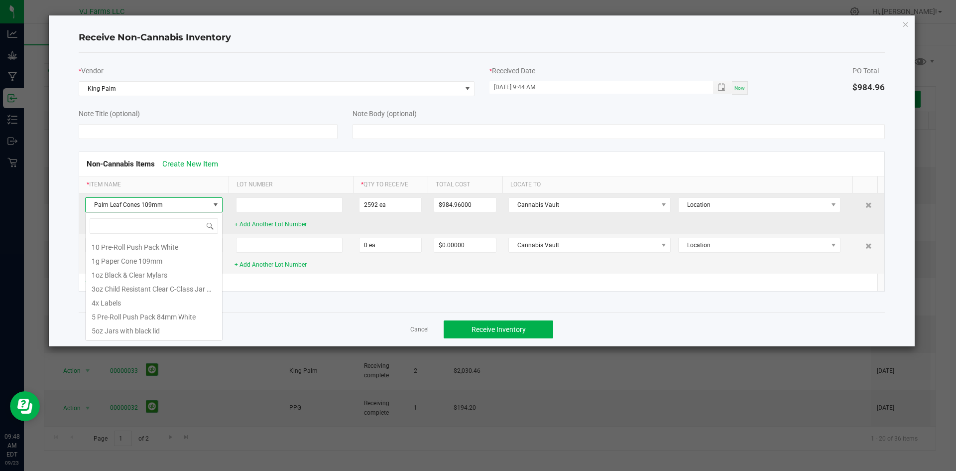
scroll to position [877, 0]
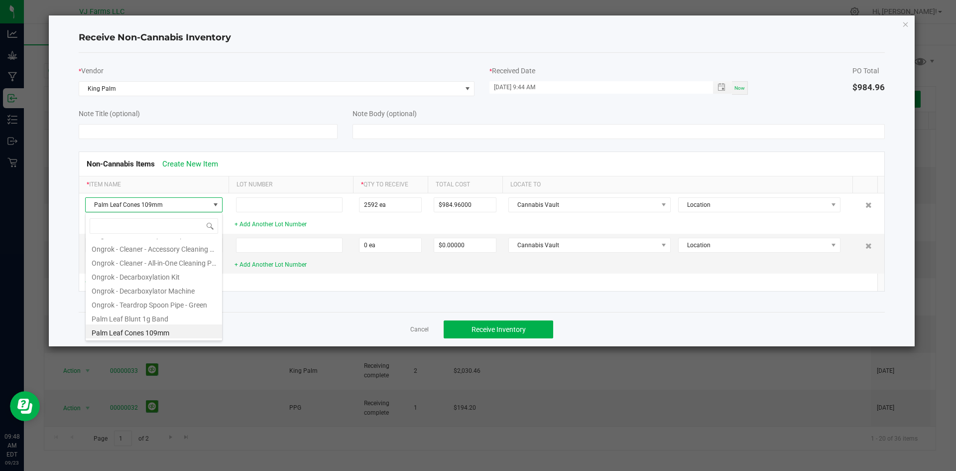
click at [255, 332] on div "Cancel Receive Inventory" at bounding box center [482, 329] width 807 height 34
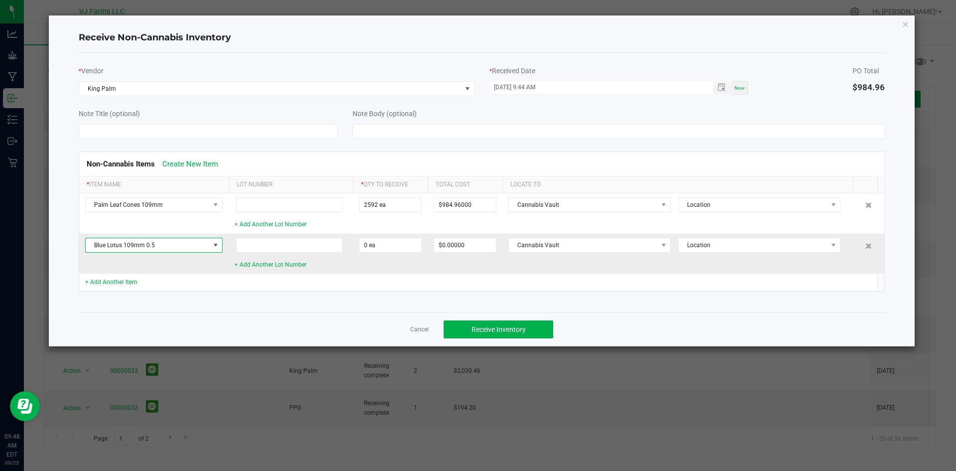
click at [215, 245] on span at bounding box center [216, 245] width 8 height 8
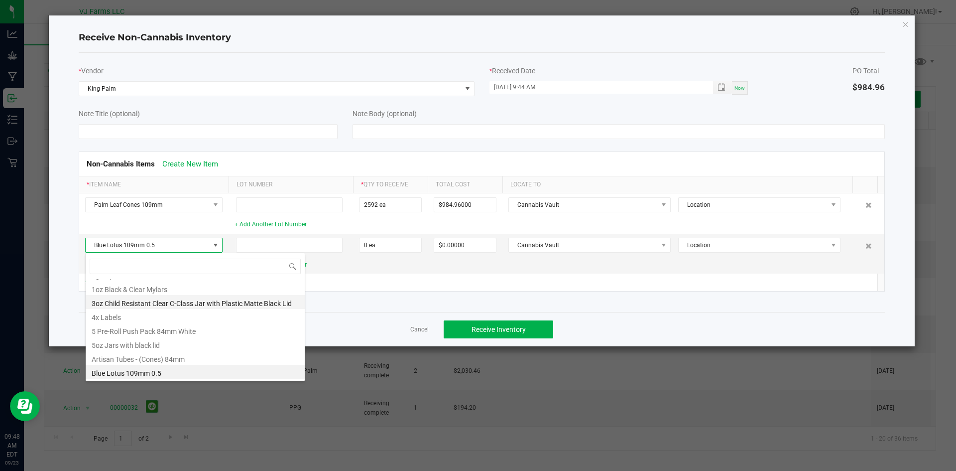
scroll to position [76, 0]
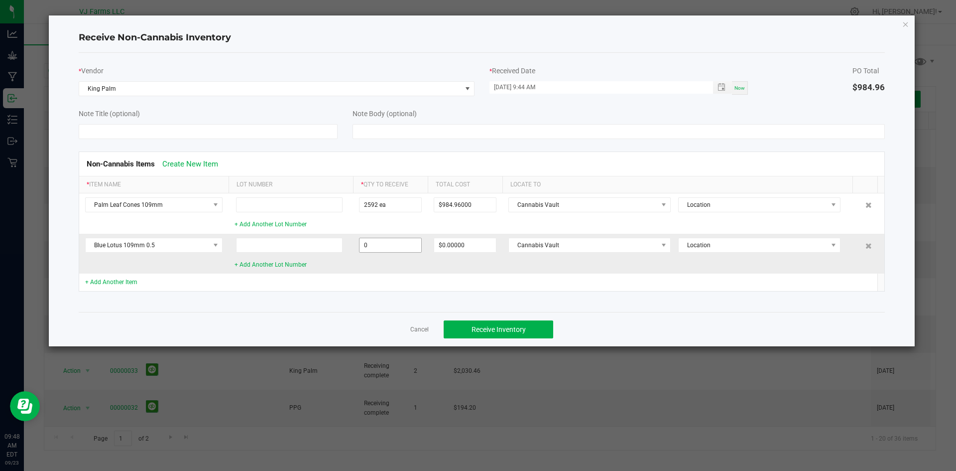
click at [393, 248] on input "0" at bounding box center [391, 245] width 62 height 14
paste input "100"
type input "1000 ea"
type input "$810.00000"
type input "1000 ea"
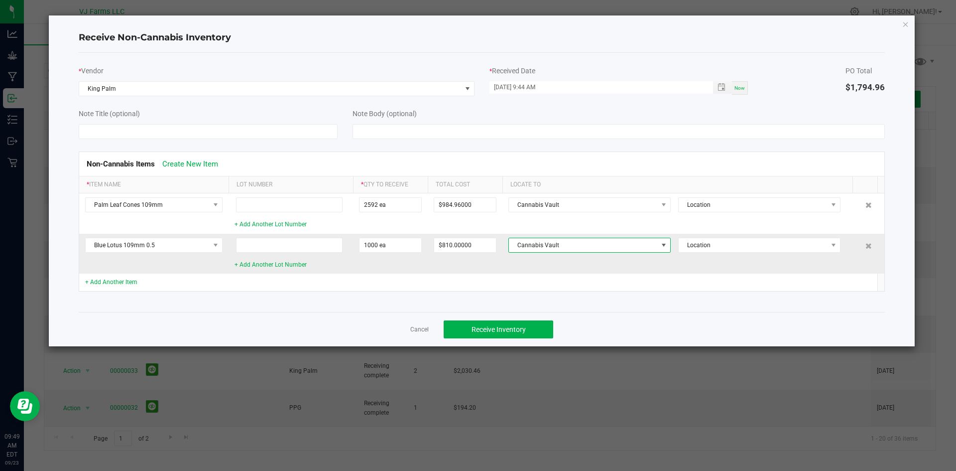
click at [662, 246] on span at bounding box center [664, 245] width 8 height 8
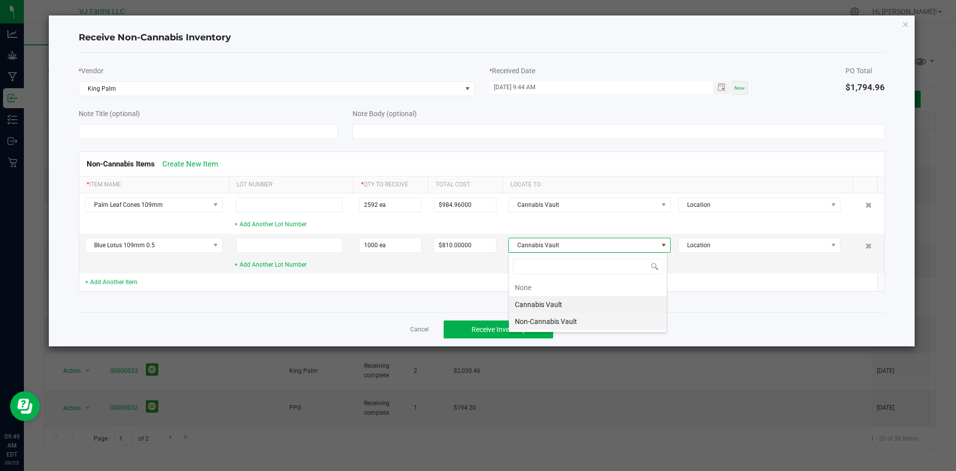
click at [555, 318] on li "Non-Cannabis Vault" at bounding box center [588, 321] width 158 height 17
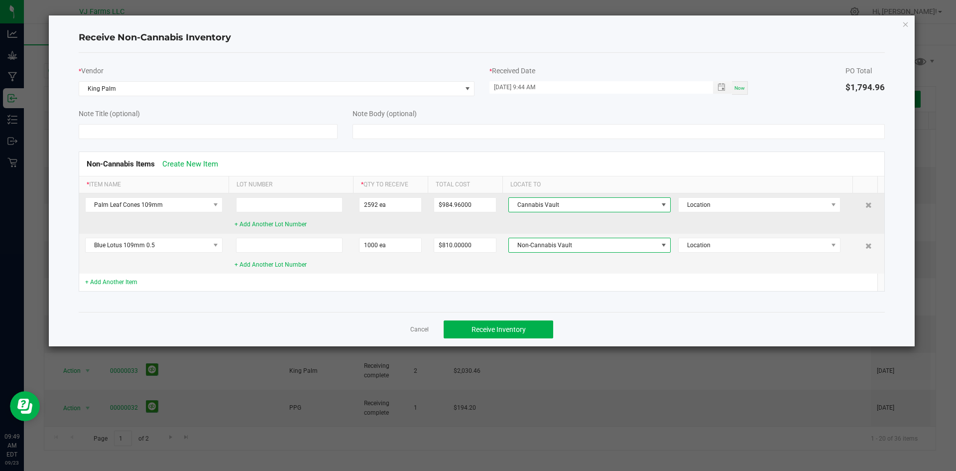
click at [660, 205] on span at bounding box center [664, 205] width 8 height 8
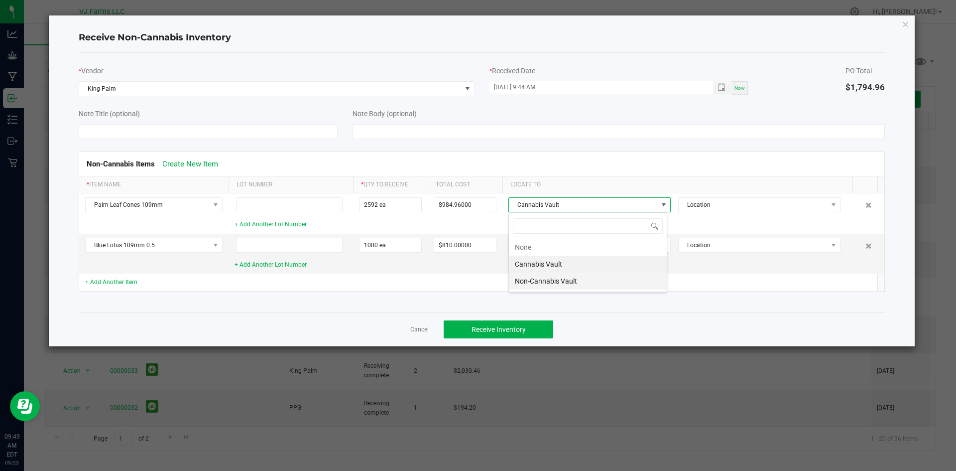
click at [553, 279] on li "Non-Cannabis Vault" at bounding box center [588, 280] width 158 height 17
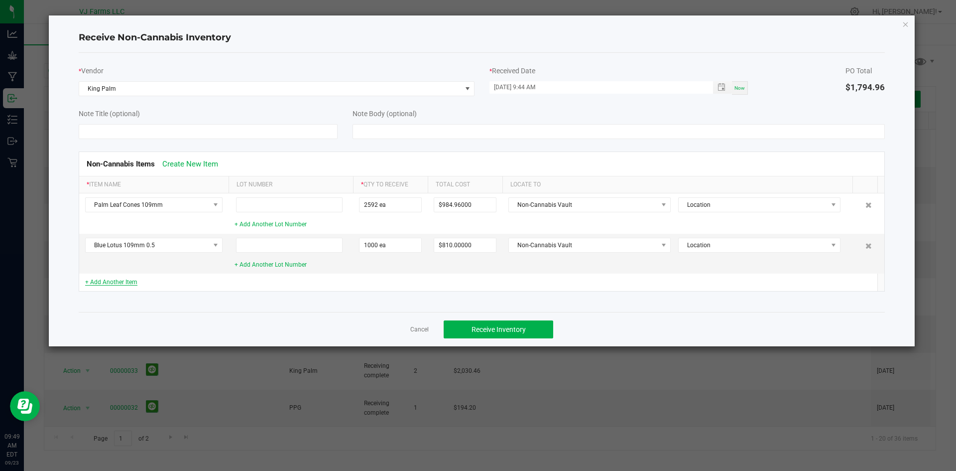
click at [116, 280] on link "+ Add Another Item" at bounding box center [111, 281] width 52 height 7
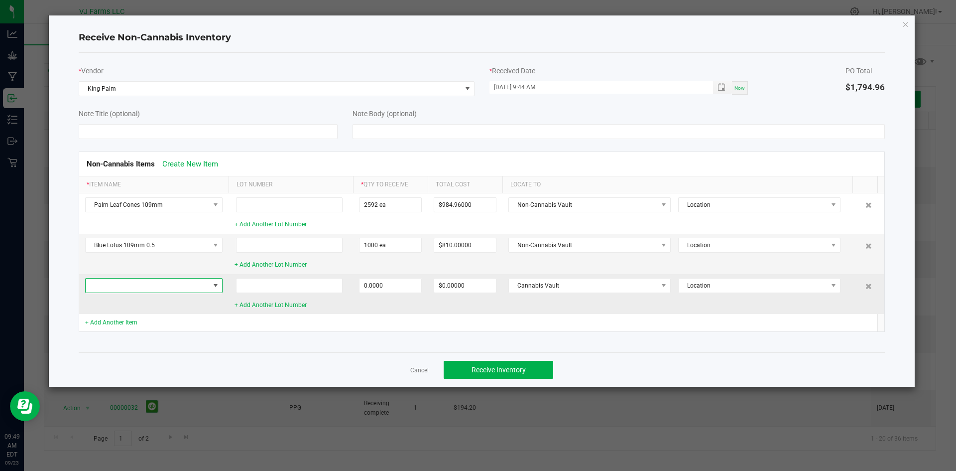
click at [214, 286] on span at bounding box center [216, 285] width 8 height 8
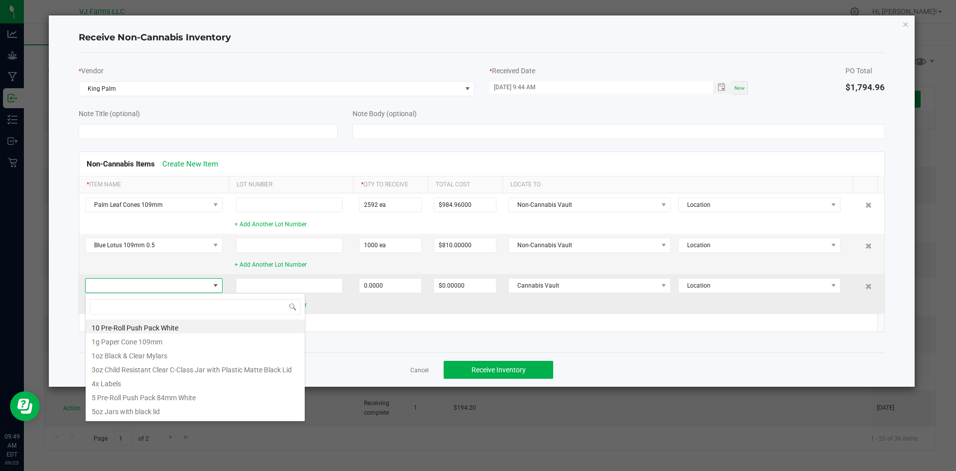
scroll to position [15, 137]
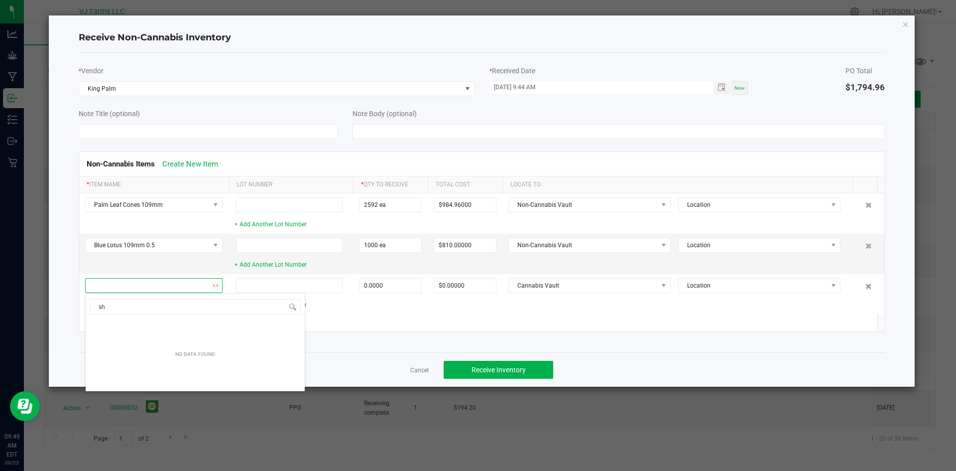
type input "s"
type input "c"
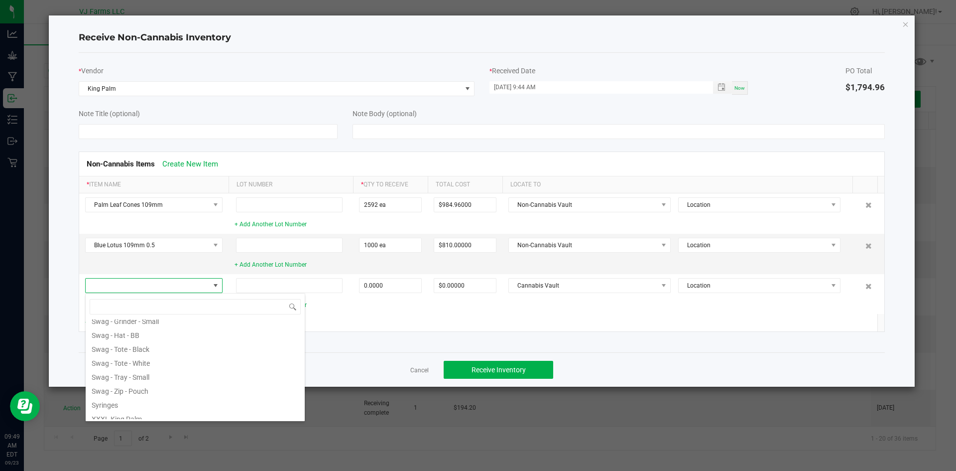
scroll to position [1114, 0]
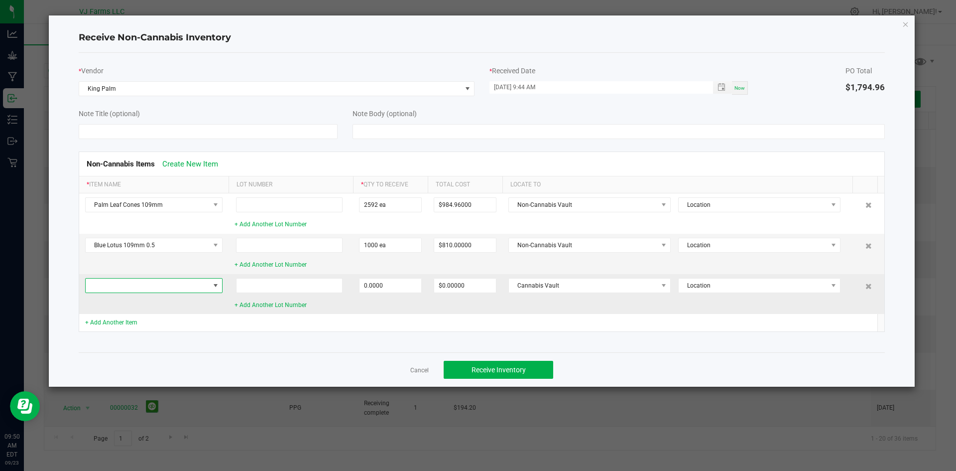
click at [217, 283] on span at bounding box center [216, 285] width 8 height 8
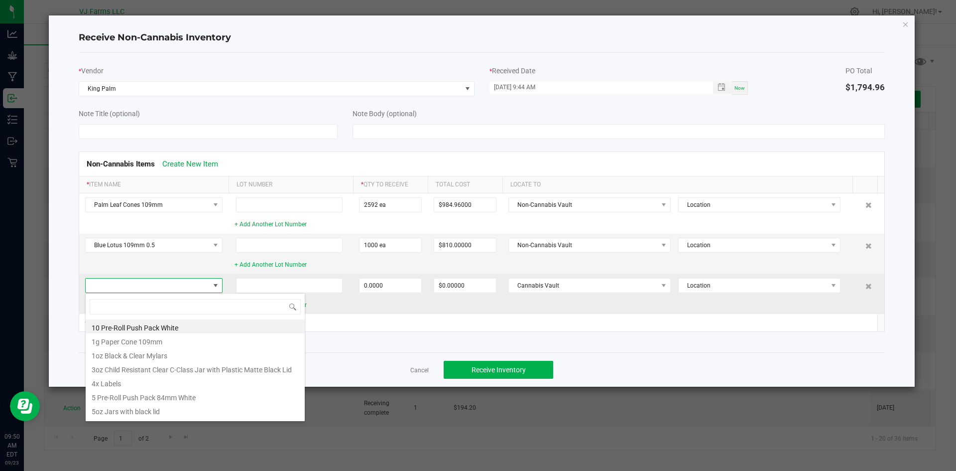
scroll to position [15, 137]
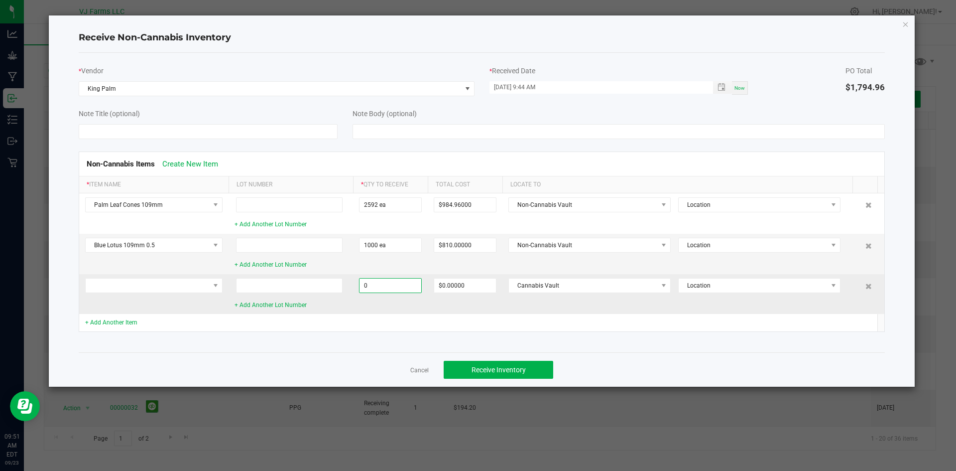
click at [384, 288] on input "0" at bounding box center [391, 285] width 62 height 14
paste input "5"
type input "50.0000"
type input "0"
click at [465, 284] on input "0" at bounding box center [465, 285] width 62 height 14
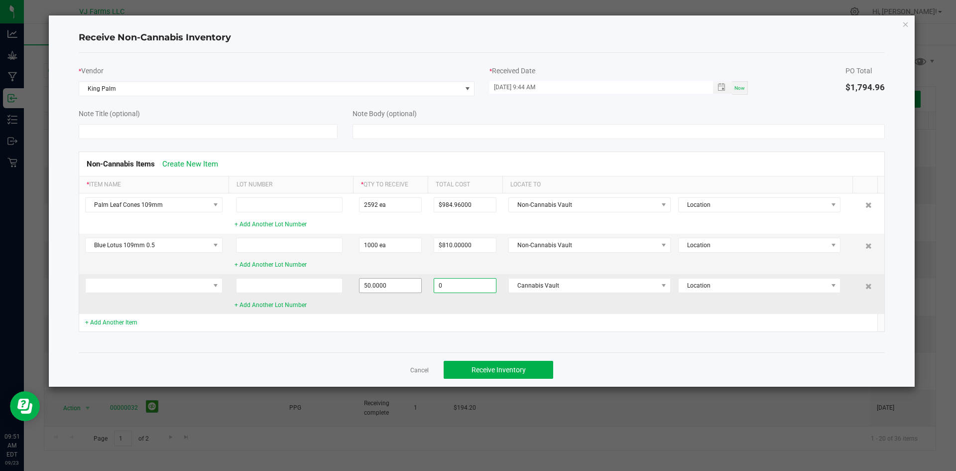
type input "50"
type input "$0.00000"
click at [387, 287] on input "50" at bounding box center [391, 285] width 62 height 14
paste input "5"
click at [662, 283] on span at bounding box center [664, 285] width 8 height 8
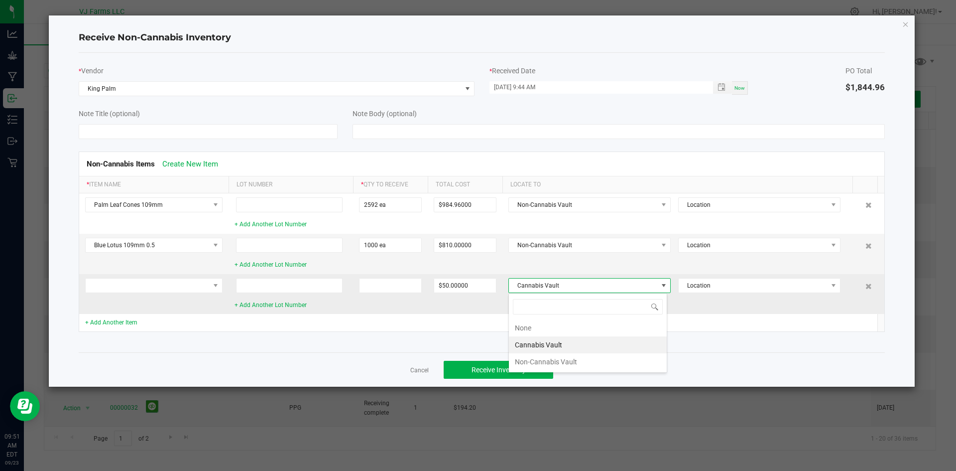
scroll to position [15, 159]
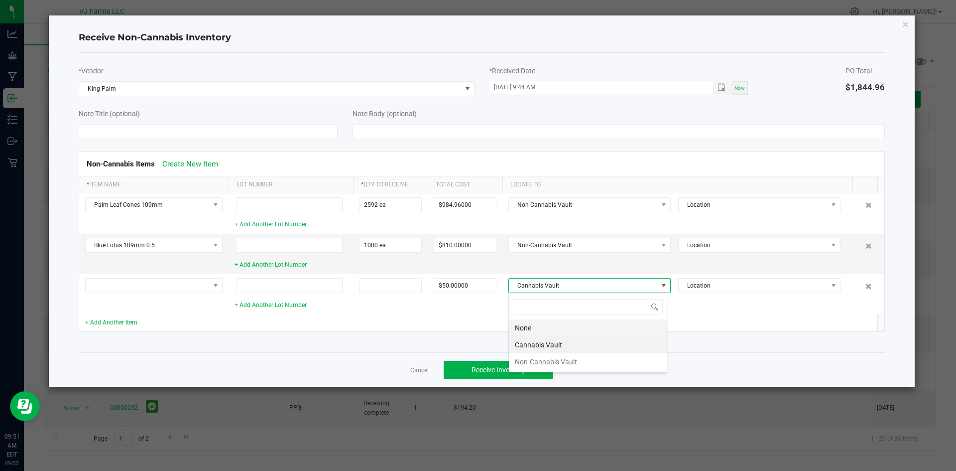
click at [516, 327] on li "None" at bounding box center [588, 327] width 158 height 17
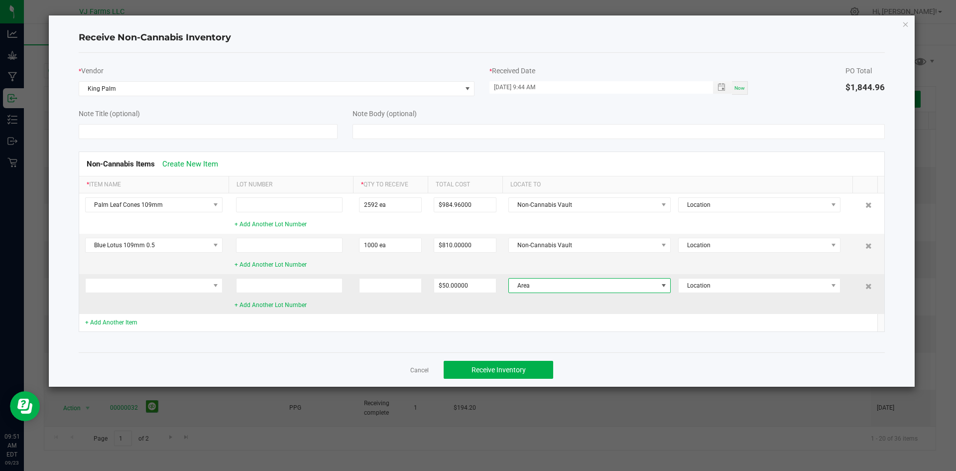
click at [663, 283] on span at bounding box center [664, 285] width 8 height 8
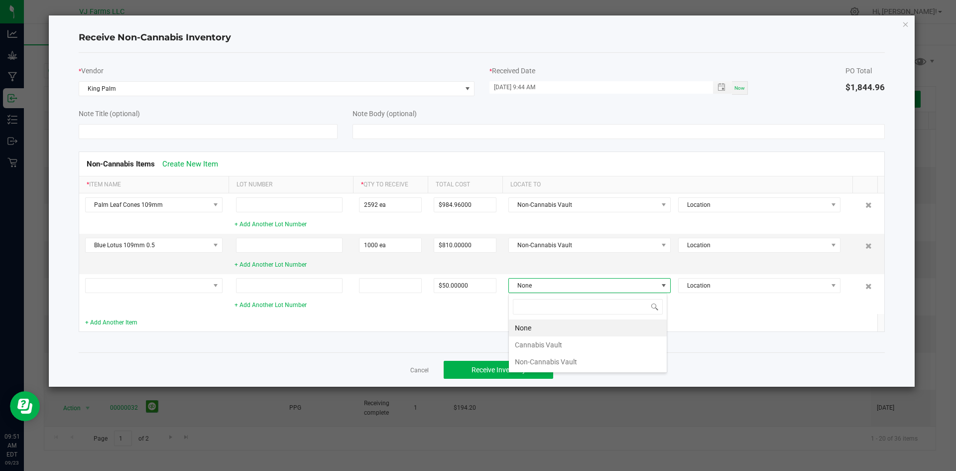
click at [548, 323] on li "None" at bounding box center [588, 327] width 158 height 17
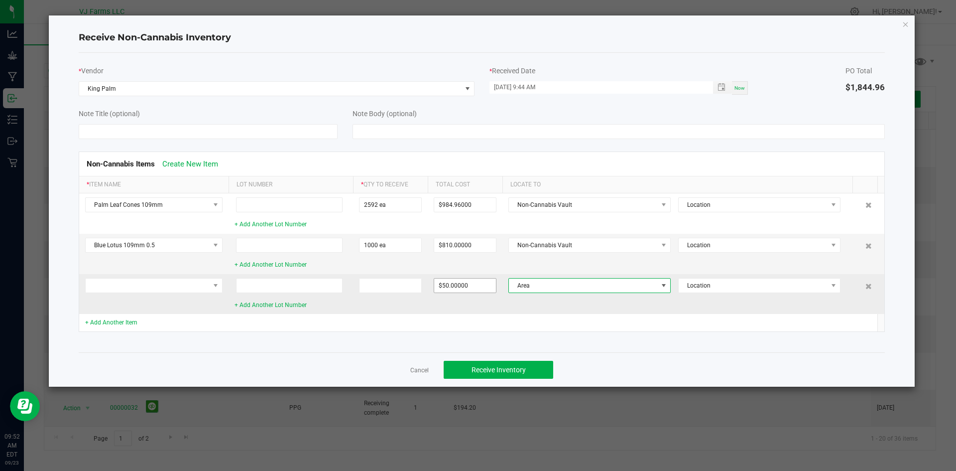
type input "50"
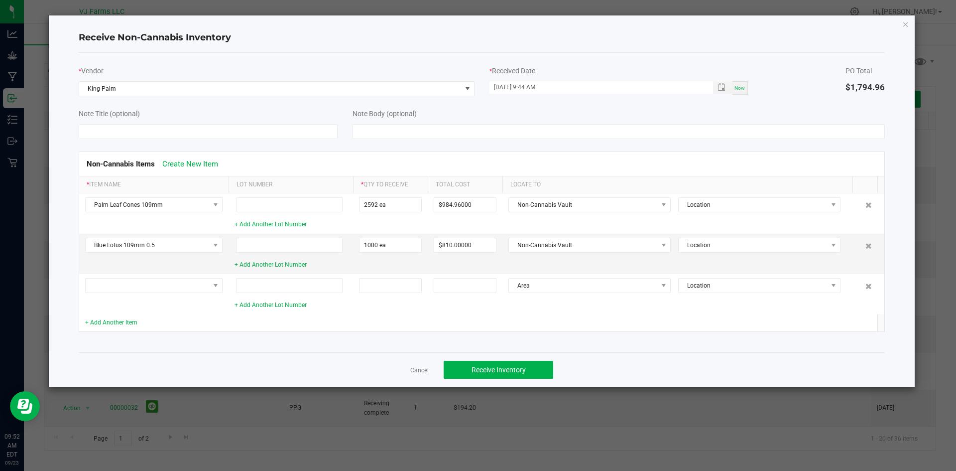
click at [578, 331] on td at bounding box center [678, 322] width 351 height 17
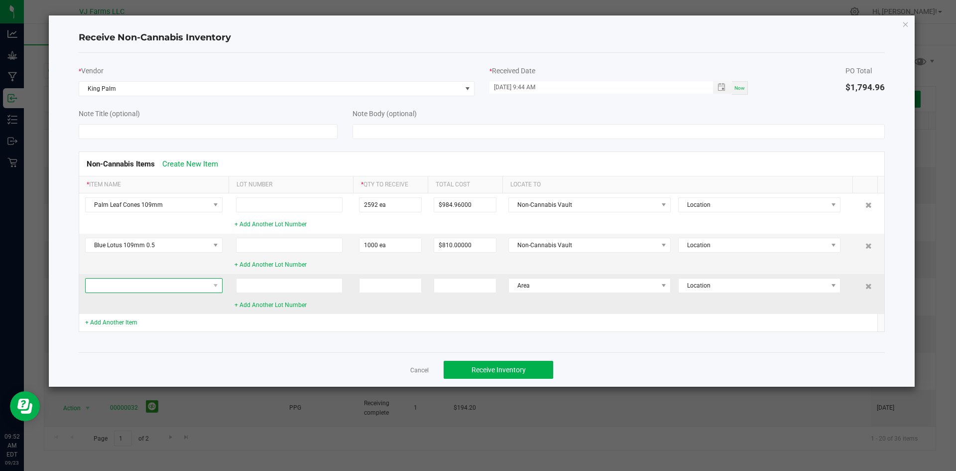
click at [177, 288] on span at bounding box center [148, 285] width 124 height 14
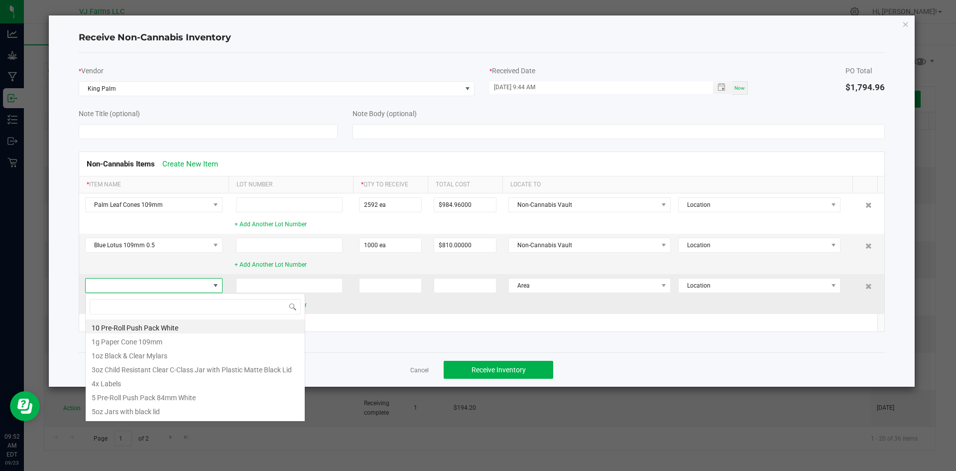
scroll to position [15, 137]
click at [177, 288] on span at bounding box center [148, 285] width 124 height 14
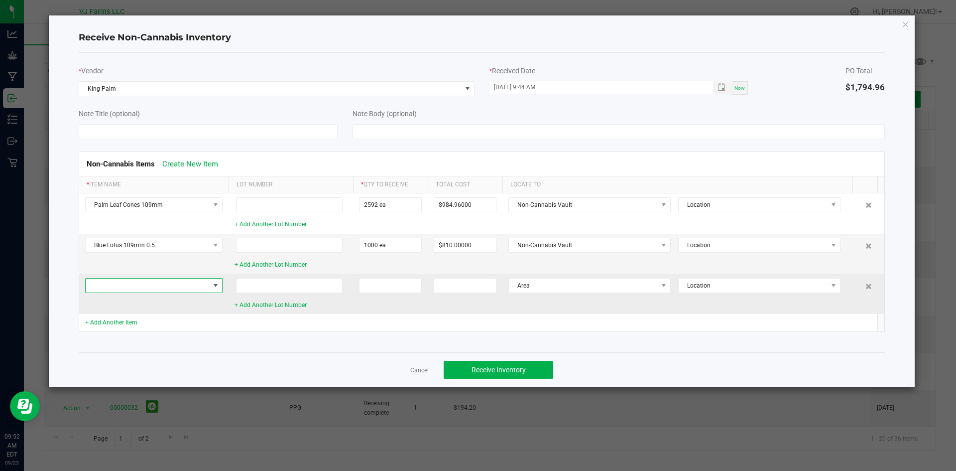
click at [177, 288] on span at bounding box center [148, 285] width 124 height 14
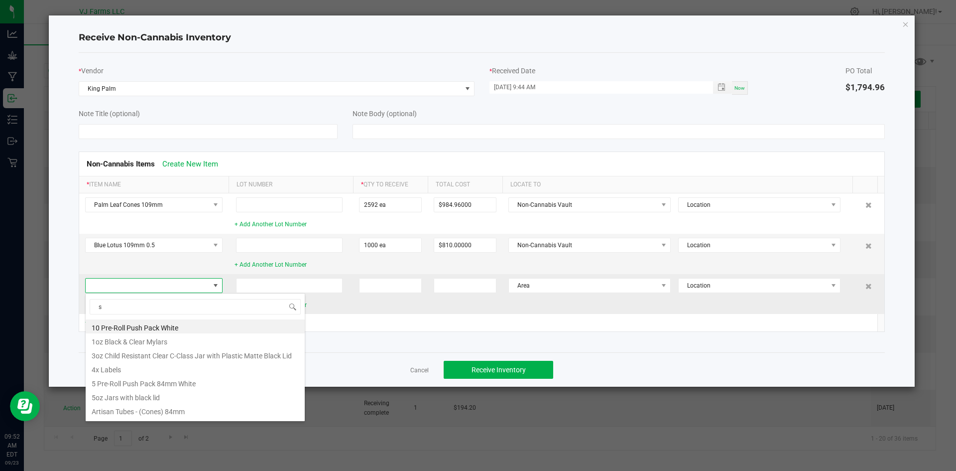
type input "sh"
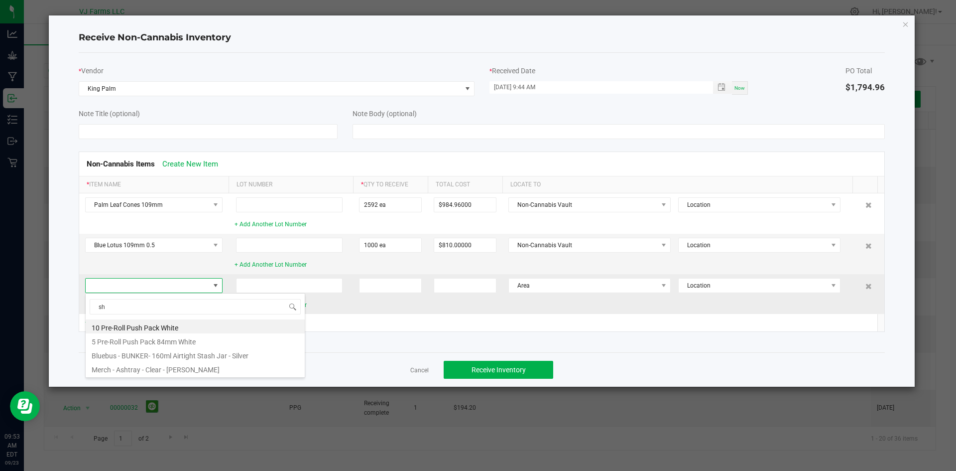
click at [404, 306] on td at bounding box center [390, 294] width 75 height 40
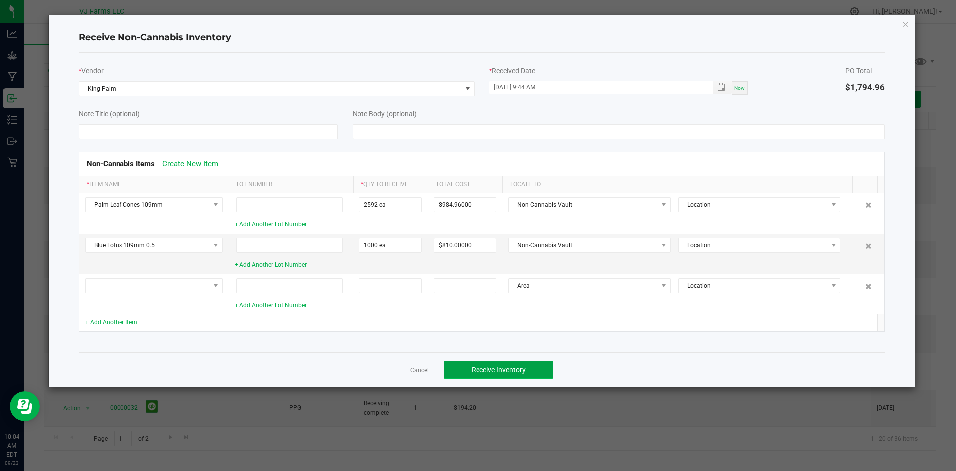
click at [504, 364] on button "Receive Inventory" at bounding box center [499, 370] width 110 height 18
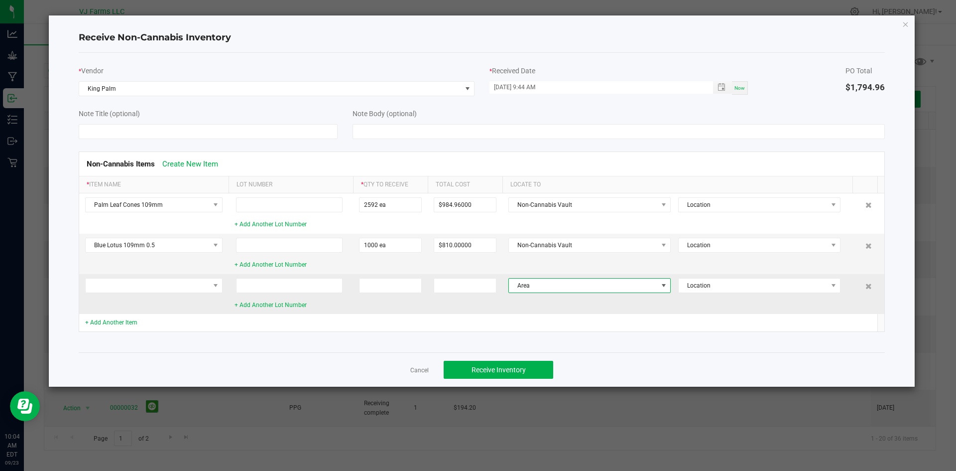
click at [662, 285] on span at bounding box center [664, 285] width 8 height 8
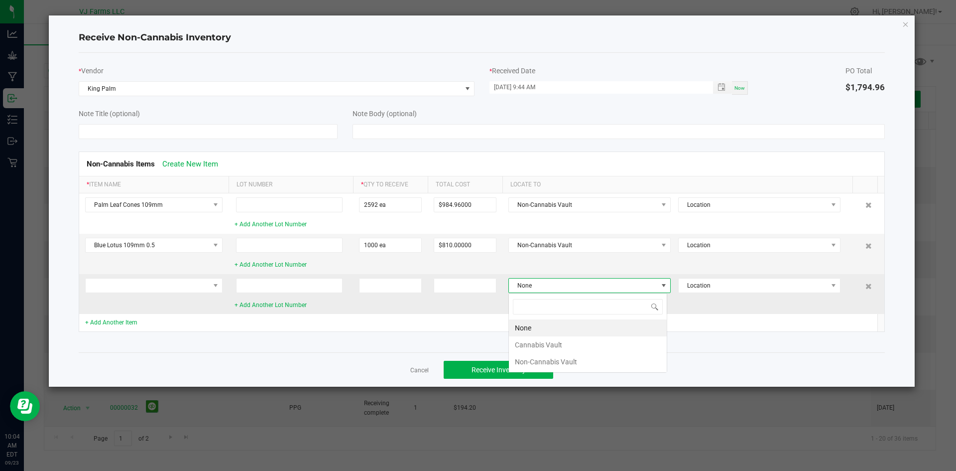
scroll to position [15, 159]
click at [518, 284] on span "None" at bounding box center [583, 285] width 149 height 14
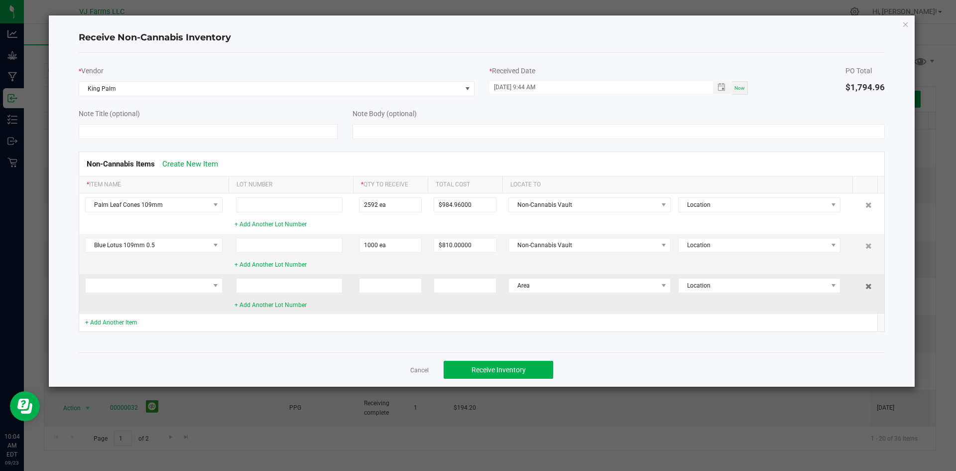
click at [866, 287] on icon at bounding box center [869, 286] width 6 height 6
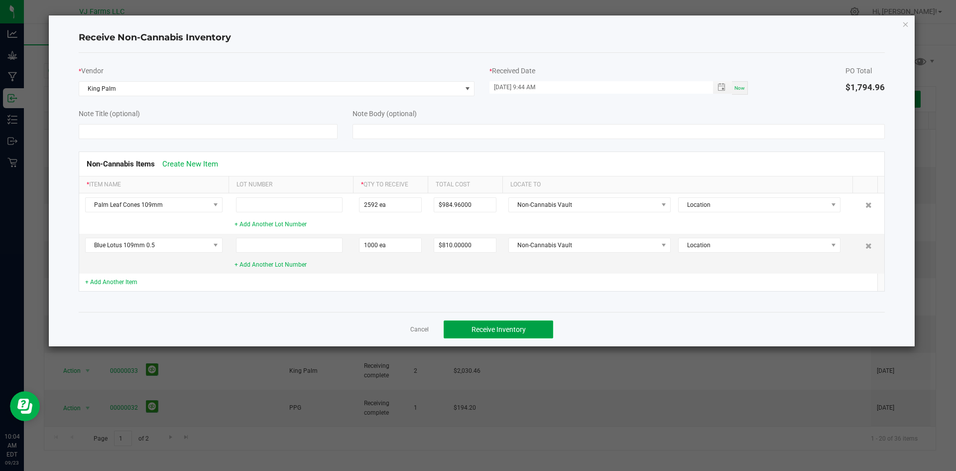
click at [488, 327] on span "Receive Inventory" at bounding box center [499, 329] width 54 height 8
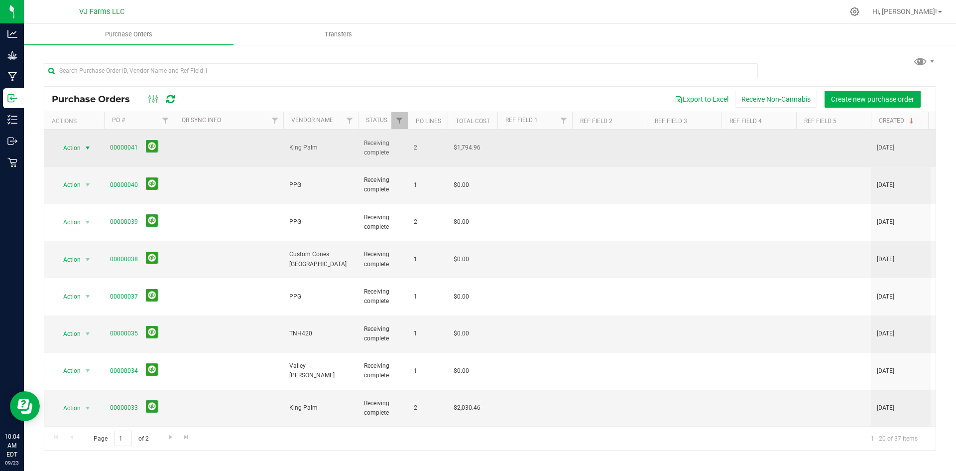
click at [83, 143] on span "select" at bounding box center [88, 148] width 12 height 14
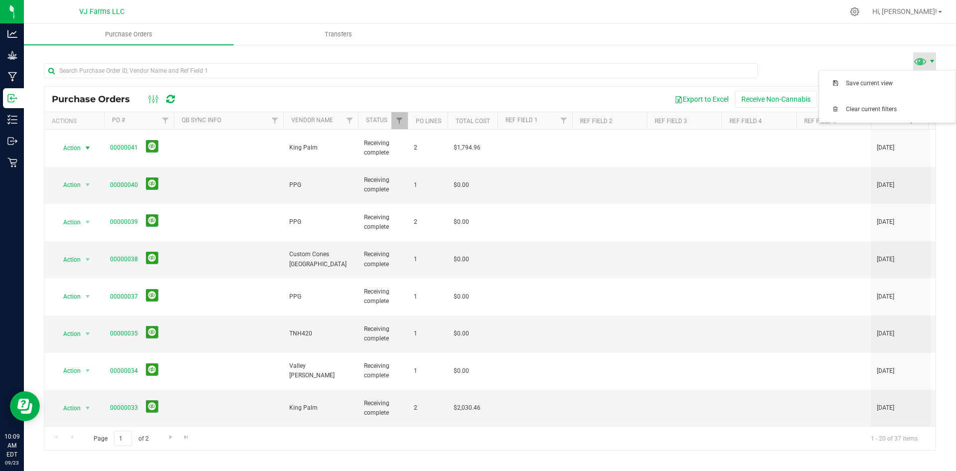
click at [932, 62] on span at bounding box center [932, 61] width 8 height 8
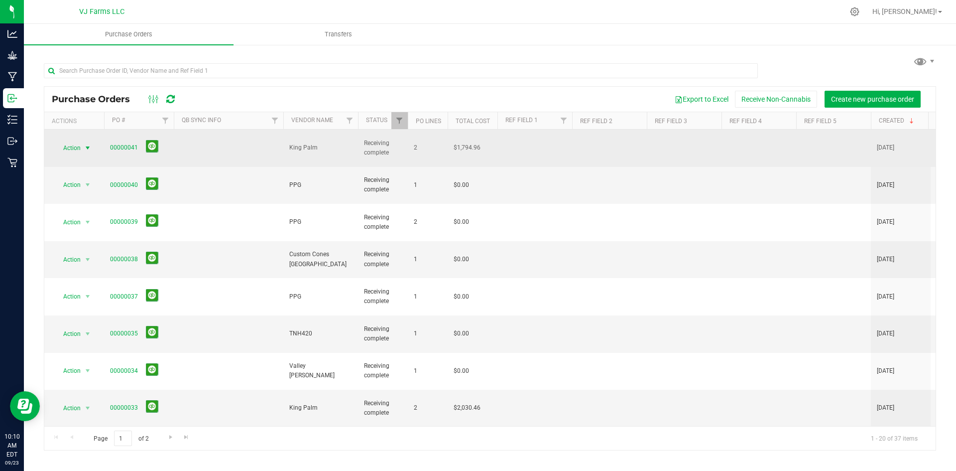
click at [77, 142] on span "Action" at bounding box center [67, 148] width 27 height 14
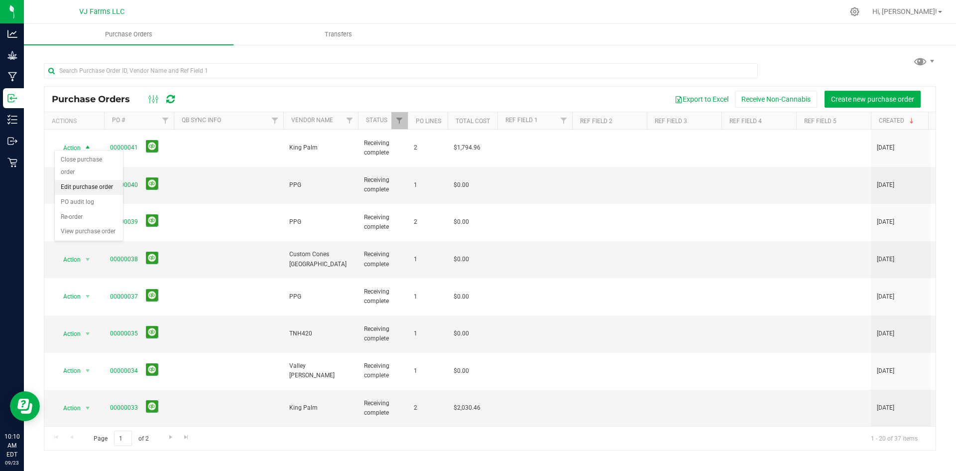
click at [92, 190] on li "Edit purchase order" at bounding box center [89, 187] width 68 height 15
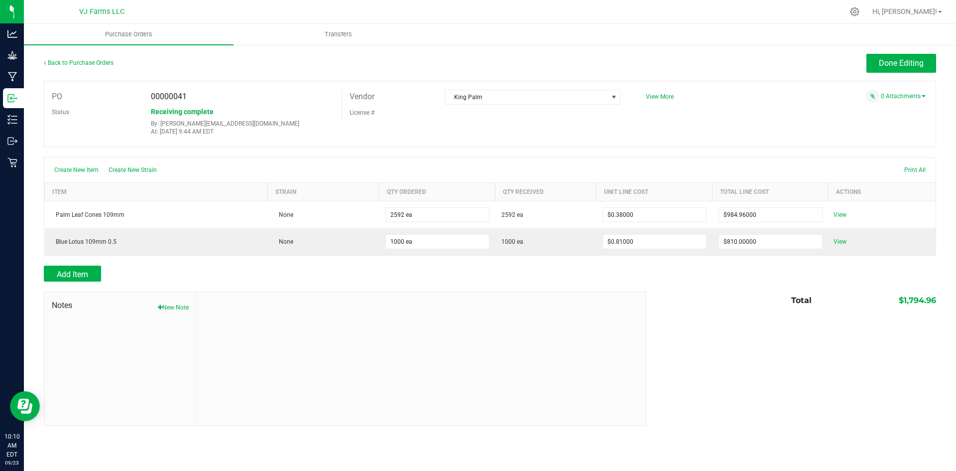
drag, startPoint x: 899, startPoint y: 88, endPoint x: 912, endPoint y: 108, distance: 24.2
click at [901, 93] on div "PO 00000041 Status Receiving complete By: marcella@valleyjane.com At: Sep 23, 2…" at bounding box center [490, 114] width 893 height 66
click at [918, 88] on div "PO 00000041 Status Receiving complete By: marcella@valleyjane.com At: Sep 23, 2…" at bounding box center [490, 114] width 893 height 66
click at [918, 92] on div "0 Attachments" at bounding box center [782, 95] width 287 height 13
click at [915, 98] on link "0 Attachments" at bounding box center [903, 96] width 45 height 7
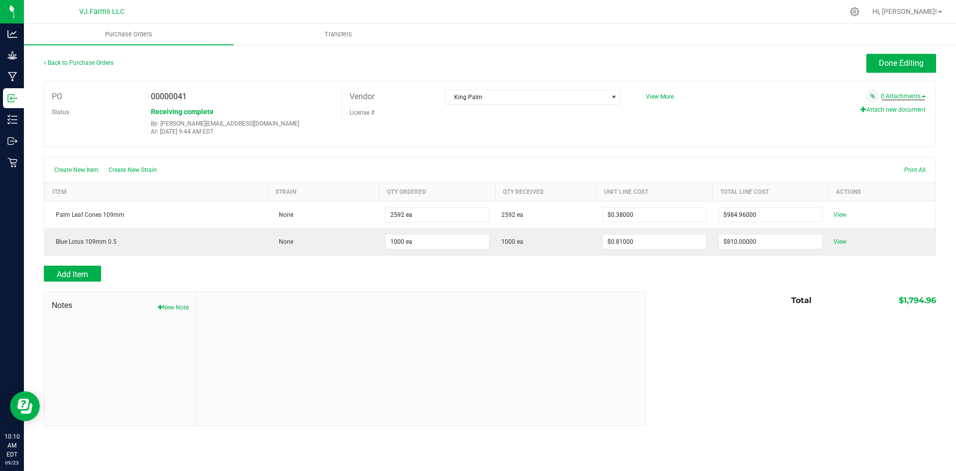
click at [906, 113] on button "Attach new document" at bounding box center [893, 109] width 65 height 9
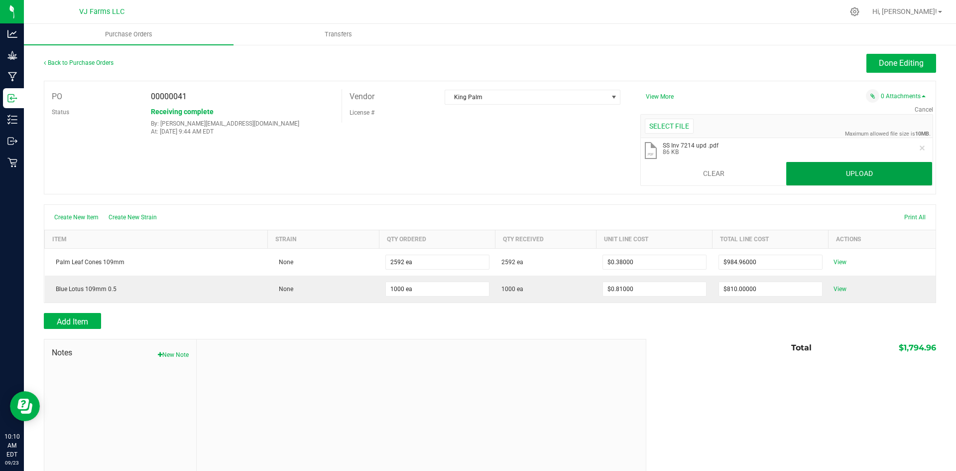
click at [830, 174] on button "Upload" at bounding box center [859, 174] width 146 height 24
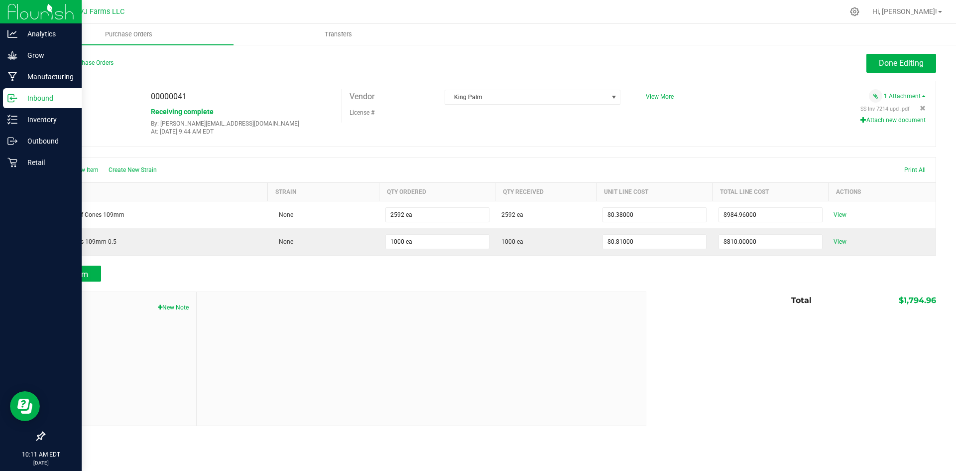
click at [24, 103] on p "Inbound" at bounding box center [47, 98] width 60 height 12
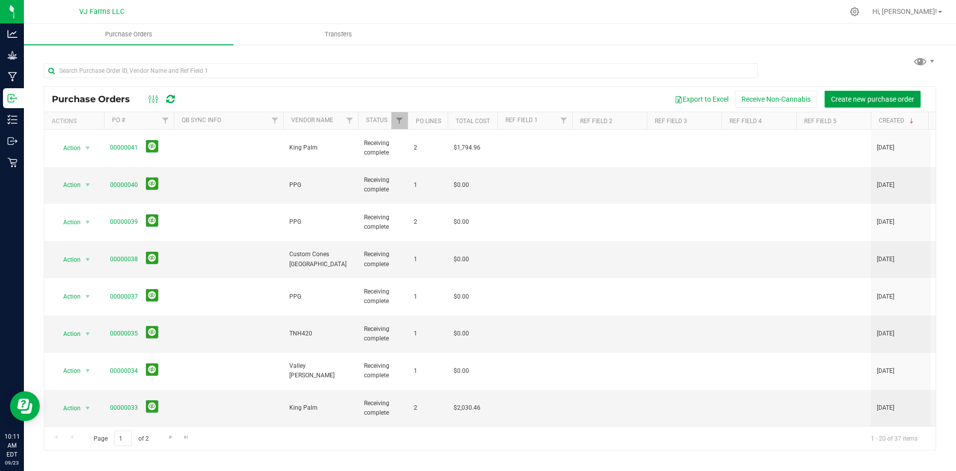
click at [853, 98] on span "Create new purchase order" at bounding box center [872, 99] width 83 height 8
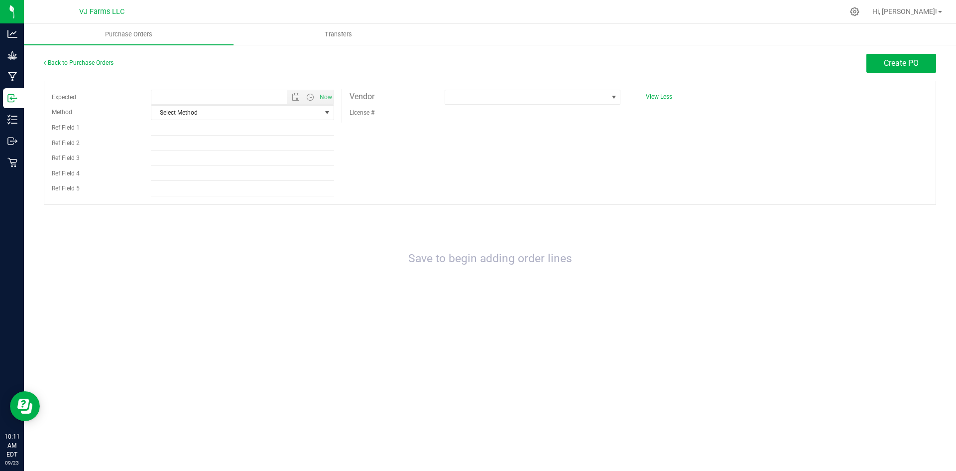
type input "9/23/2025 10:11 AM"
click at [114, 64] on div "Back to Purchase Orders" at bounding box center [155, 63] width 223 height 18
click at [96, 67] on div "Back to Purchase Orders" at bounding box center [155, 63] width 223 height 18
click at [99, 63] on link "Back to Purchase Orders" at bounding box center [79, 62] width 70 height 7
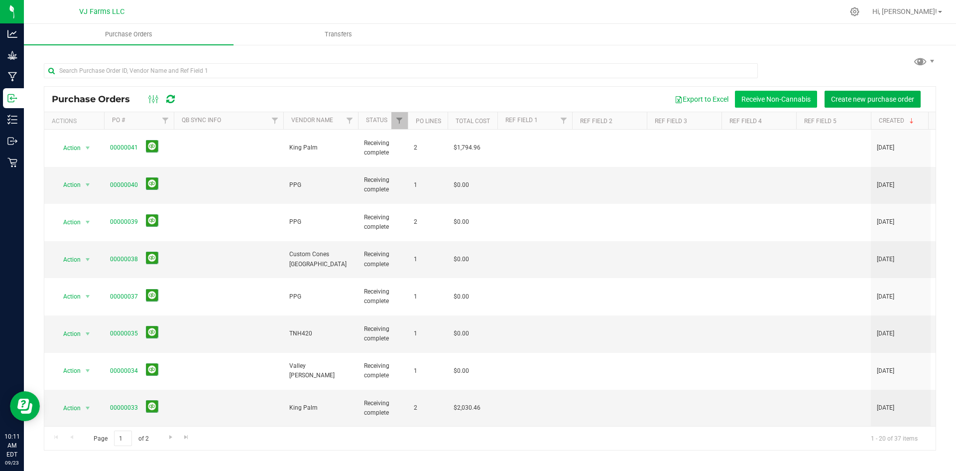
click at [767, 99] on button "Receive Non-Cannabis" at bounding box center [776, 99] width 82 height 17
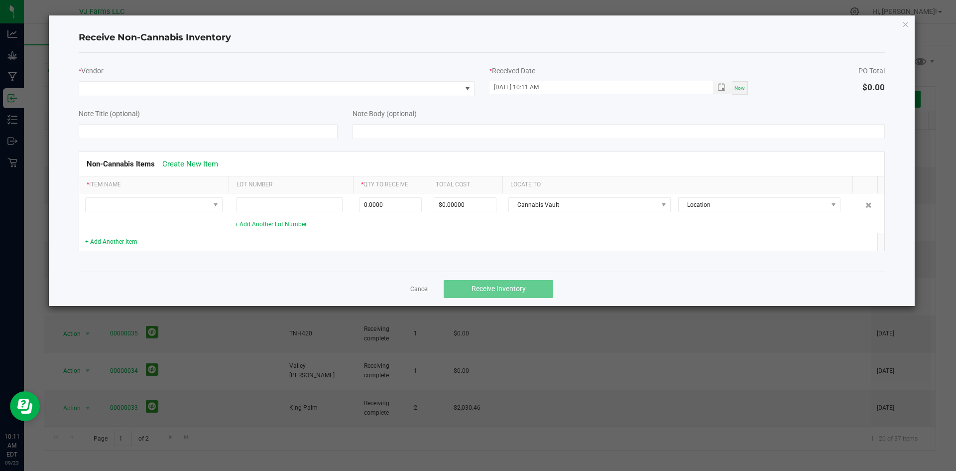
click at [909, 24] on div "Receive Non-Cannabis Inventory * Vendor * Received Date 09/23/2025 10:11 AM Now…" at bounding box center [482, 160] width 867 height 290
click at [907, 24] on icon "Close" at bounding box center [905, 24] width 7 height 12
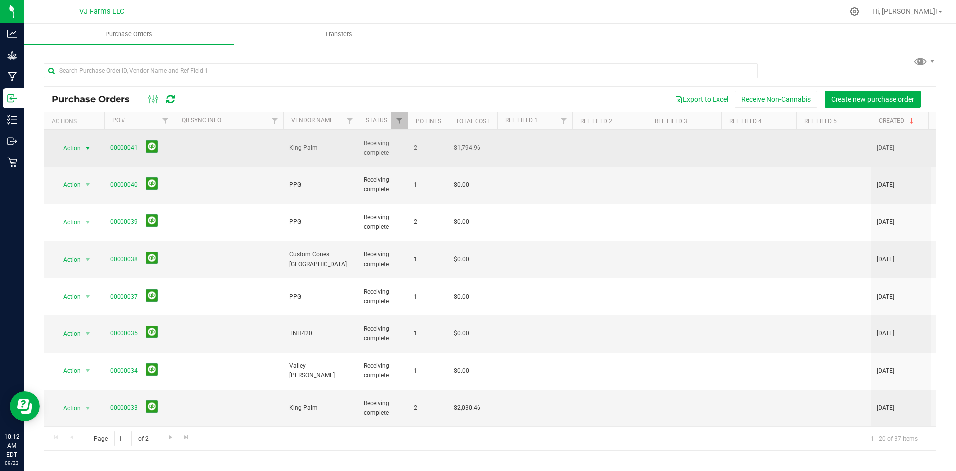
click at [83, 143] on span "select" at bounding box center [88, 148] width 12 height 14
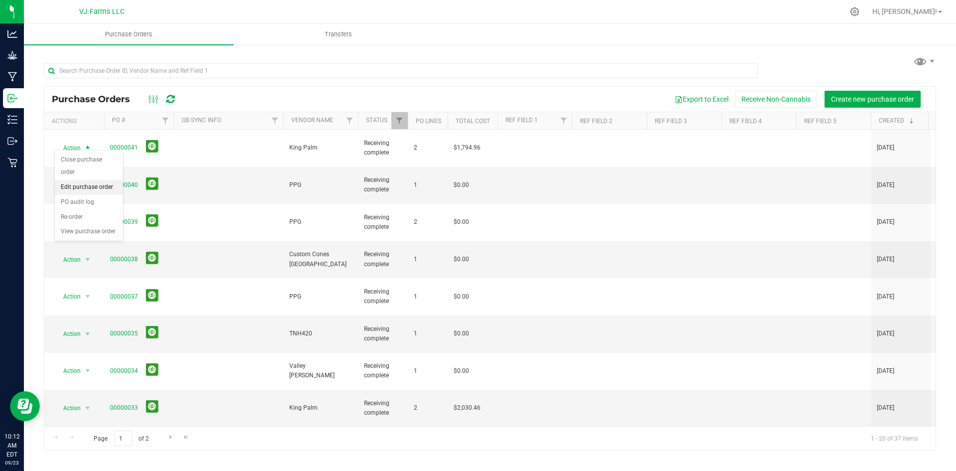
click at [105, 188] on li "Edit purchase order" at bounding box center [89, 187] width 68 height 15
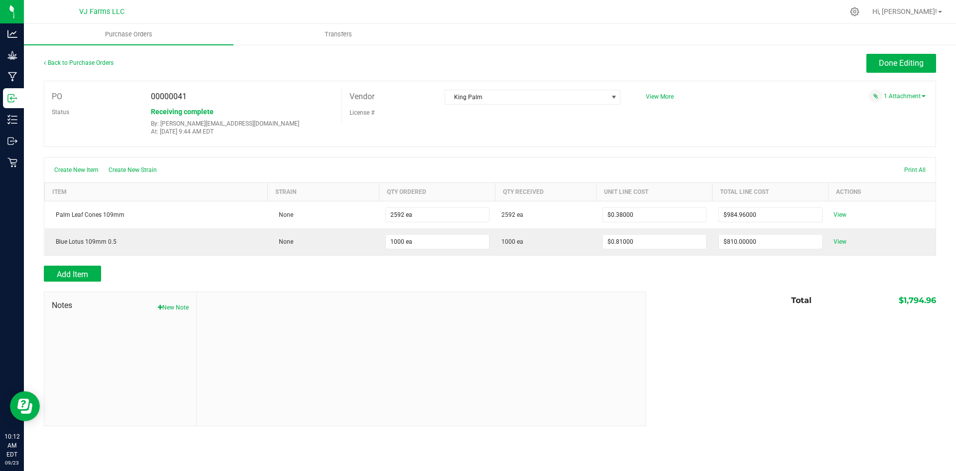
click at [920, 92] on div "1 Attachment" at bounding box center [782, 95] width 287 height 13
click at [915, 102] on div "1 Attachment" at bounding box center [782, 95] width 287 height 13
click at [915, 98] on link "1 Attachment" at bounding box center [905, 96] width 42 height 7
click at [884, 121] on button "Attach new document" at bounding box center [893, 120] width 65 height 9
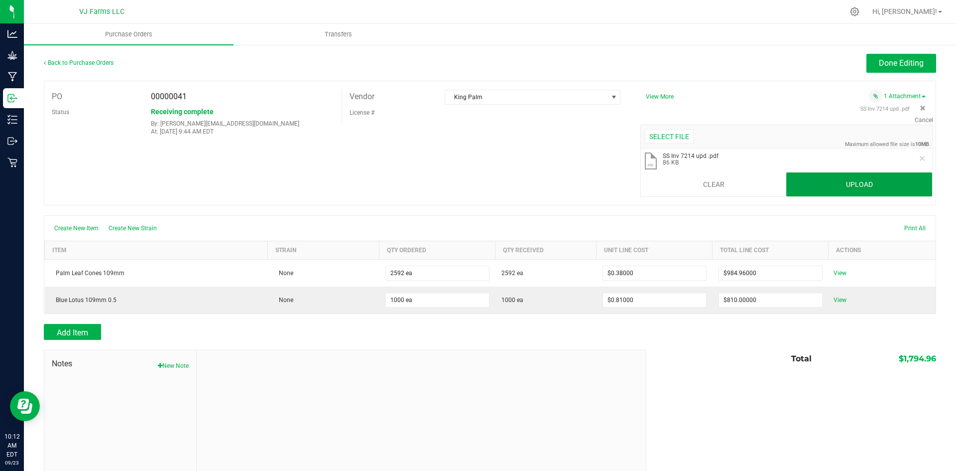
click at [848, 184] on button "Upload" at bounding box center [859, 184] width 146 height 24
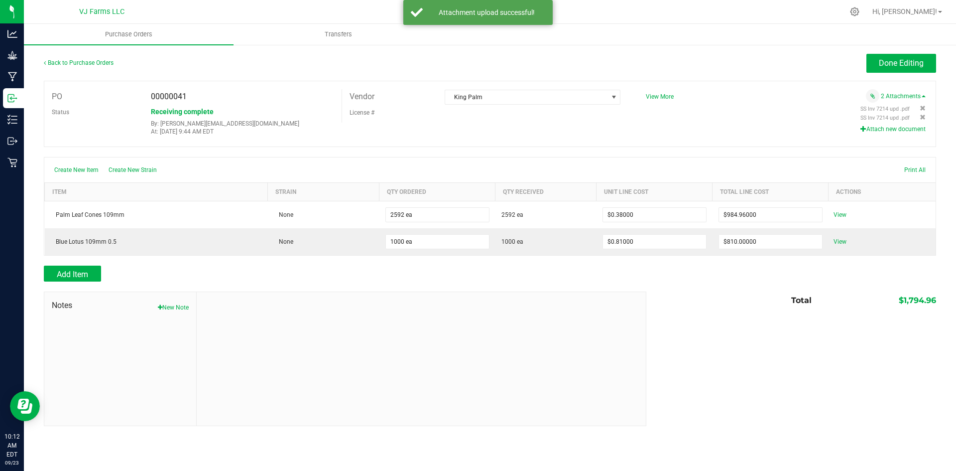
drag, startPoint x: 920, startPoint y: 115, endPoint x: 521, endPoint y: 57, distance: 403.1
click at [920, 115] on icon at bounding box center [923, 117] width 6 height 6
click at [885, 63] on span "Done Editing" at bounding box center [901, 62] width 45 height 9
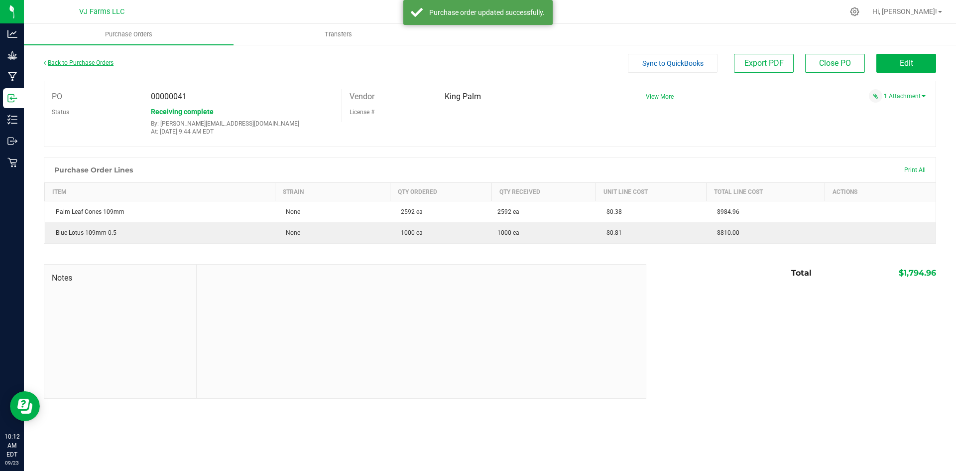
click at [67, 65] on link "Back to Purchase Orders" at bounding box center [79, 62] width 70 height 7
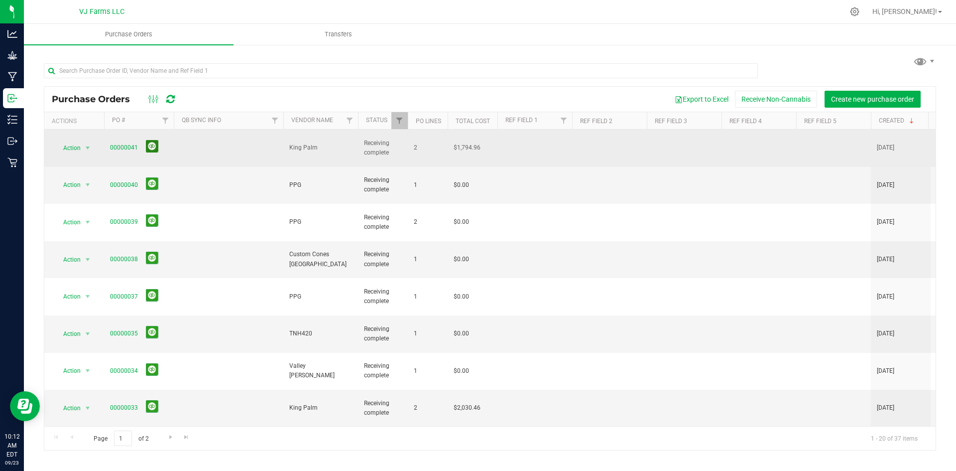
click at [152, 143] on button at bounding box center [152, 146] width 12 height 12
click at [166, 101] on icon at bounding box center [170, 99] width 8 height 10
click at [149, 143] on button at bounding box center [152, 146] width 12 height 12
click at [121, 144] on link "00000041" at bounding box center [124, 147] width 28 height 7
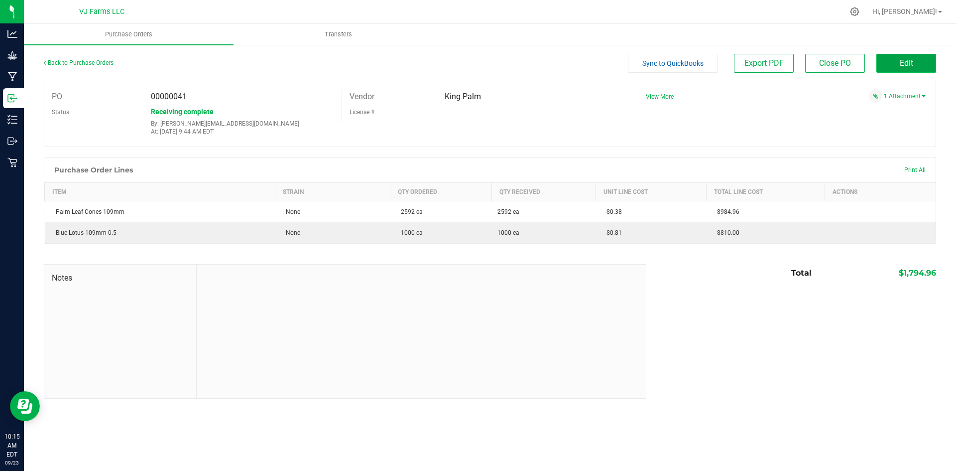
click at [908, 58] on button "Edit" at bounding box center [907, 63] width 60 height 19
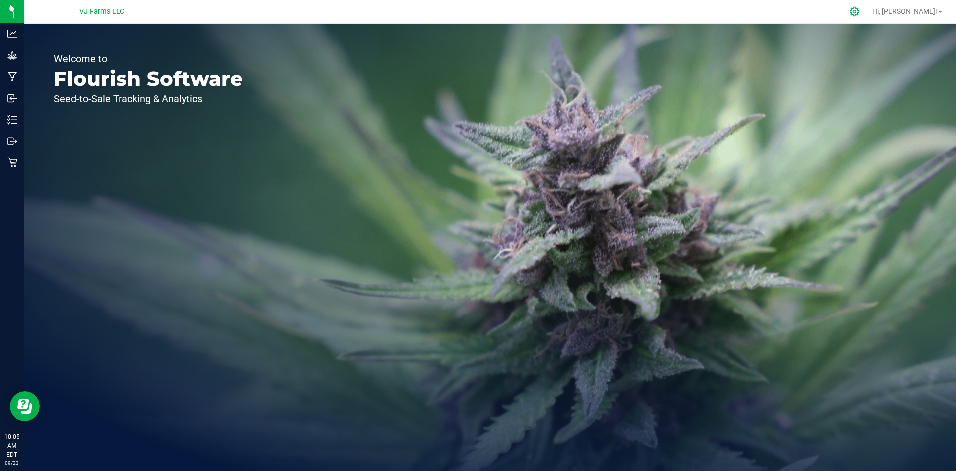
click at [860, 14] on icon at bounding box center [855, 11] width 10 height 10
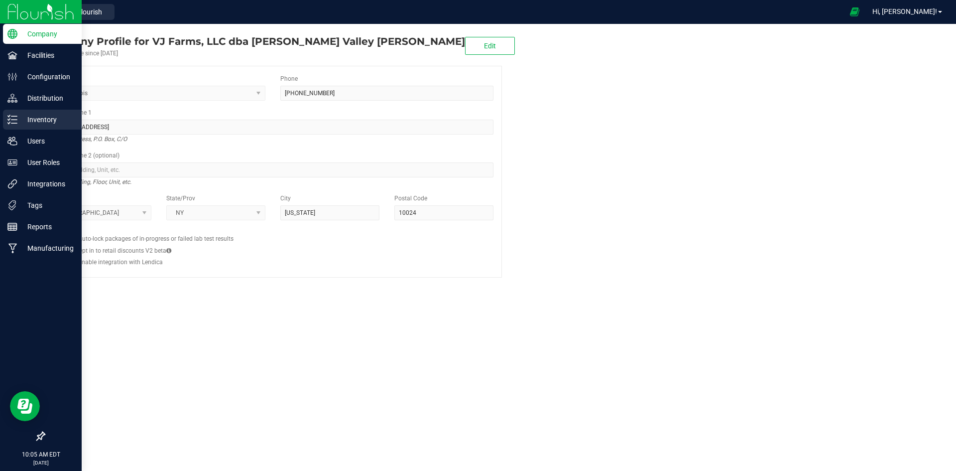
click at [63, 122] on p "Inventory" at bounding box center [47, 120] width 60 height 12
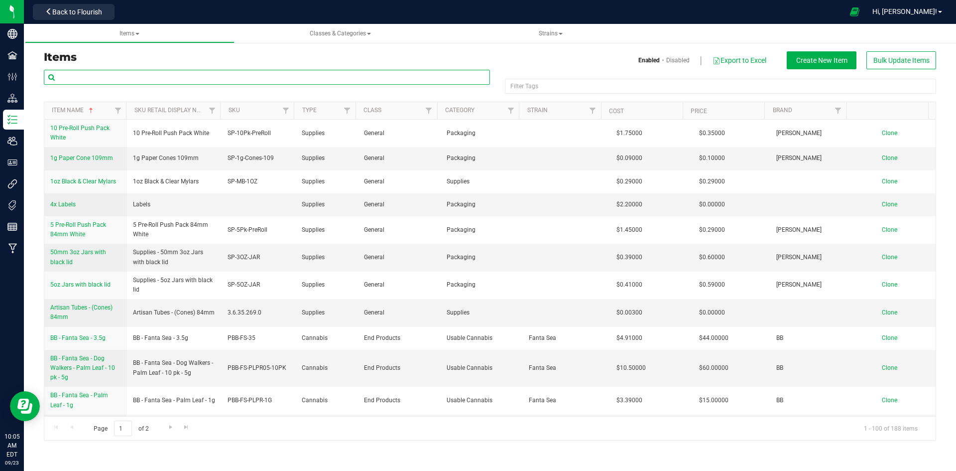
click at [149, 71] on input "text" at bounding box center [267, 77] width 446 height 15
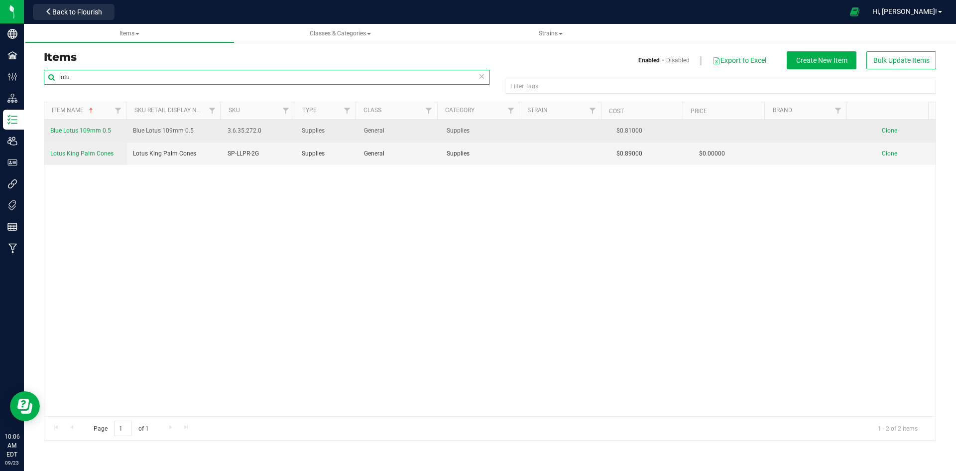
type input "lotu"
click at [97, 129] on span "Blue Lotus 109mm 0.5" at bounding box center [80, 130] width 61 height 7
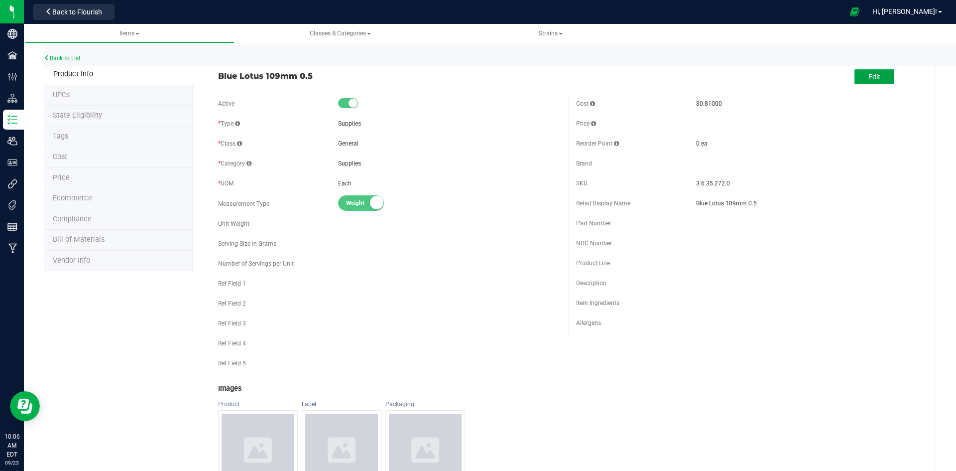
click at [855, 75] on button "Edit" at bounding box center [875, 76] width 40 height 15
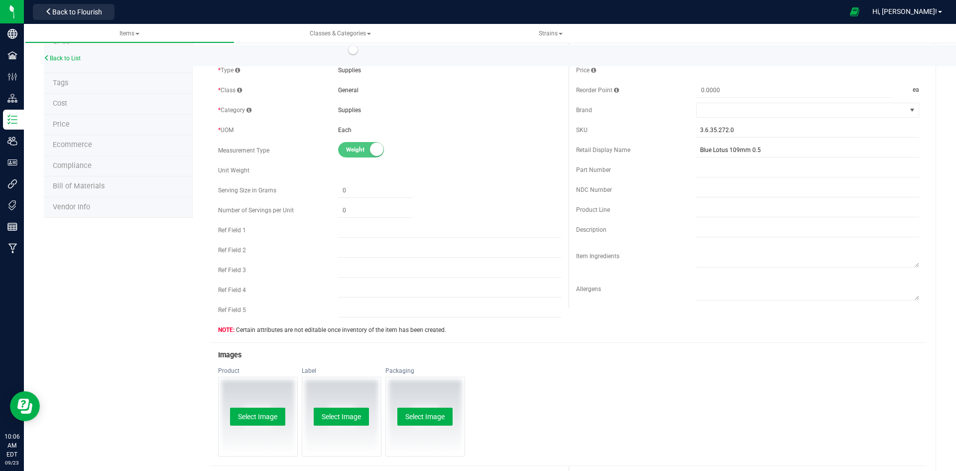
scroll to position [100, 0]
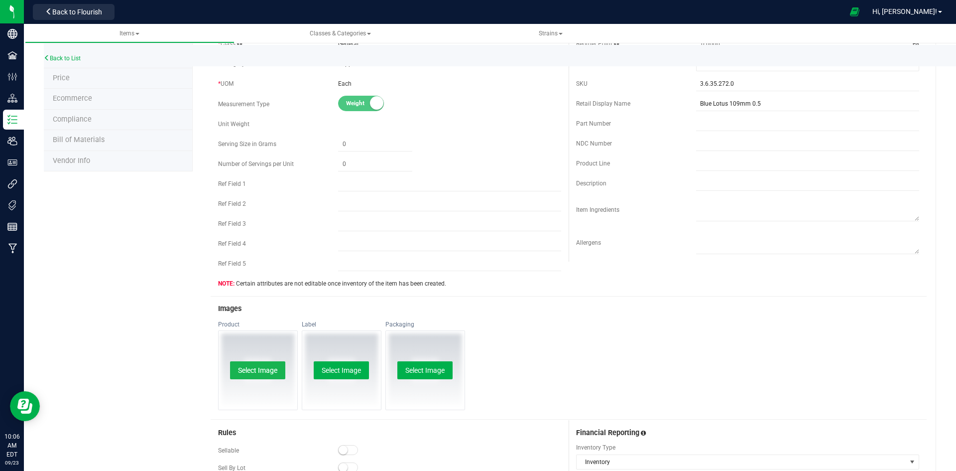
click at [244, 367] on button "Select Image" at bounding box center [257, 370] width 55 height 18
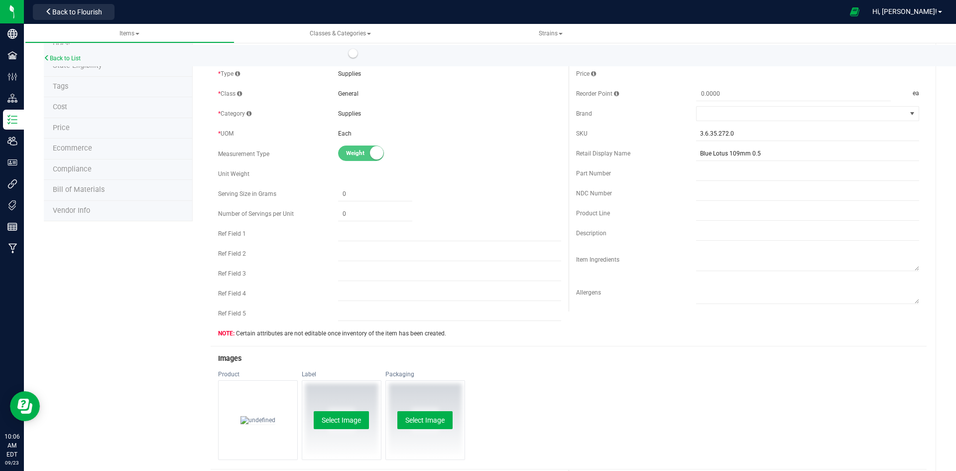
scroll to position [0, 0]
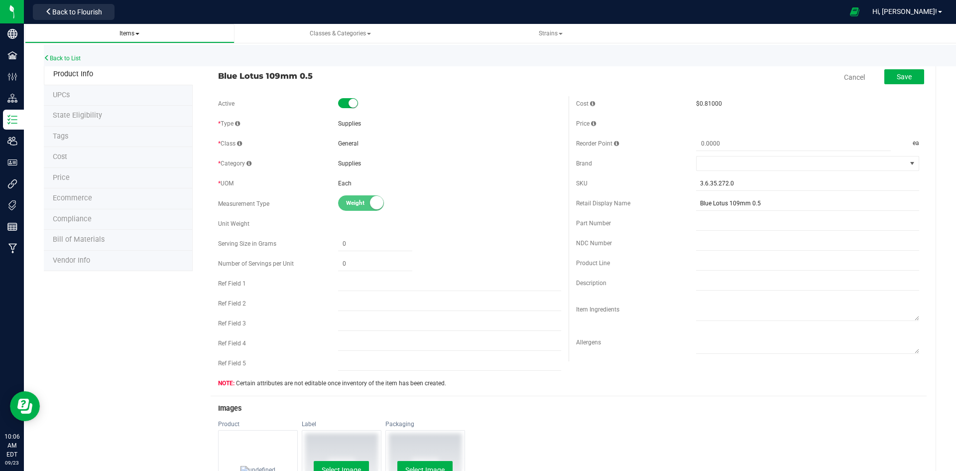
drag, startPoint x: 129, startPoint y: 37, endPoint x: 138, endPoint y: 30, distance: 12.1
click at [138, 30] on span "Items" at bounding box center [130, 33] width 194 height 8
click at [77, 8] on span "Back to Flourish" at bounding box center [77, 12] width 50 height 8
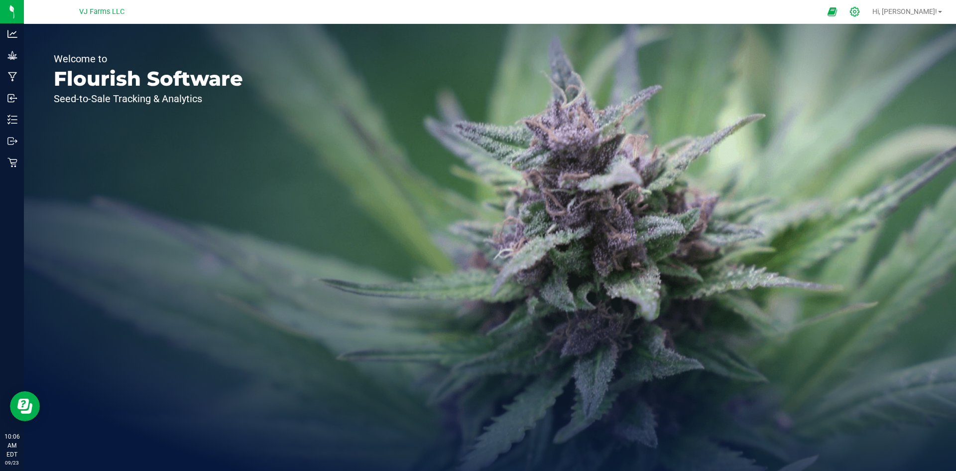
click at [868, 17] on div at bounding box center [855, 11] width 25 height 21
click at [868, 16] on div at bounding box center [855, 11] width 25 height 21
click at [860, 9] on icon at bounding box center [855, 11] width 10 height 10
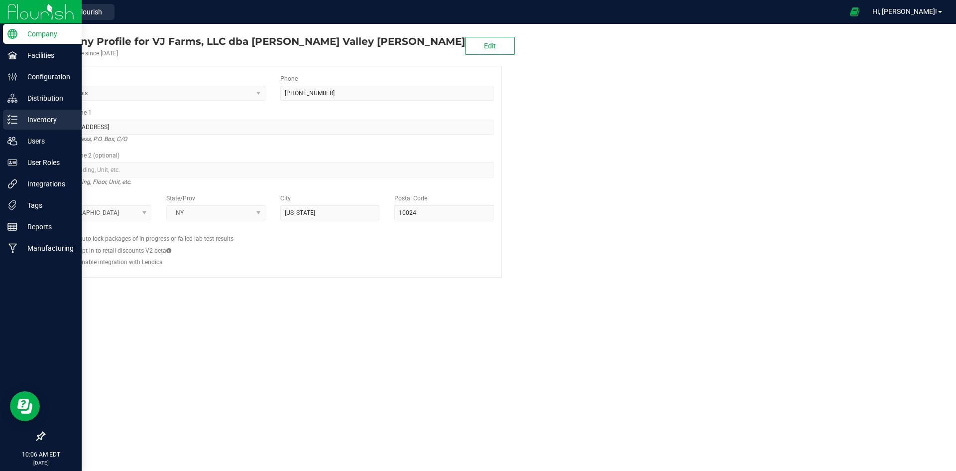
click at [37, 120] on p "Inventory" at bounding box center [47, 120] width 60 height 12
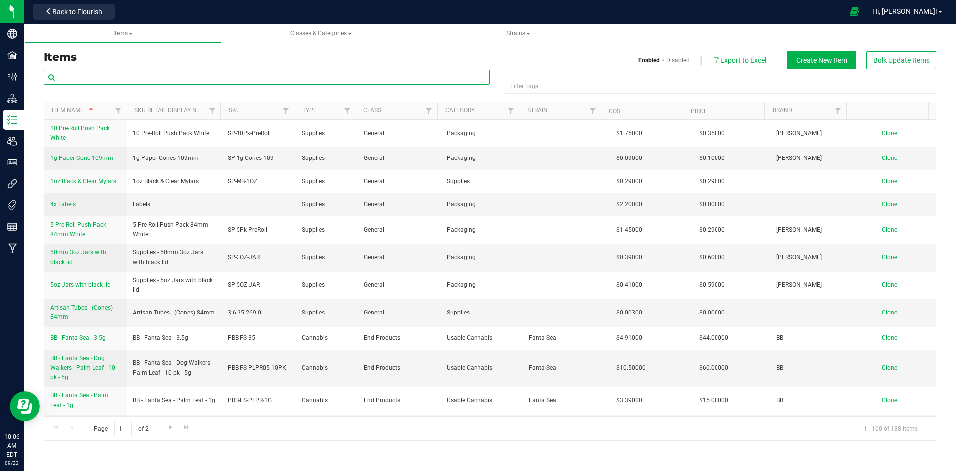
click at [155, 80] on input "text" at bounding box center [267, 77] width 446 height 15
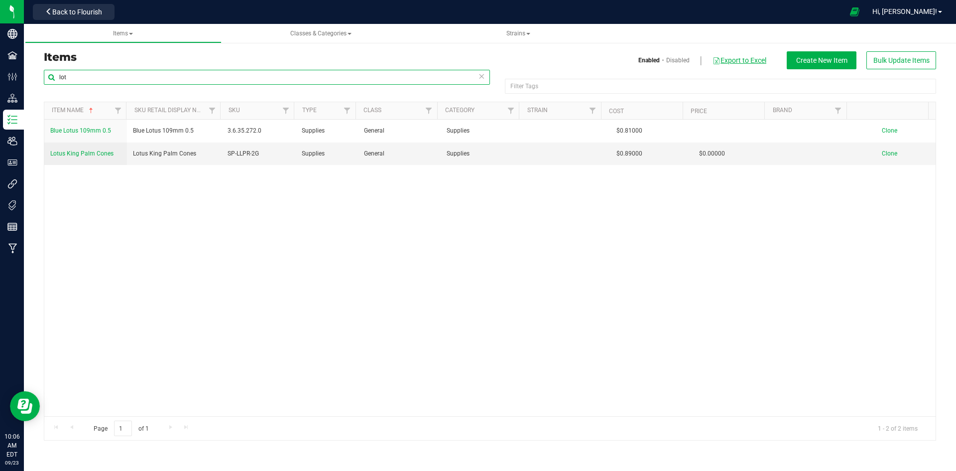
type input "lot"
click at [759, 62] on button "Export to Excel" at bounding box center [739, 60] width 55 height 17
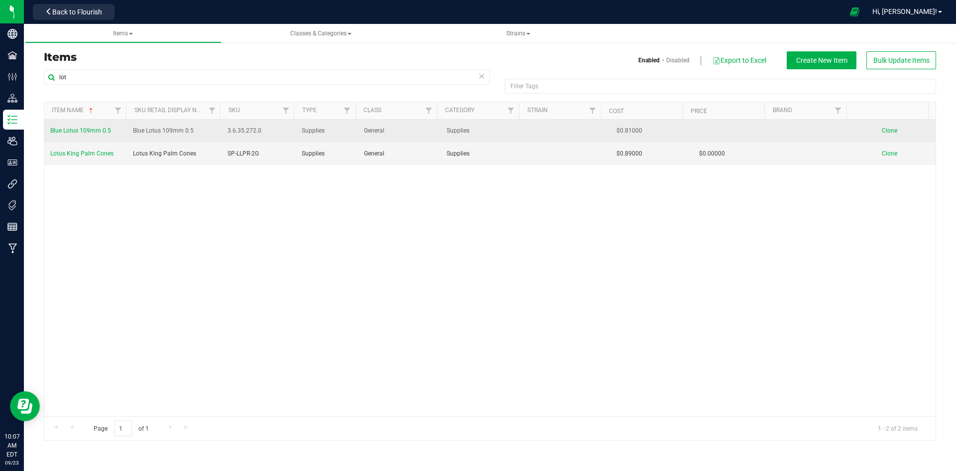
click at [80, 128] on span "Blue Lotus 109mm 0.5" at bounding box center [80, 130] width 61 height 7
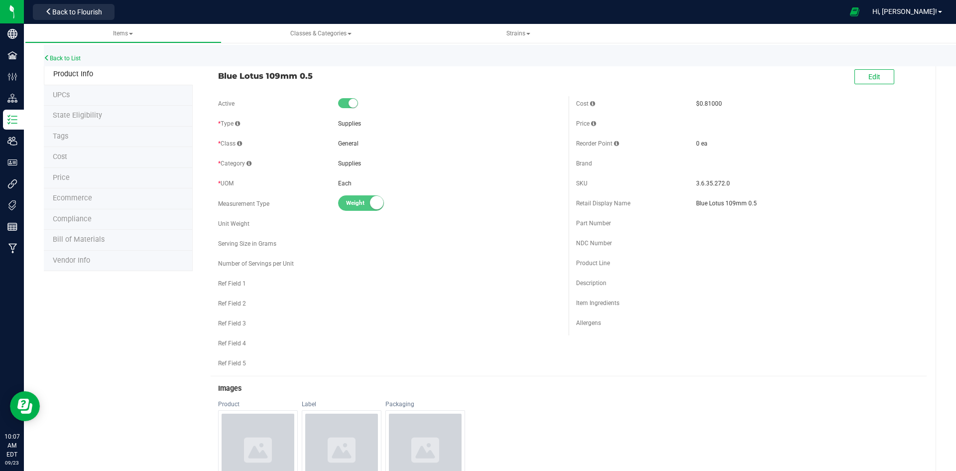
click at [44, 51] on div "Back to List" at bounding box center [522, 55] width 956 height 21
click at [46, 55] on icon at bounding box center [47, 58] width 6 height 6
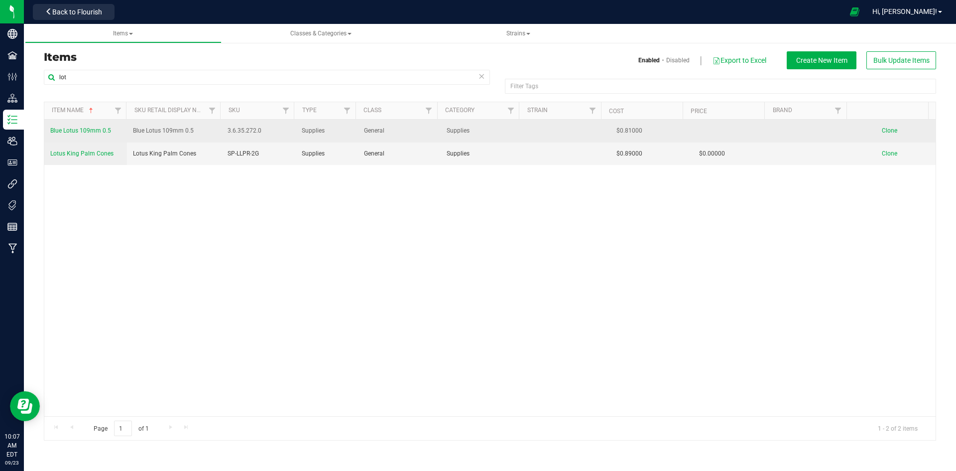
click at [89, 128] on span "Blue Lotus 109mm 0.5" at bounding box center [80, 130] width 61 height 7
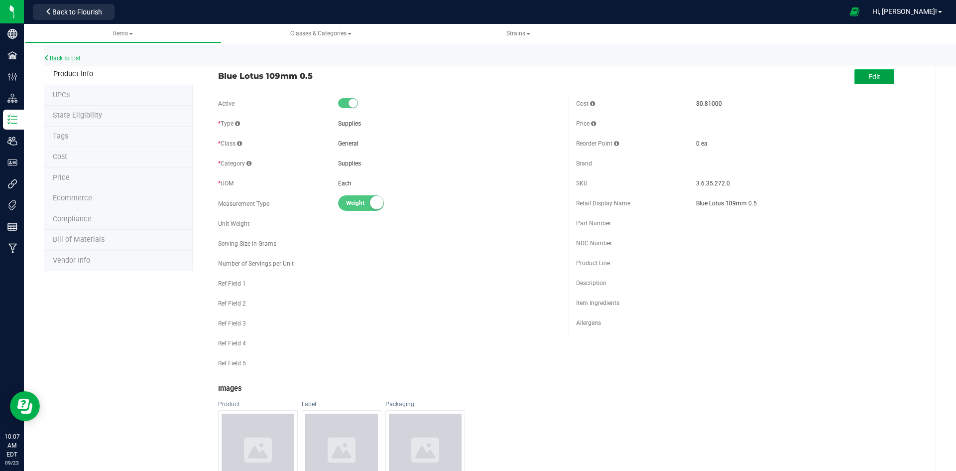
click at [877, 78] on button "Edit" at bounding box center [875, 76] width 40 height 15
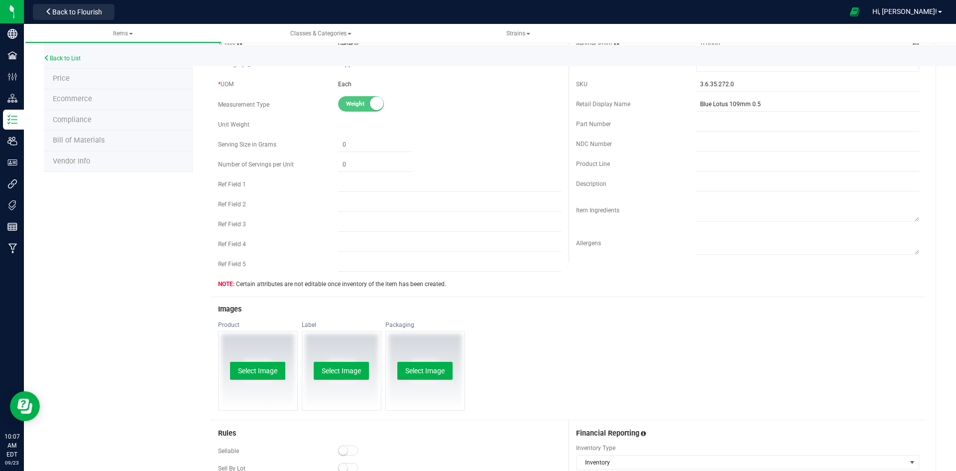
scroll to position [100, 0]
click at [254, 373] on button "Select Image" at bounding box center [257, 370] width 55 height 18
click at [256, 365] on button "Select Image" at bounding box center [257, 370] width 55 height 18
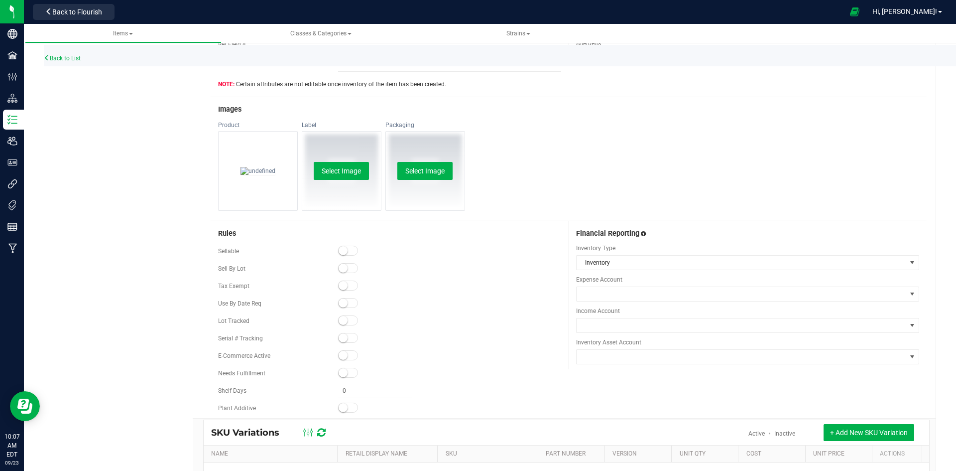
scroll to position [349, 0]
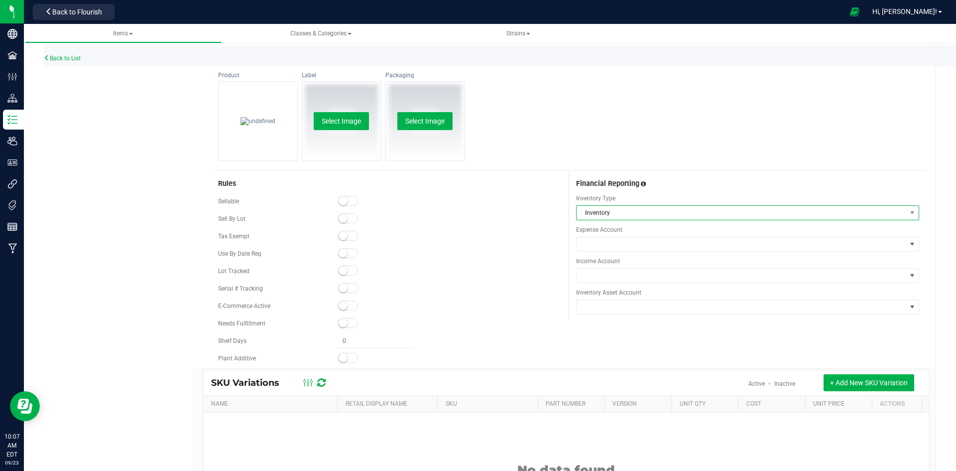
click at [621, 210] on span "Inventory" at bounding box center [742, 213] width 330 height 14
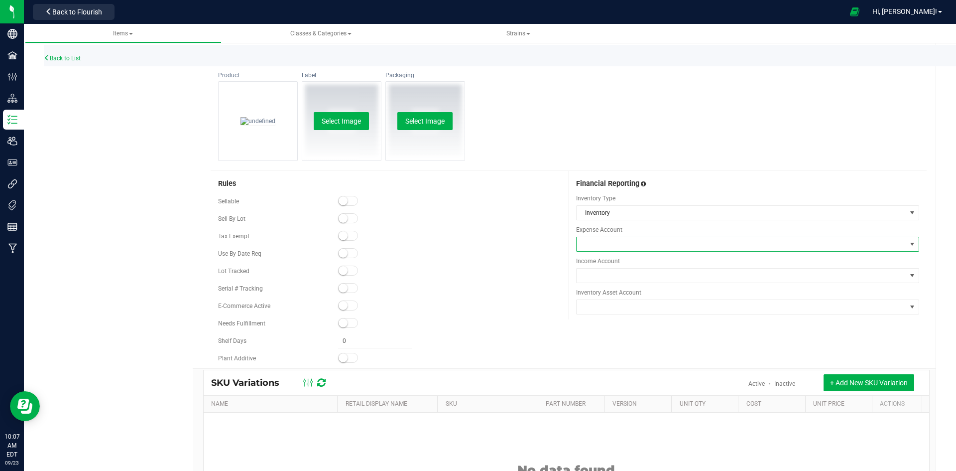
click at [614, 249] on span at bounding box center [742, 244] width 330 height 14
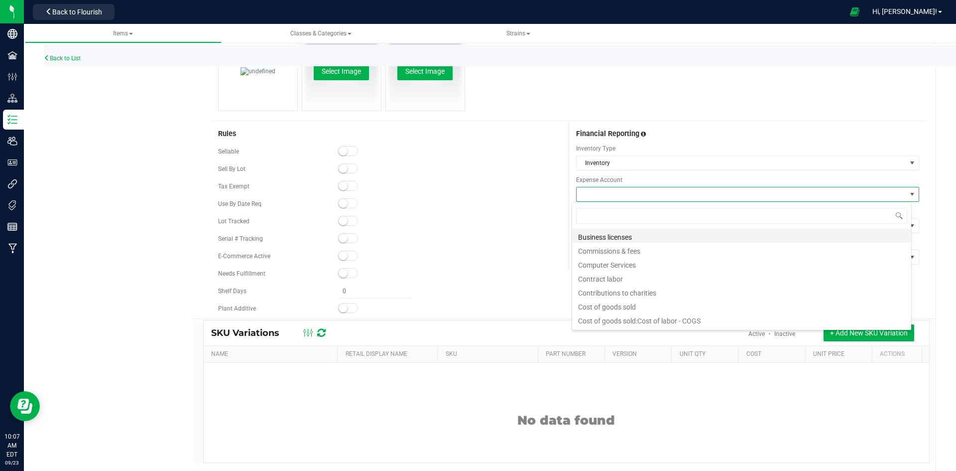
scroll to position [149, 0]
click at [618, 239] on li "Cost of goods sold" at bounding box center [741, 240] width 339 height 14
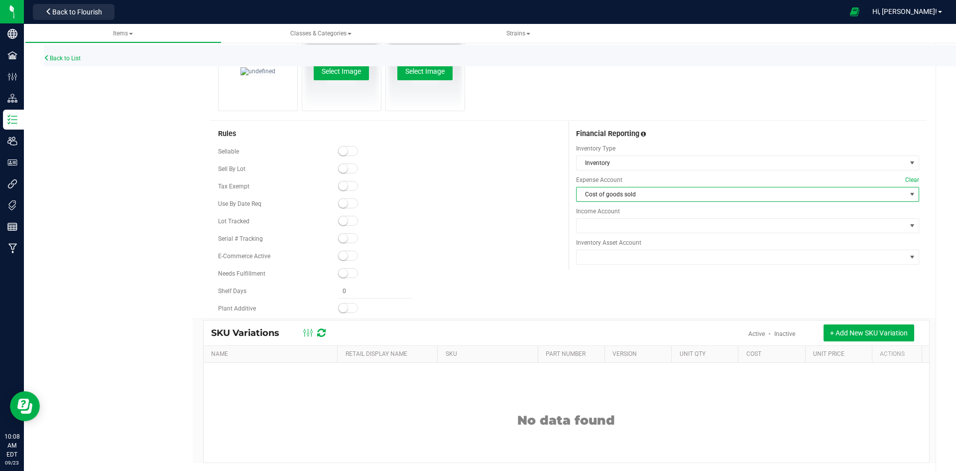
click at [645, 193] on span "Cost of goods sold" at bounding box center [742, 194] width 330 height 14
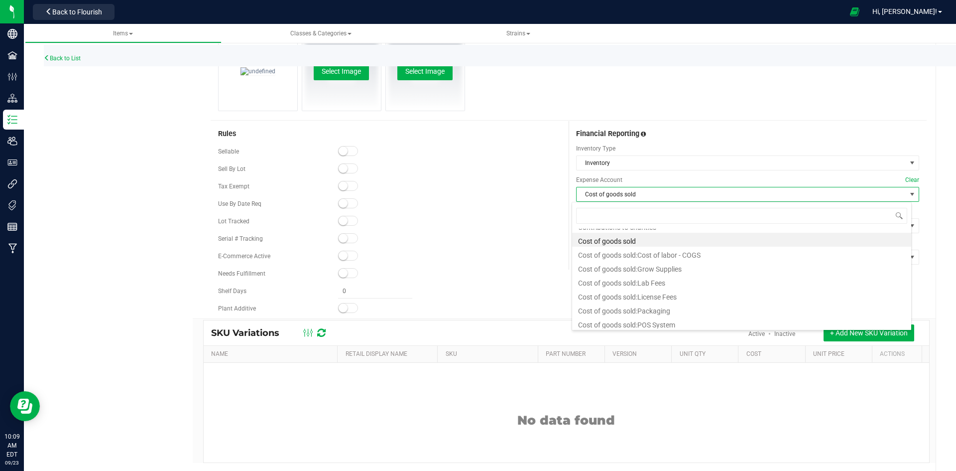
click at [821, 137] on div "Financial Reporting" at bounding box center [747, 130] width 343 height 18
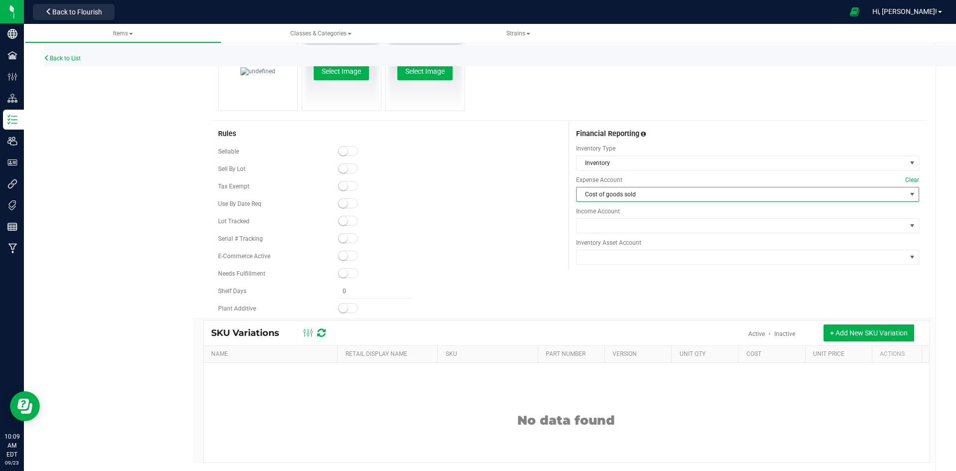
click at [674, 189] on span "Cost of goods sold" at bounding box center [742, 194] width 330 height 14
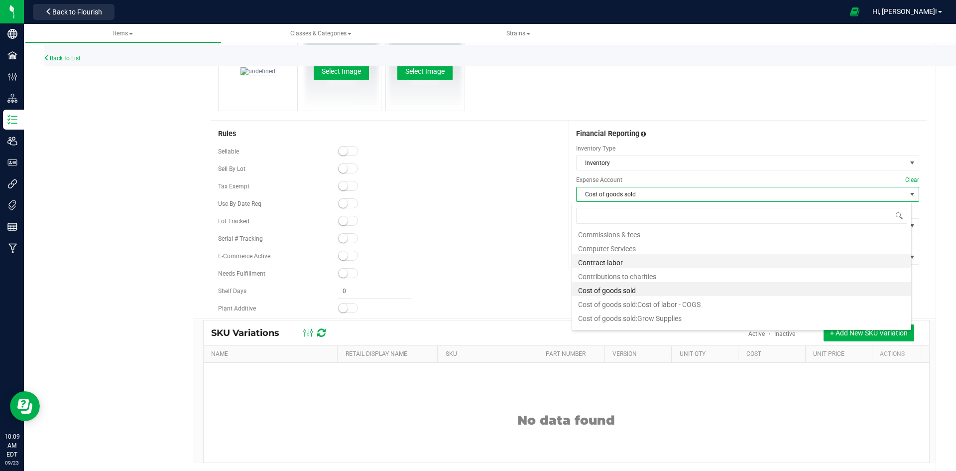
scroll to position [118, 0]
click at [644, 267] on li "Cost of goods sold" at bounding box center [741, 271] width 339 height 14
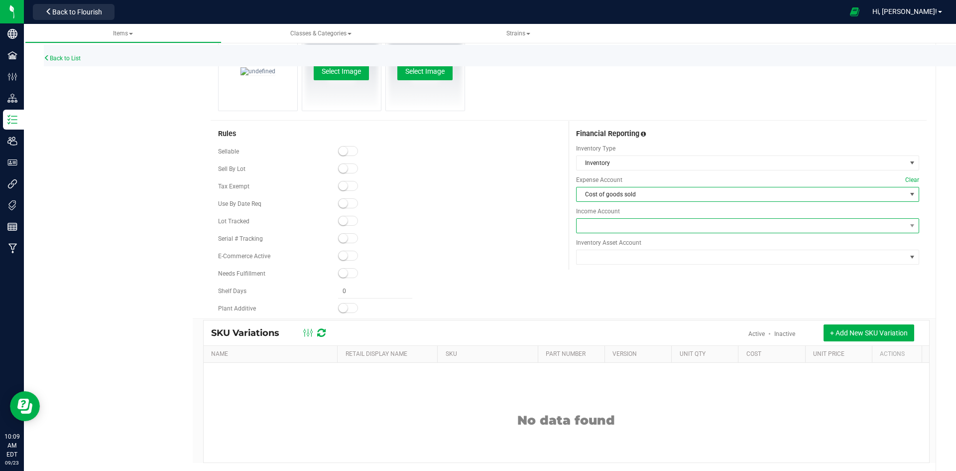
click at [637, 227] on span at bounding box center [742, 226] width 330 height 14
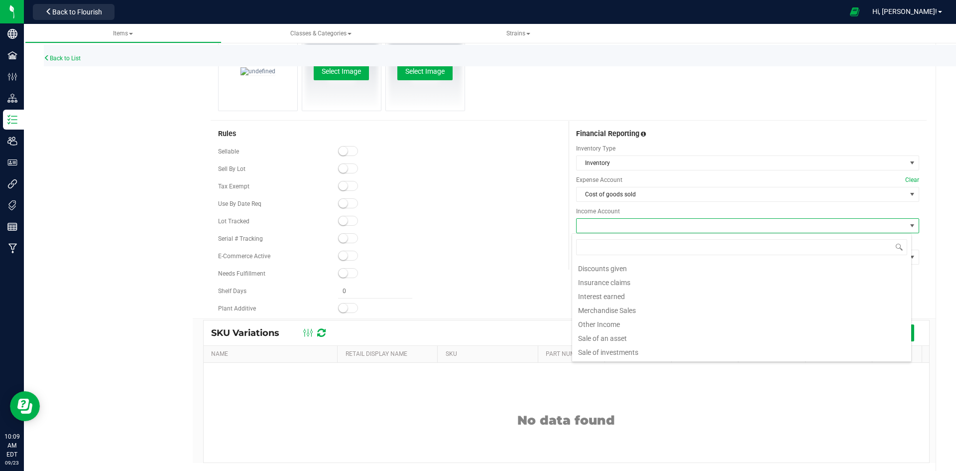
scroll to position [0, 0]
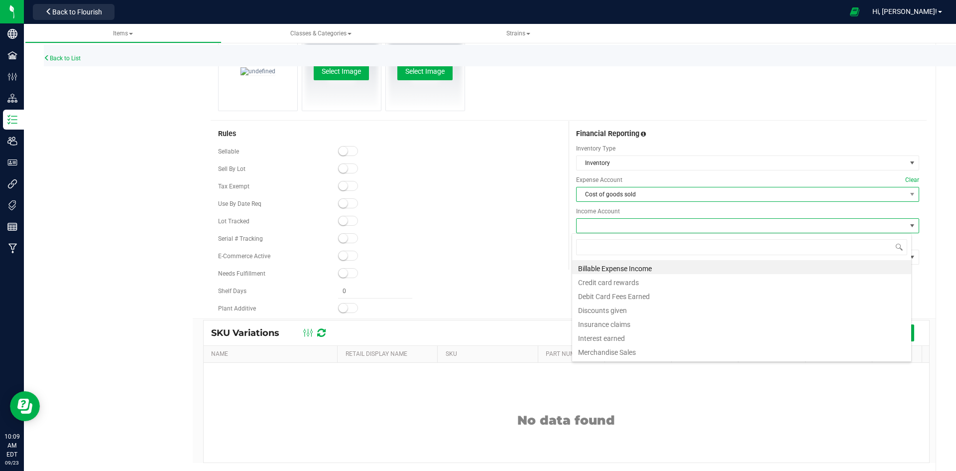
click at [643, 192] on span "Cost of goods sold" at bounding box center [742, 194] width 330 height 14
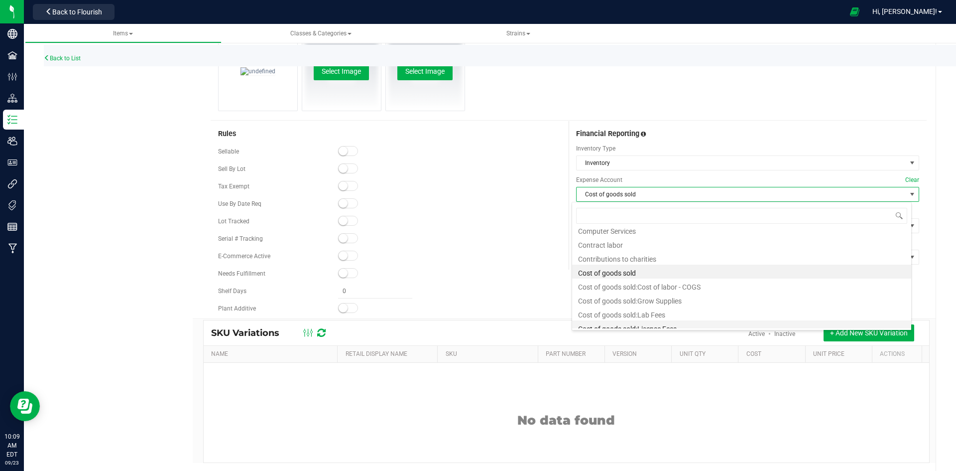
scroll to position [167, 0]
click at [659, 288] on li "Cost of goods sold:Packaging" at bounding box center [741, 291] width 339 height 14
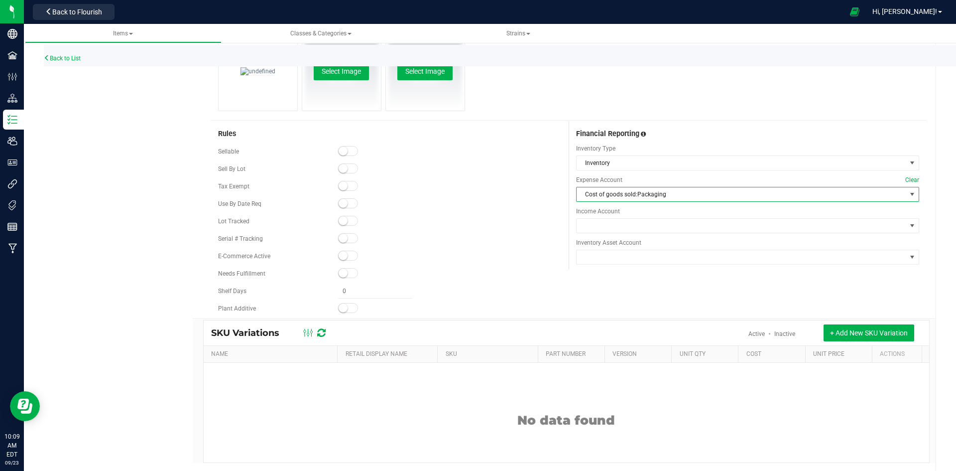
click at [665, 191] on span "Cost of goods sold:Packaging" at bounding box center [742, 194] width 330 height 14
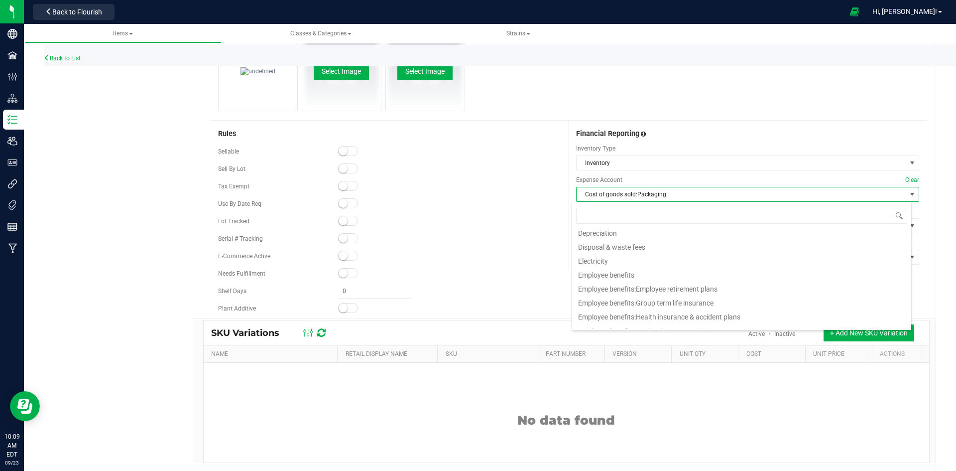
scroll to position [287, 0]
click at [536, 238] on div at bounding box center [449, 239] width 223 height 10
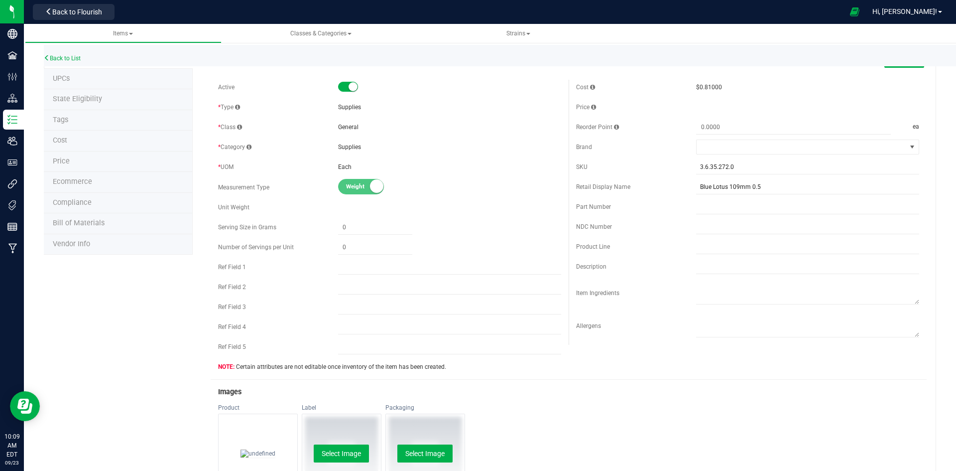
scroll to position [0, 0]
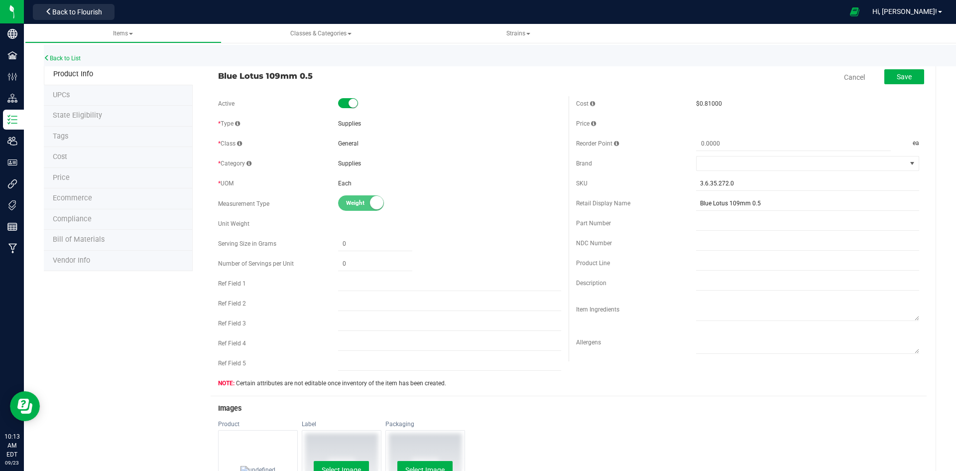
click at [65, 62] on div "Back to List" at bounding box center [522, 55] width 956 height 21
click at [65, 58] on link "Back to List" at bounding box center [62, 58] width 37 height 7
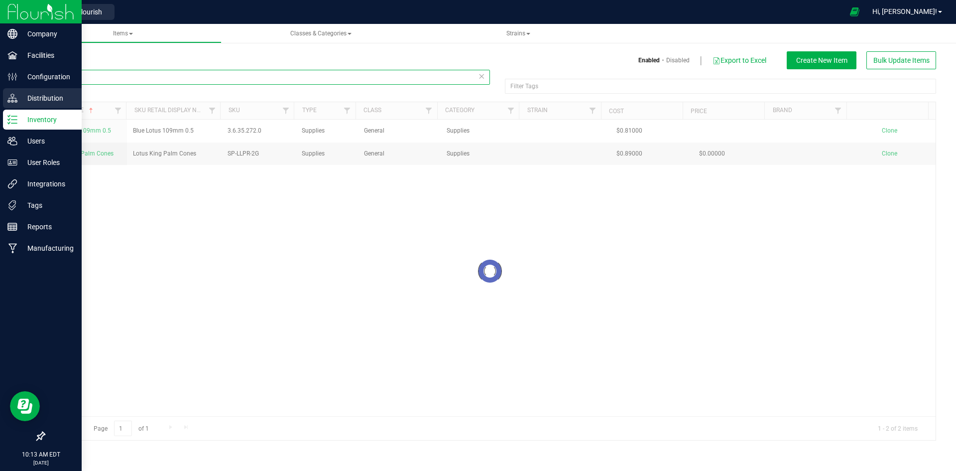
drag, startPoint x: 88, startPoint y: 78, endPoint x: 0, endPoint y: 95, distance: 89.8
click at [0, 95] on div "Company Facilities Configuration Distribution Inventory Users User Roles Integr…" at bounding box center [478, 235] width 956 height 471
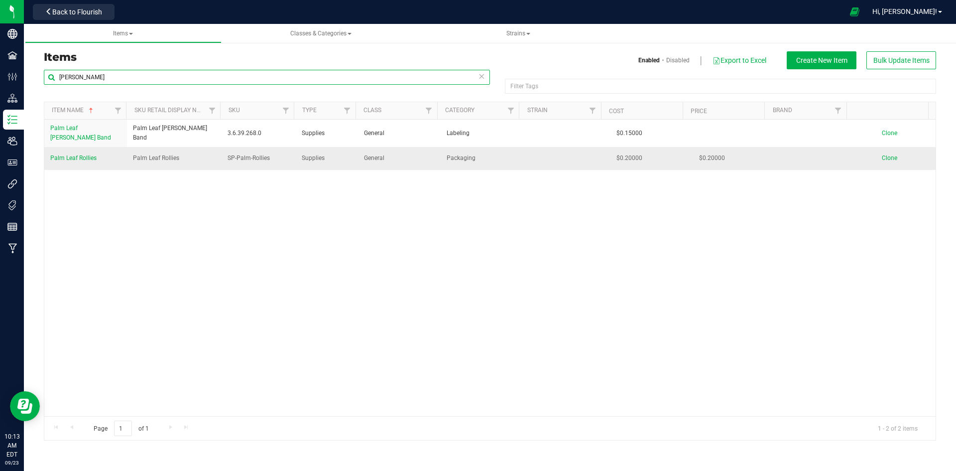
type input "[PERSON_NAME]"
click at [80, 154] on span "Palm Leaf Rollies" at bounding box center [73, 157] width 46 height 7
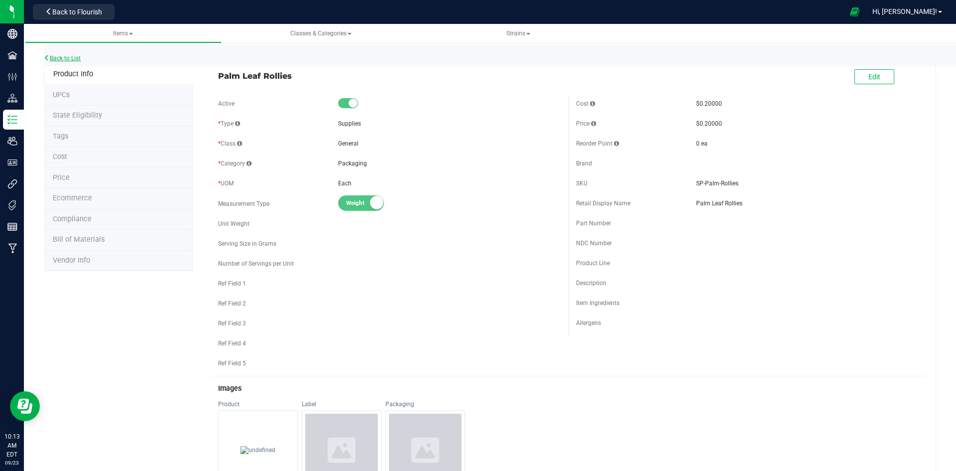
click at [54, 59] on link "Back to List" at bounding box center [62, 58] width 37 height 7
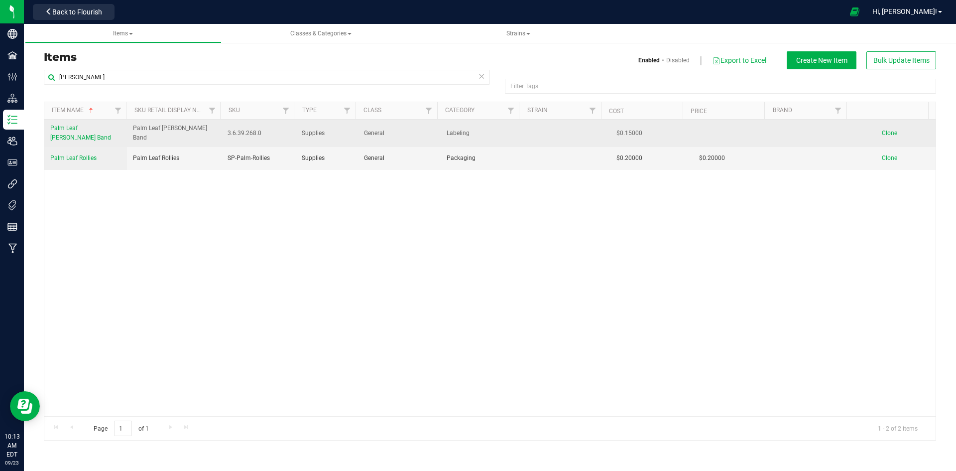
click at [84, 131] on span "Palm Leaf [PERSON_NAME] Band" at bounding box center [80, 133] width 61 height 16
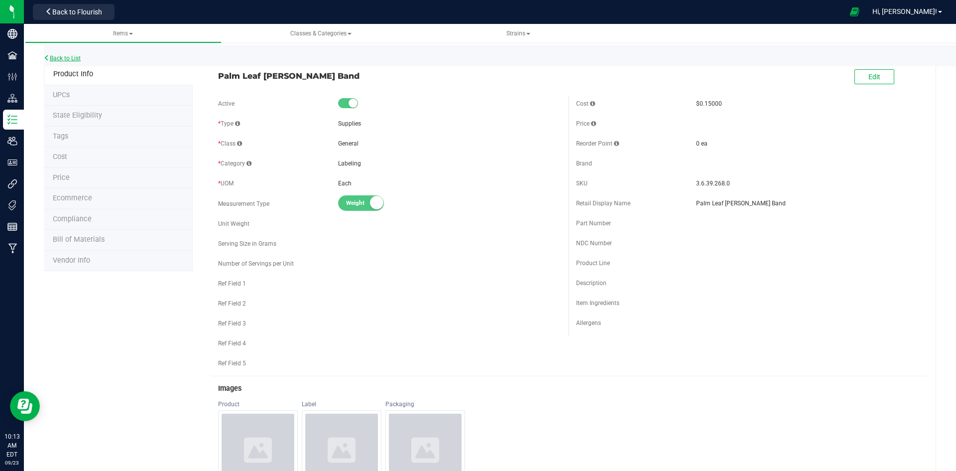
click at [73, 61] on link "Back to List" at bounding box center [62, 58] width 37 height 7
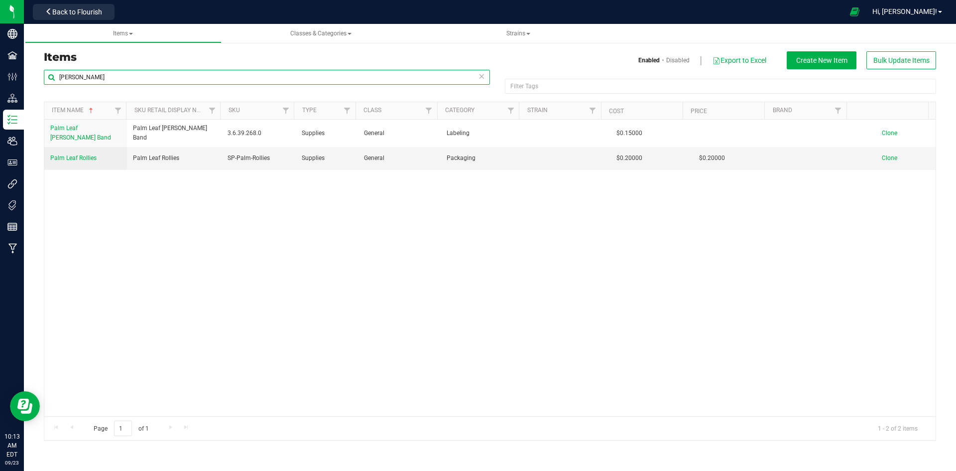
drag, startPoint x: 127, startPoint y: 80, endPoint x: 58, endPoint y: 85, distance: 68.9
click at [58, 85] on div "[PERSON_NAME]" at bounding box center [267, 81] width 446 height 23
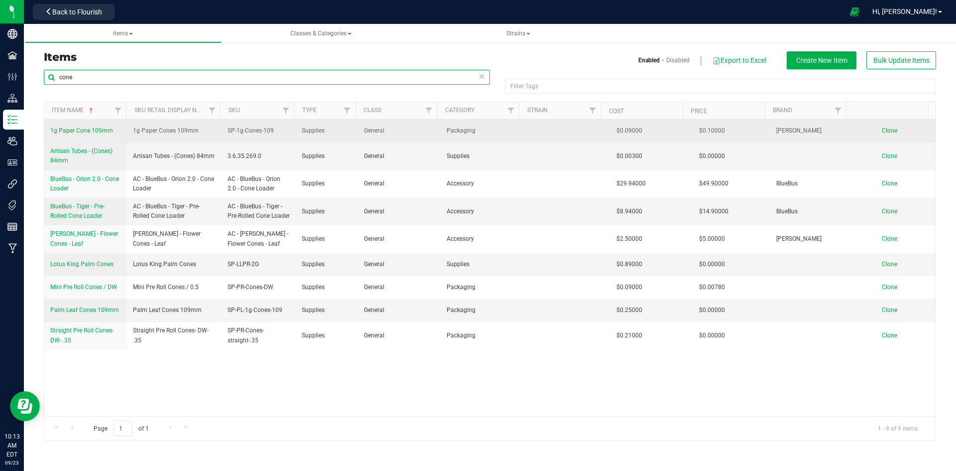
type input "cone"
click at [64, 129] on span "1g Paper Cone 109mm" at bounding box center [81, 130] width 63 height 7
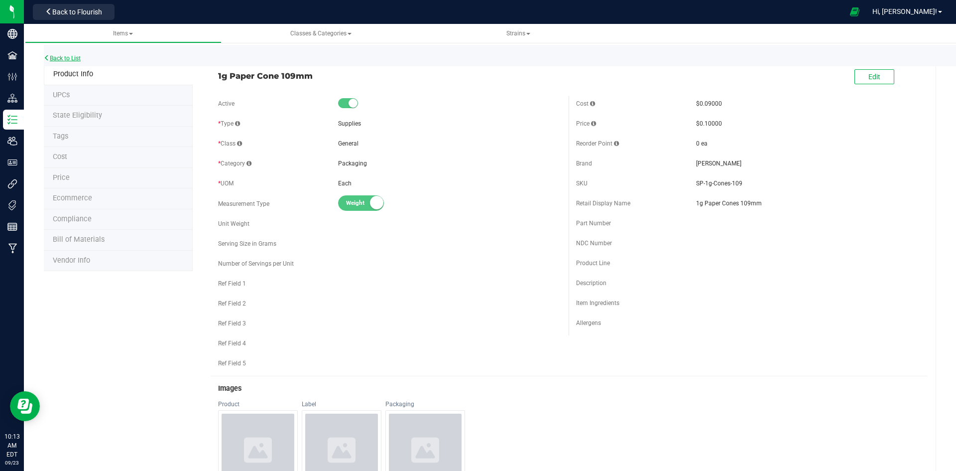
click at [71, 59] on link "Back to List" at bounding box center [62, 58] width 37 height 7
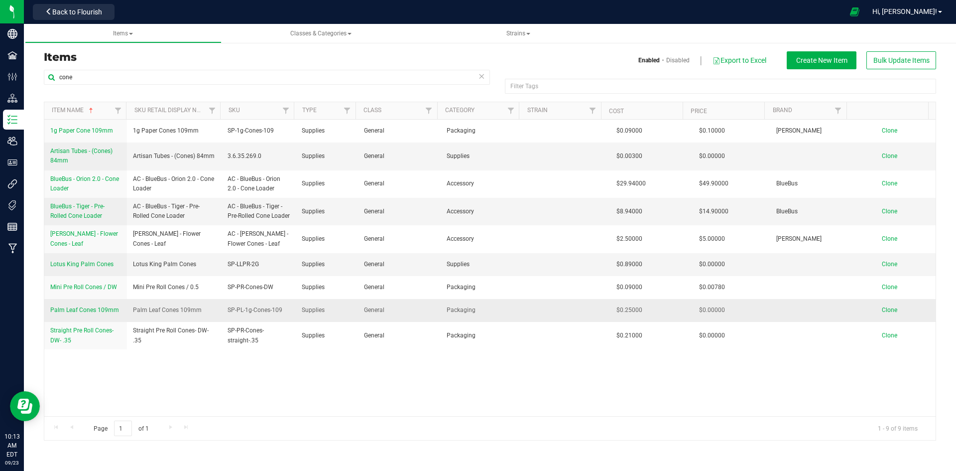
click at [92, 315] on link "Palm Leaf Cones 109mm" at bounding box center [84, 309] width 69 height 9
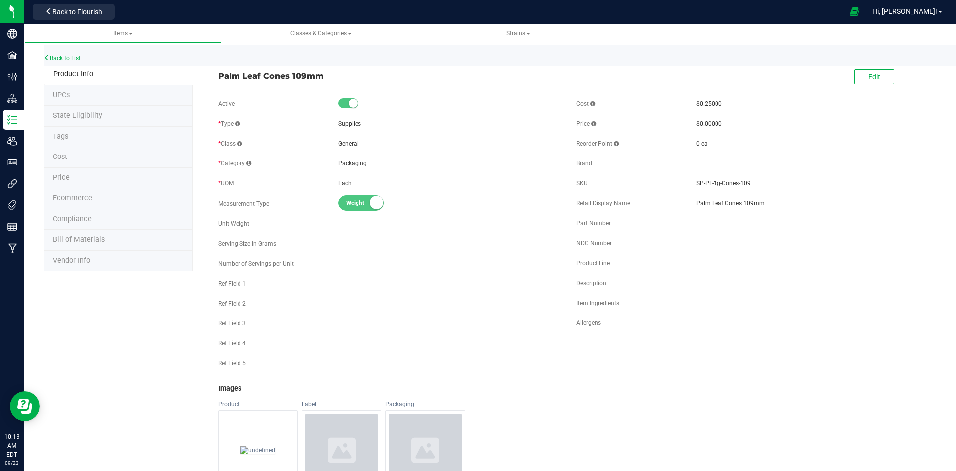
click at [80, 62] on div "Back to List" at bounding box center [522, 55] width 956 height 21
click at [79, 60] on link "Back to List" at bounding box center [62, 58] width 37 height 7
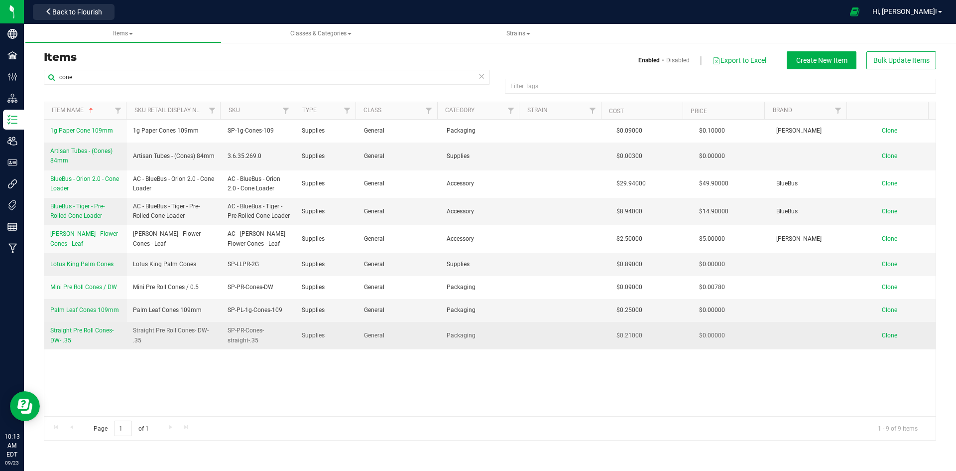
click at [75, 339] on span "Straight Pre Roll Cones- DW- .35" at bounding box center [81, 335] width 63 height 16
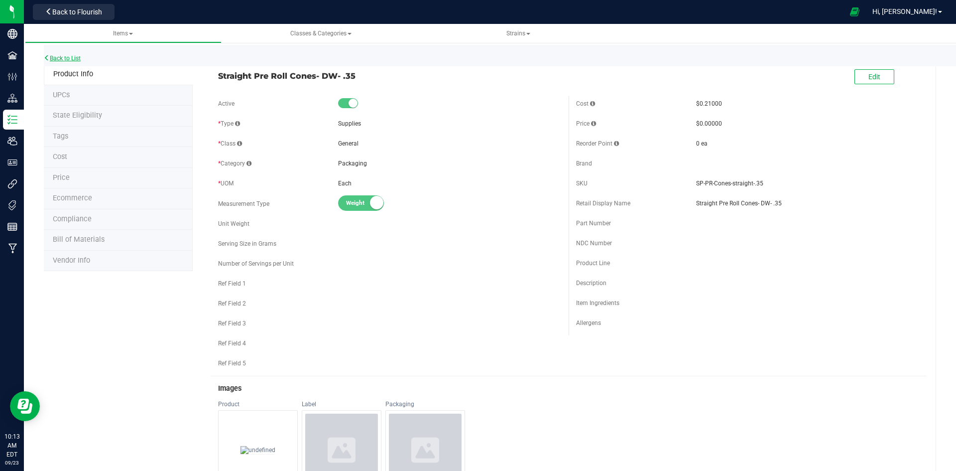
click at [76, 61] on link "Back to List" at bounding box center [62, 58] width 37 height 7
